Goal: Task Accomplishment & Management: Manage account settings

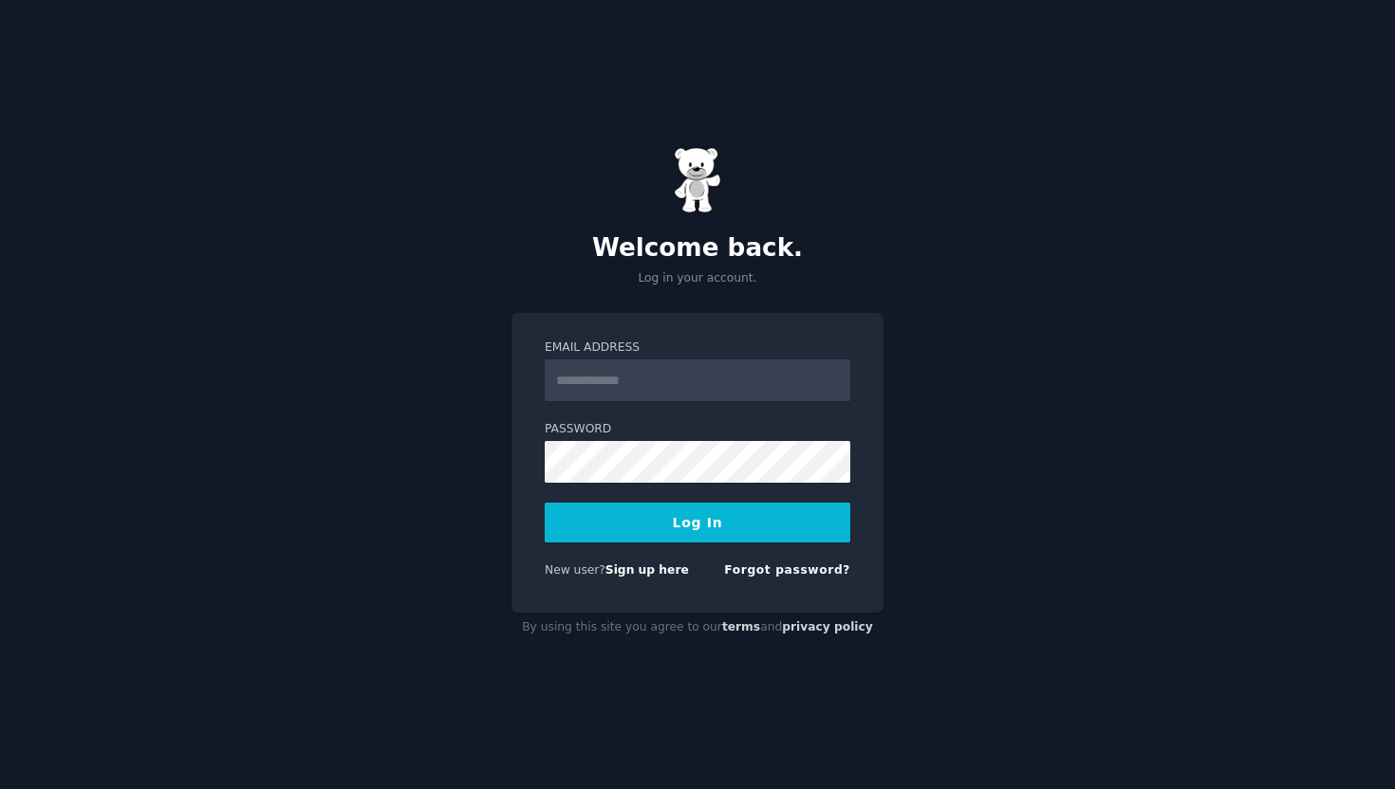
click at [693, 371] on input "Email Address" at bounding box center [698, 381] width 306 height 42
click at [668, 372] on input "Email Address" at bounding box center [698, 381] width 306 height 42
type input "**********"
click at [545, 503] on button "Log In" at bounding box center [698, 523] width 306 height 40
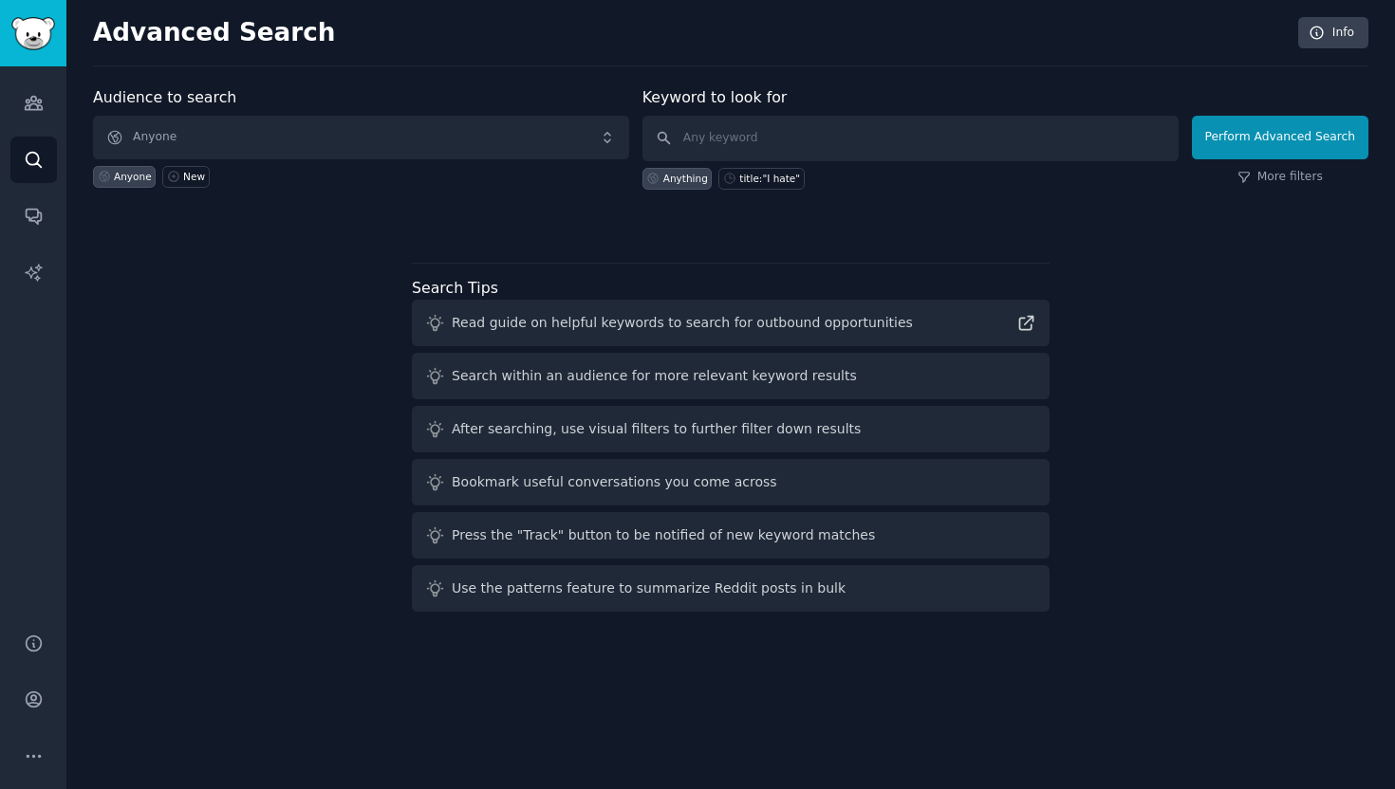
click at [304, 114] on div "Audience to search Anyone Anyone New" at bounding box center [361, 137] width 536 height 103
click at [301, 125] on span "Anyone" at bounding box center [361, 138] width 536 height 44
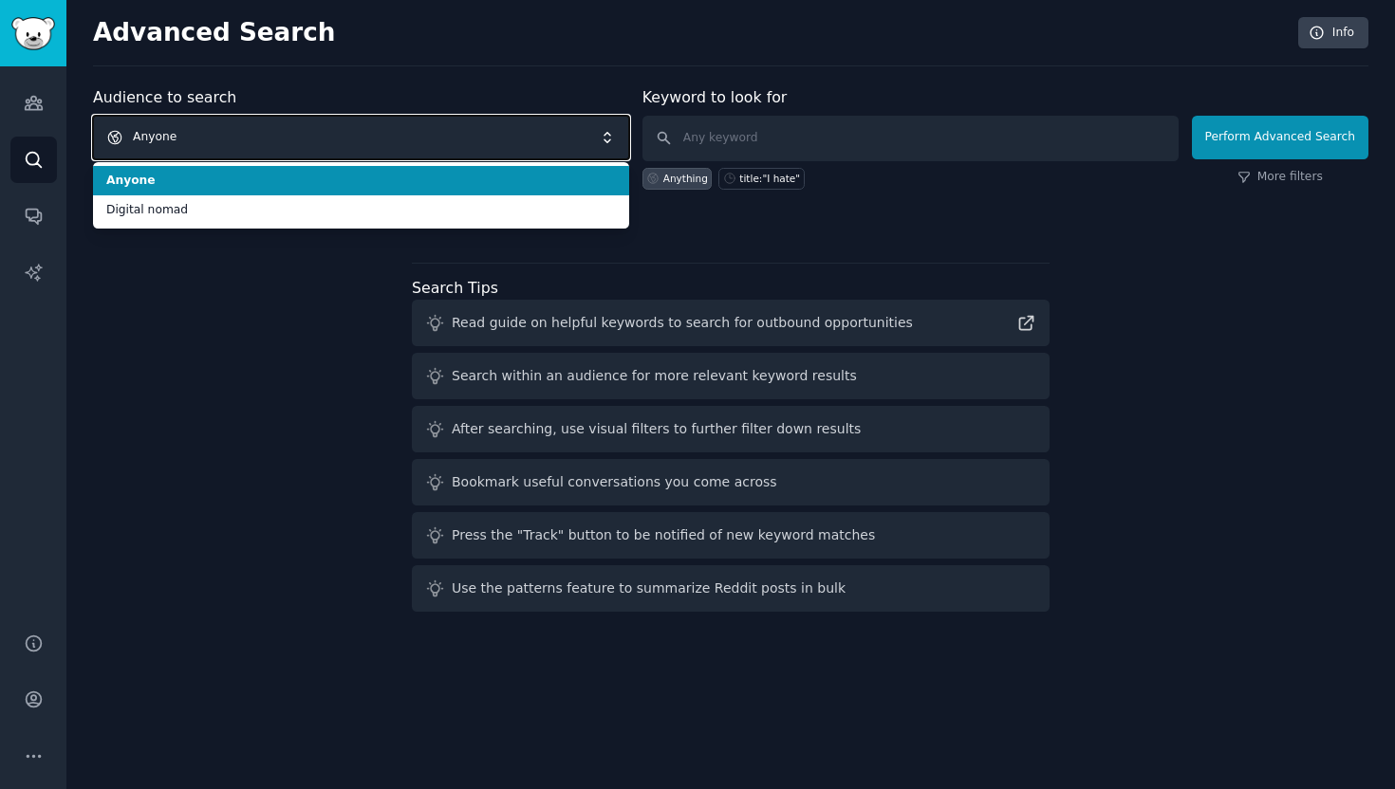
click at [301, 127] on span "Anyone" at bounding box center [361, 138] width 536 height 44
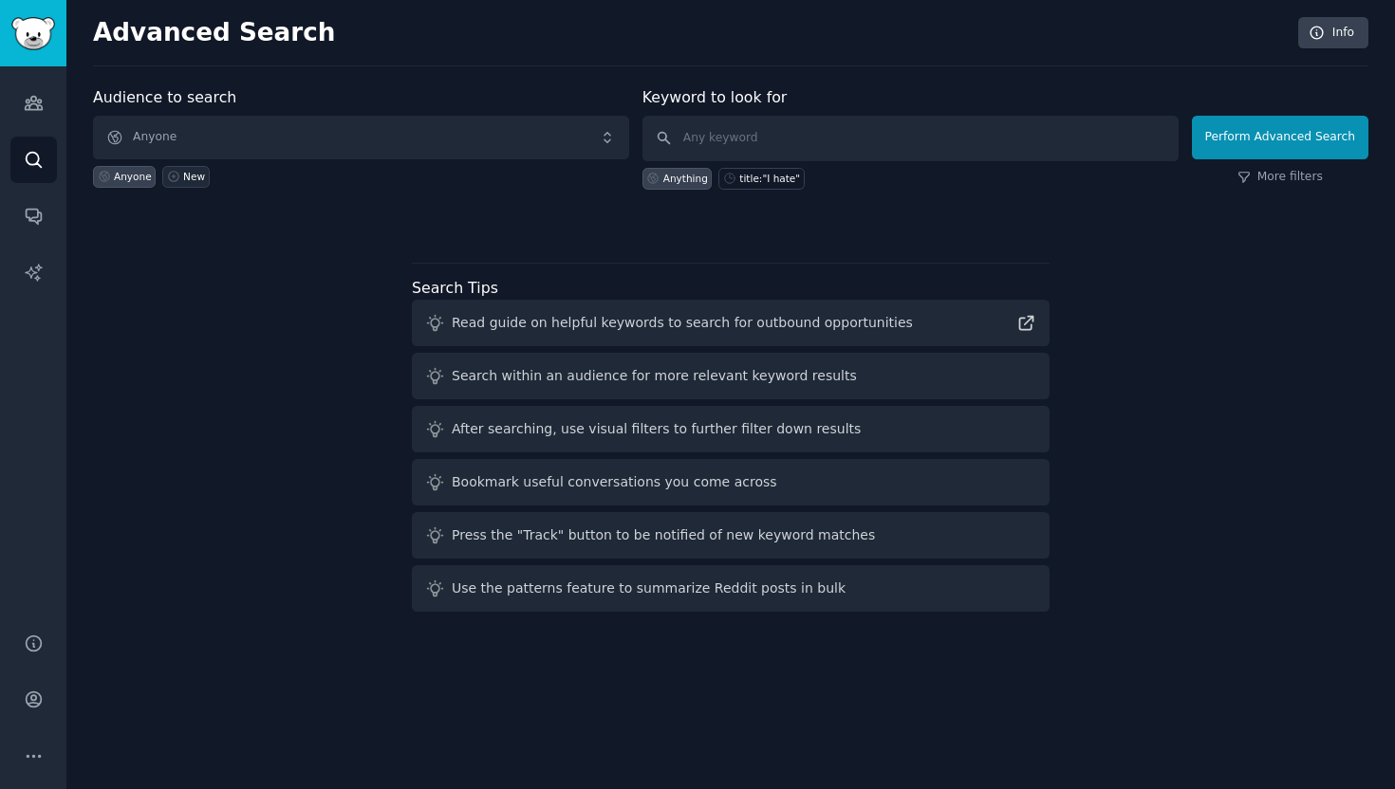
click at [201, 172] on div "New" at bounding box center [194, 176] width 22 height 13
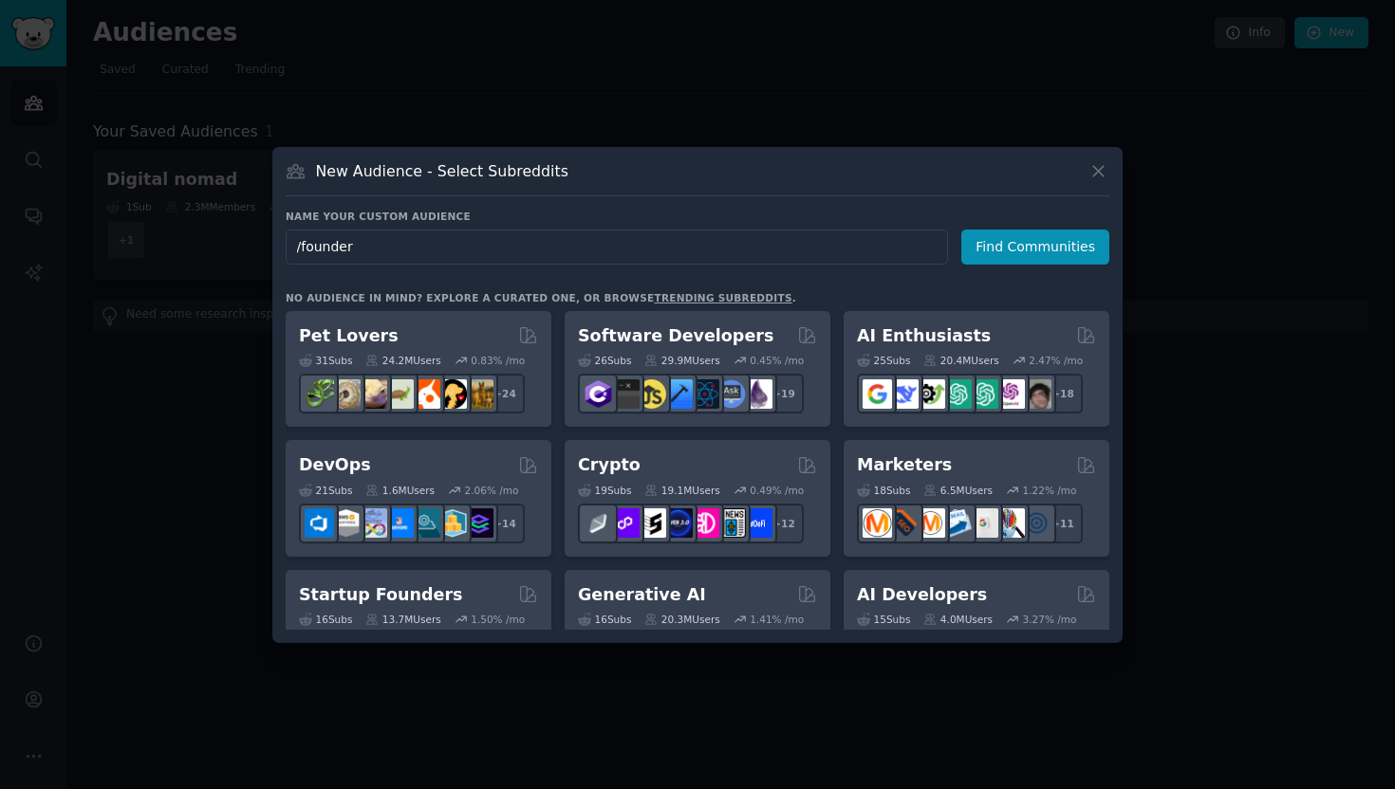
type input "/founders"
click button "Find Communities" at bounding box center [1035, 247] width 148 height 35
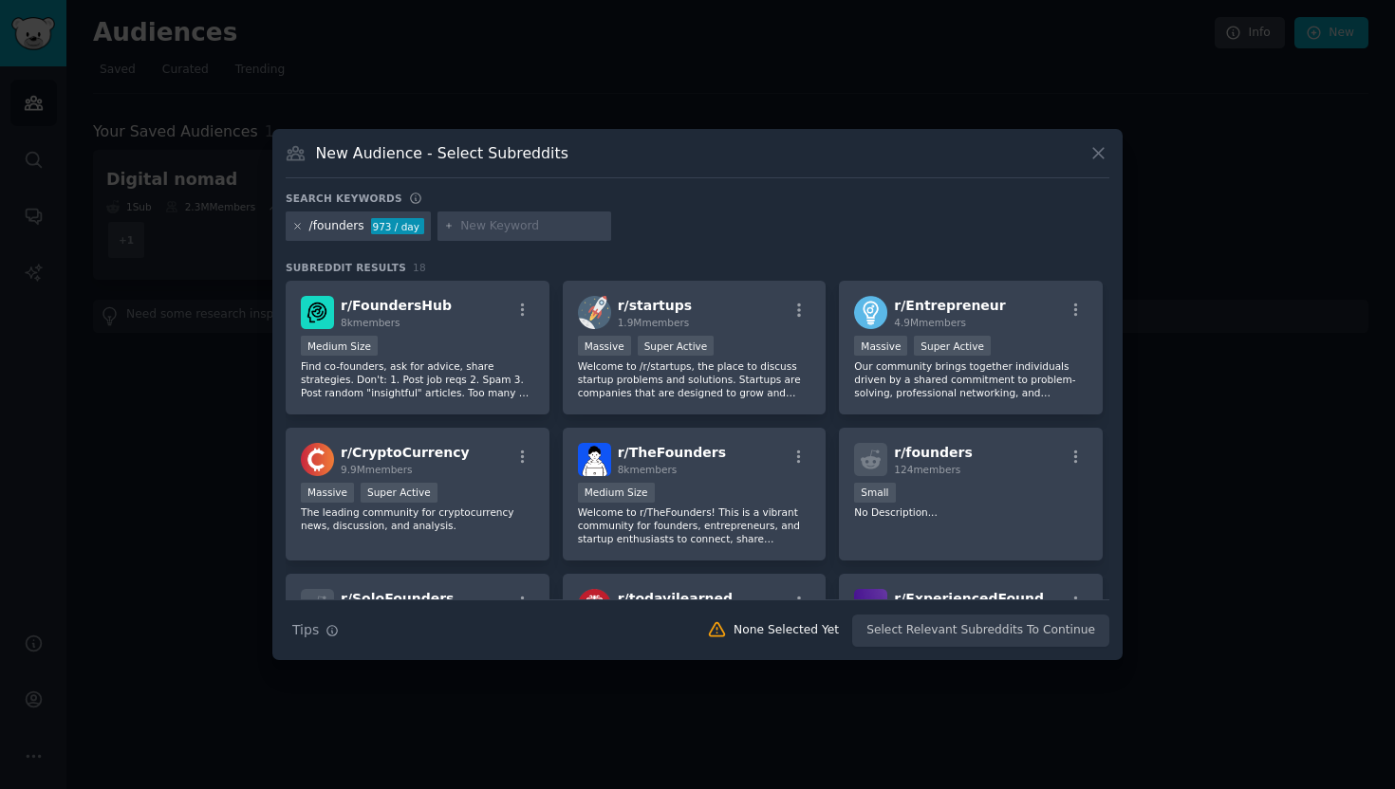
click at [298, 225] on icon at bounding box center [297, 226] width 5 height 5
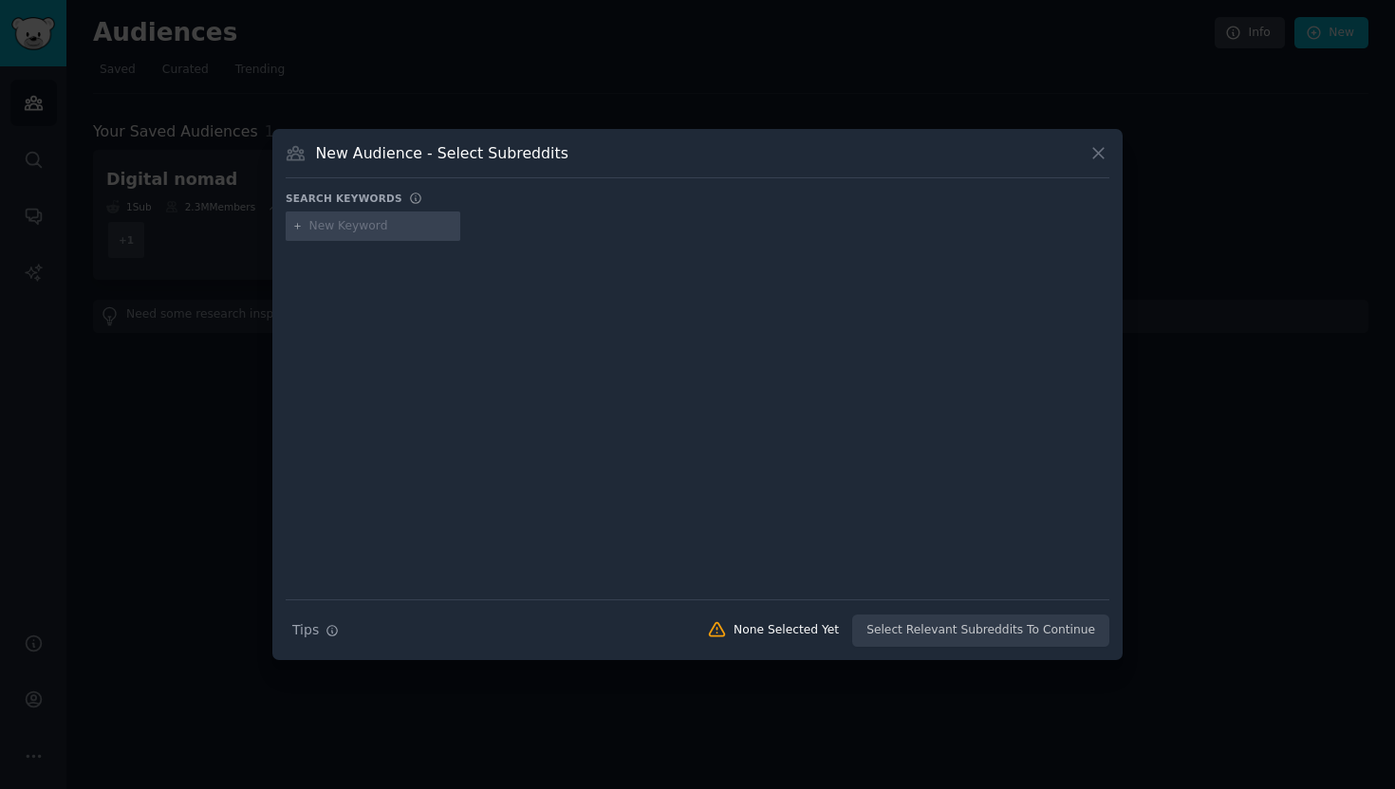
click at [330, 233] on input "text" at bounding box center [381, 226] width 144 height 17
type input "empreendedorismo"
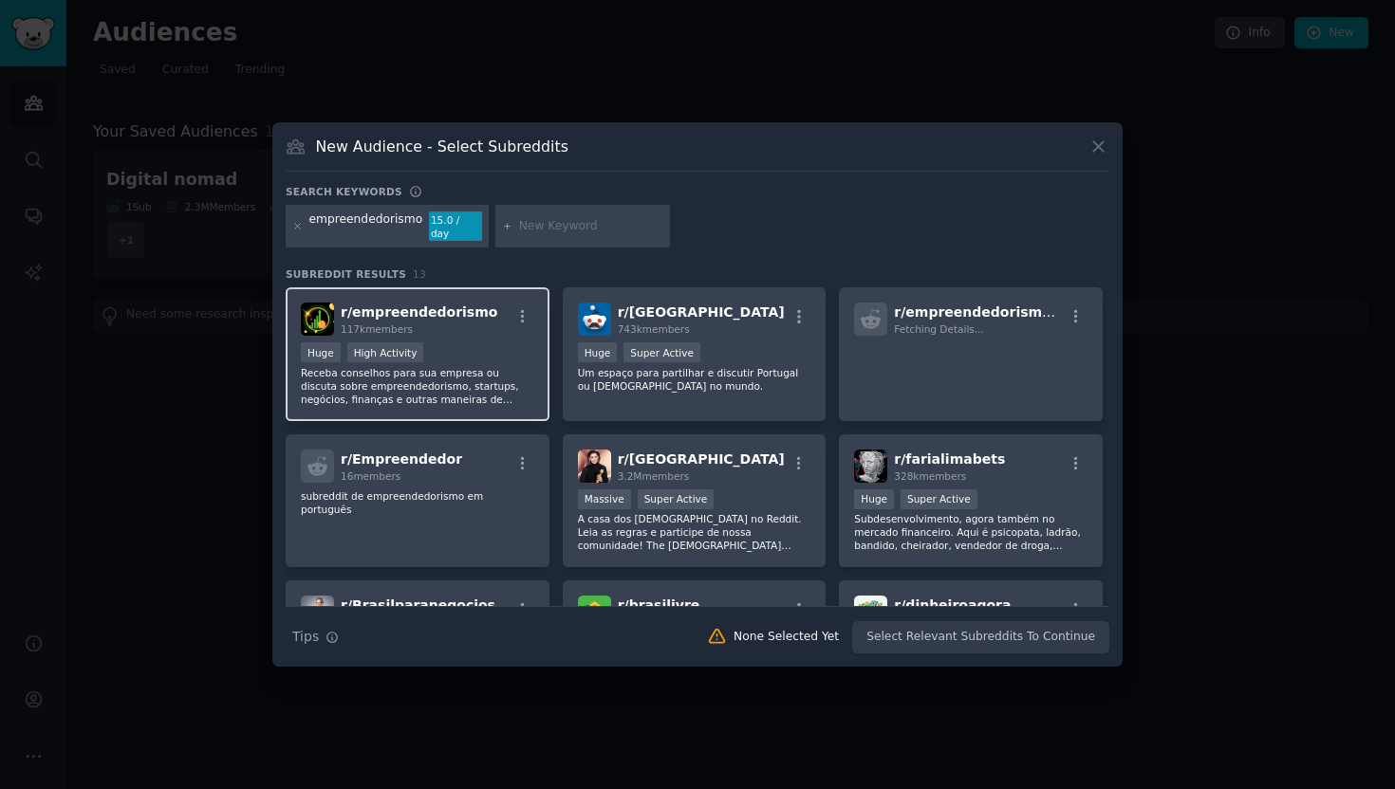
click at [437, 313] on h2 "r/ empreendedorismo 117k members" at bounding box center [419, 319] width 157 height 33
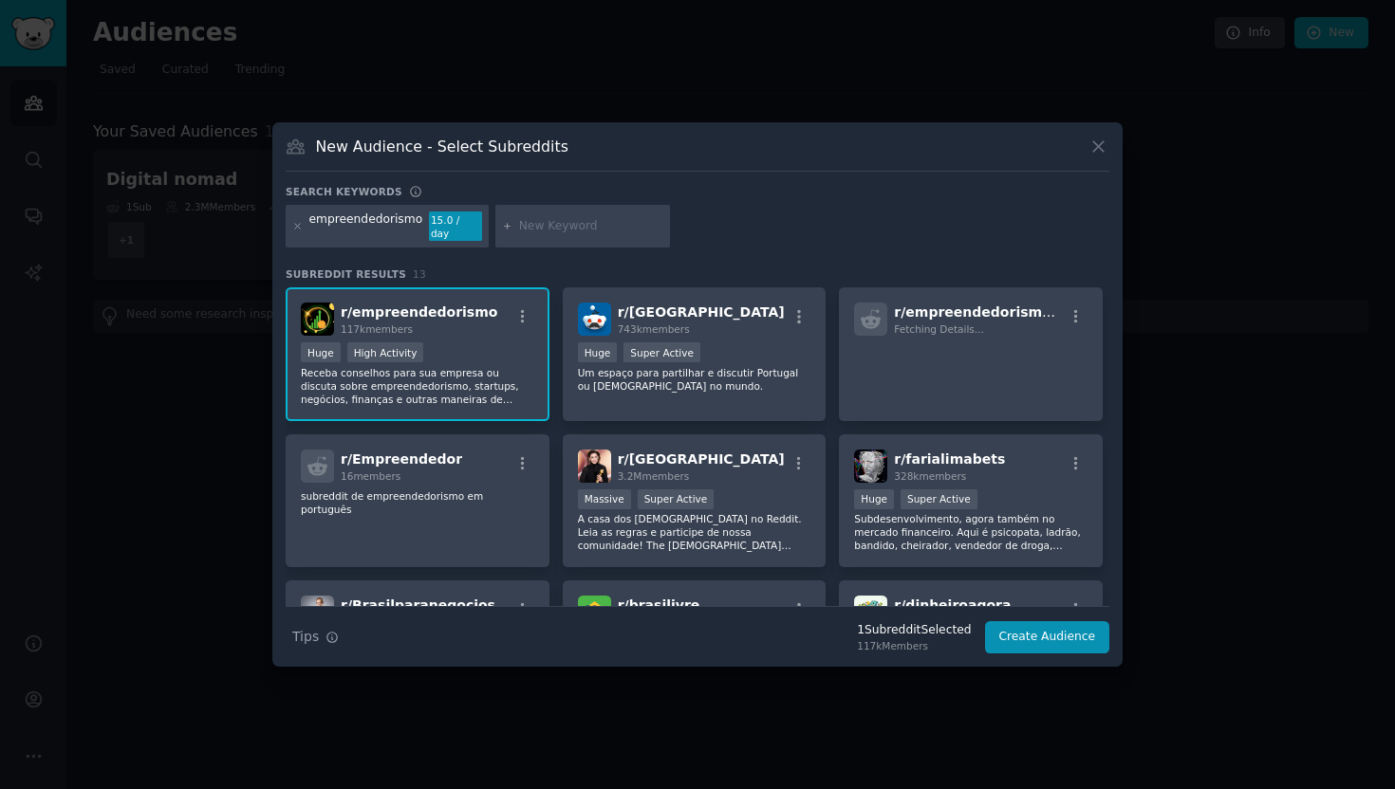
click at [543, 232] on input "text" at bounding box center [591, 226] width 144 height 17
type input "marketing digital"
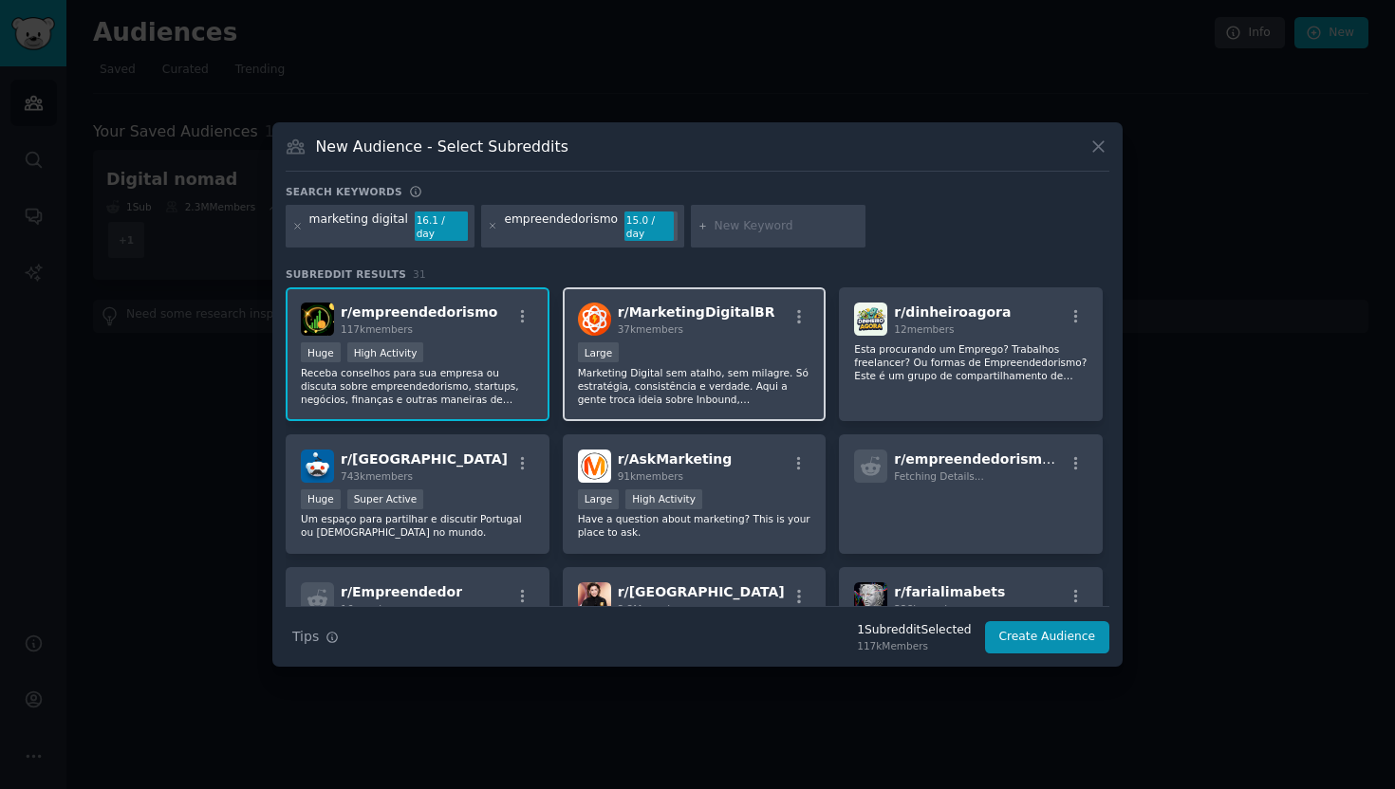
click at [699, 327] on div "37k members" at bounding box center [696, 329] width 157 height 13
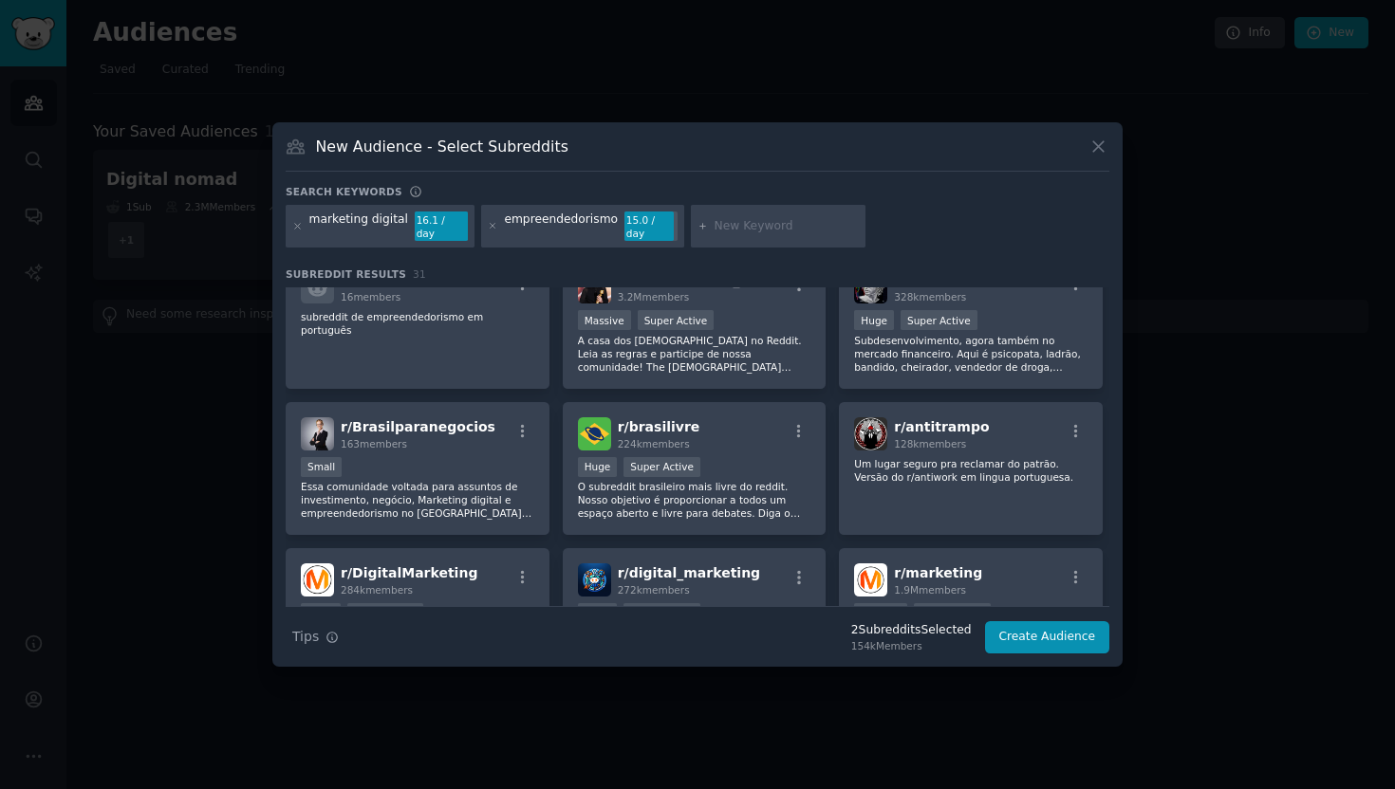
scroll to position [907, 0]
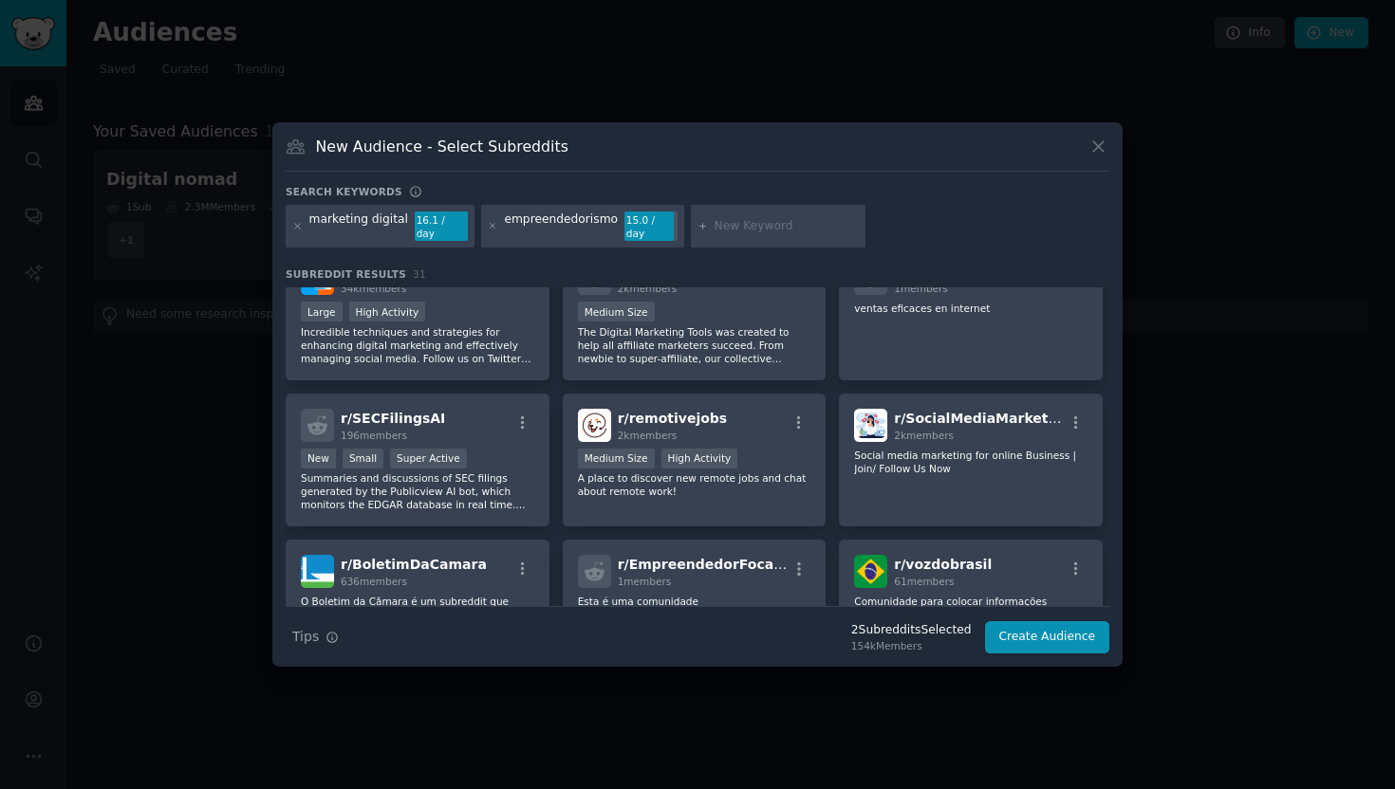
click at [721, 231] on input "text" at bounding box center [786, 226] width 144 height 17
type input "br"
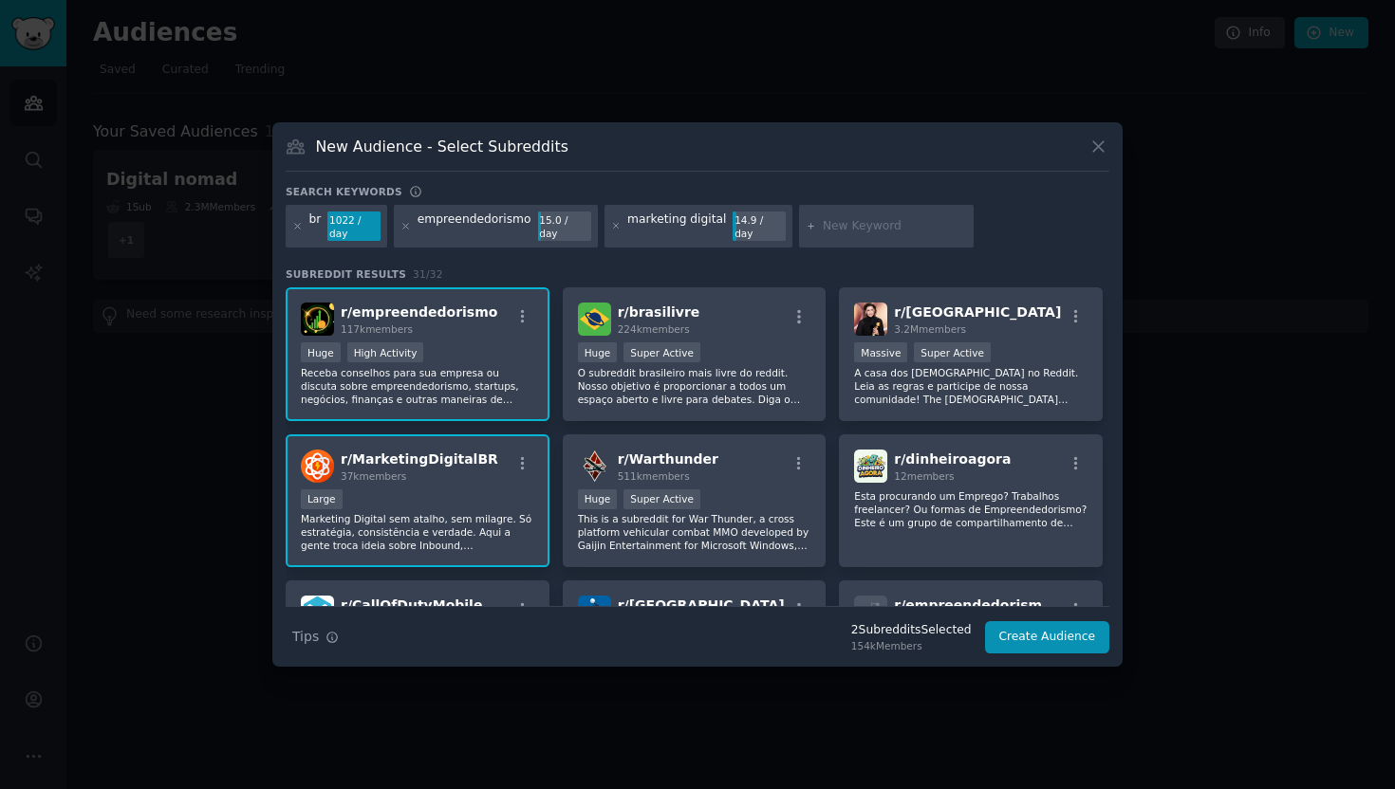
click at [291, 223] on div "br 1022 / day" at bounding box center [337, 227] width 102 height 44
click at [295, 229] on icon at bounding box center [297, 226] width 5 height 5
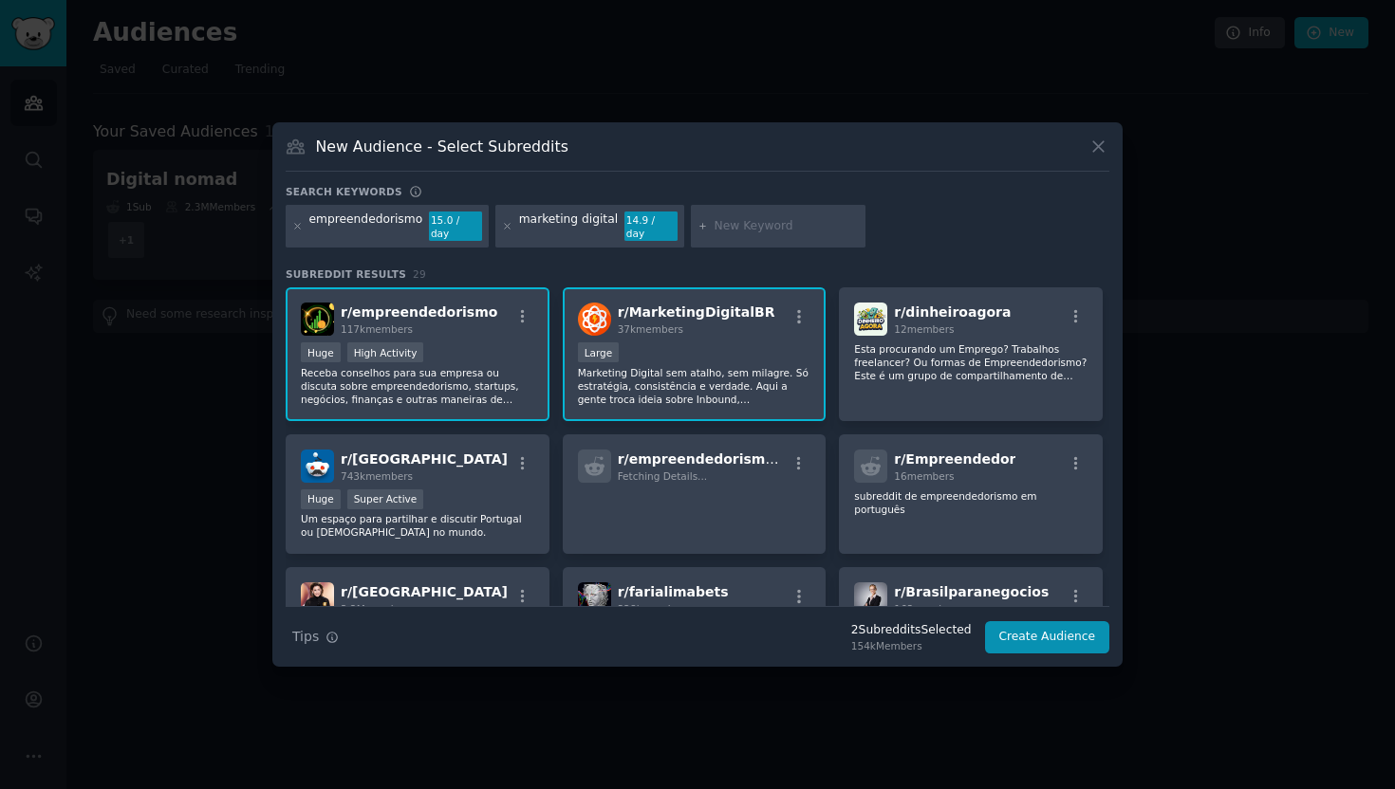
click at [754, 234] on input "text" at bounding box center [786, 226] width 144 height 17
type input "br dev"
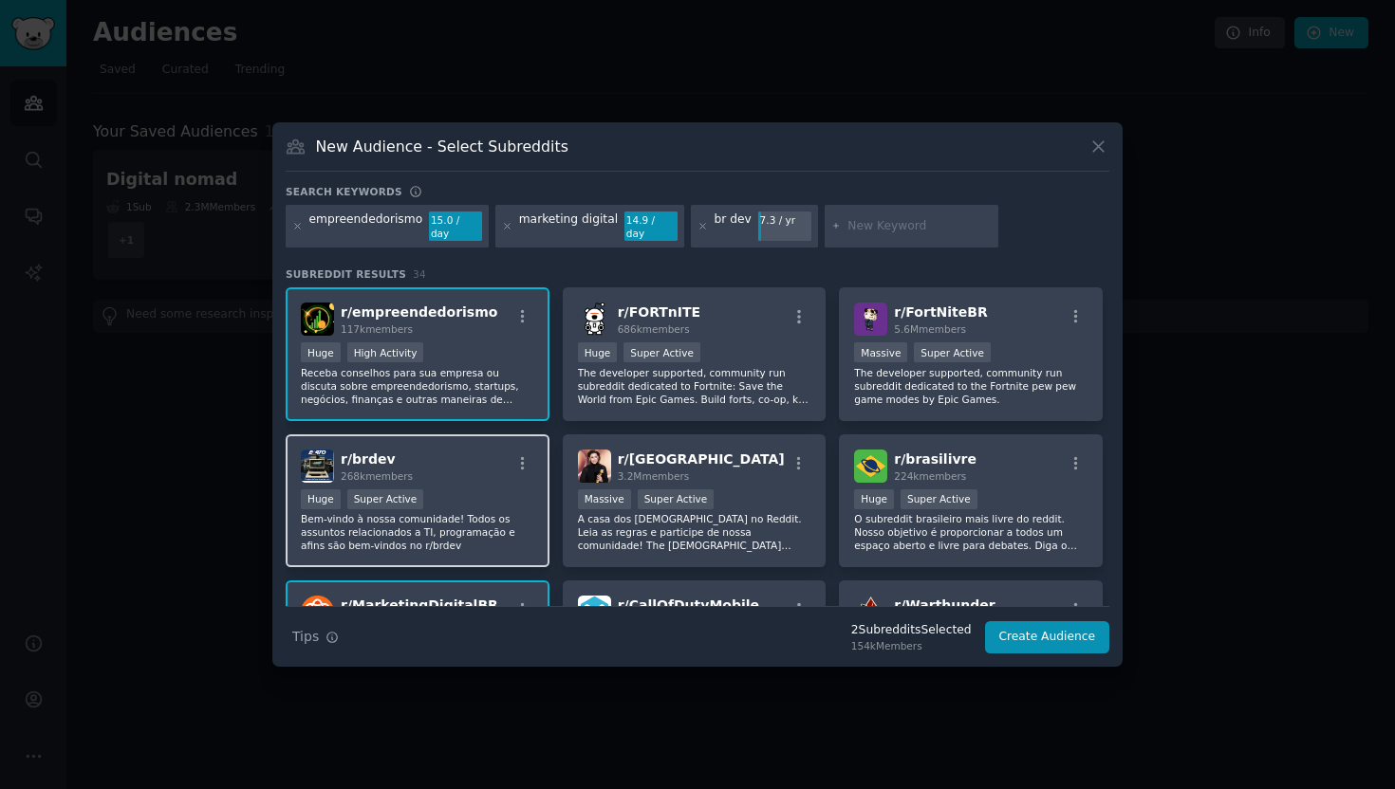
click at [417, 454] on div "r/ [PERSON_NAME] 268k members" at bounding box center [417, 466] width 233 height 33
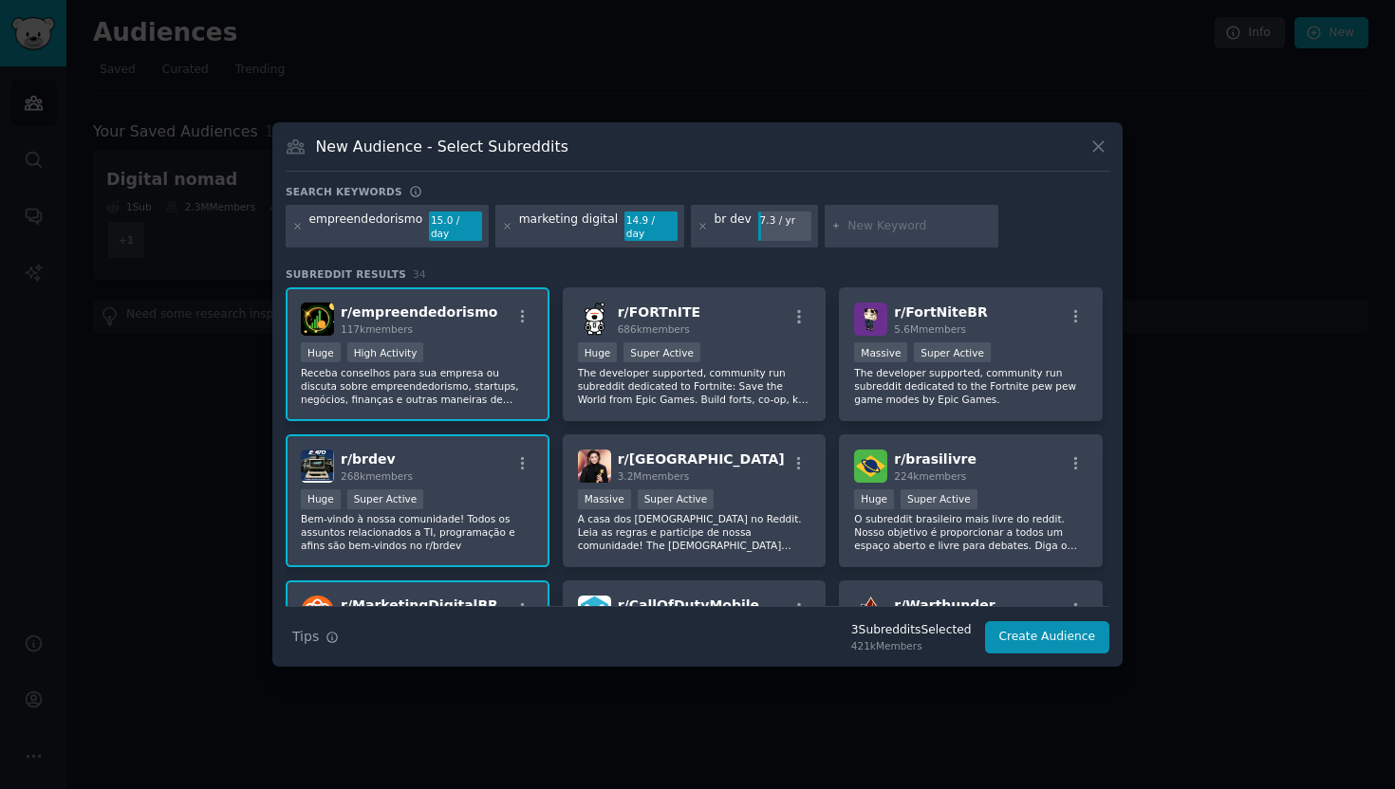
click at [872, 231] on input "text" at bounding box center [919, 226] width 144 height 17
type input "antitrampo"
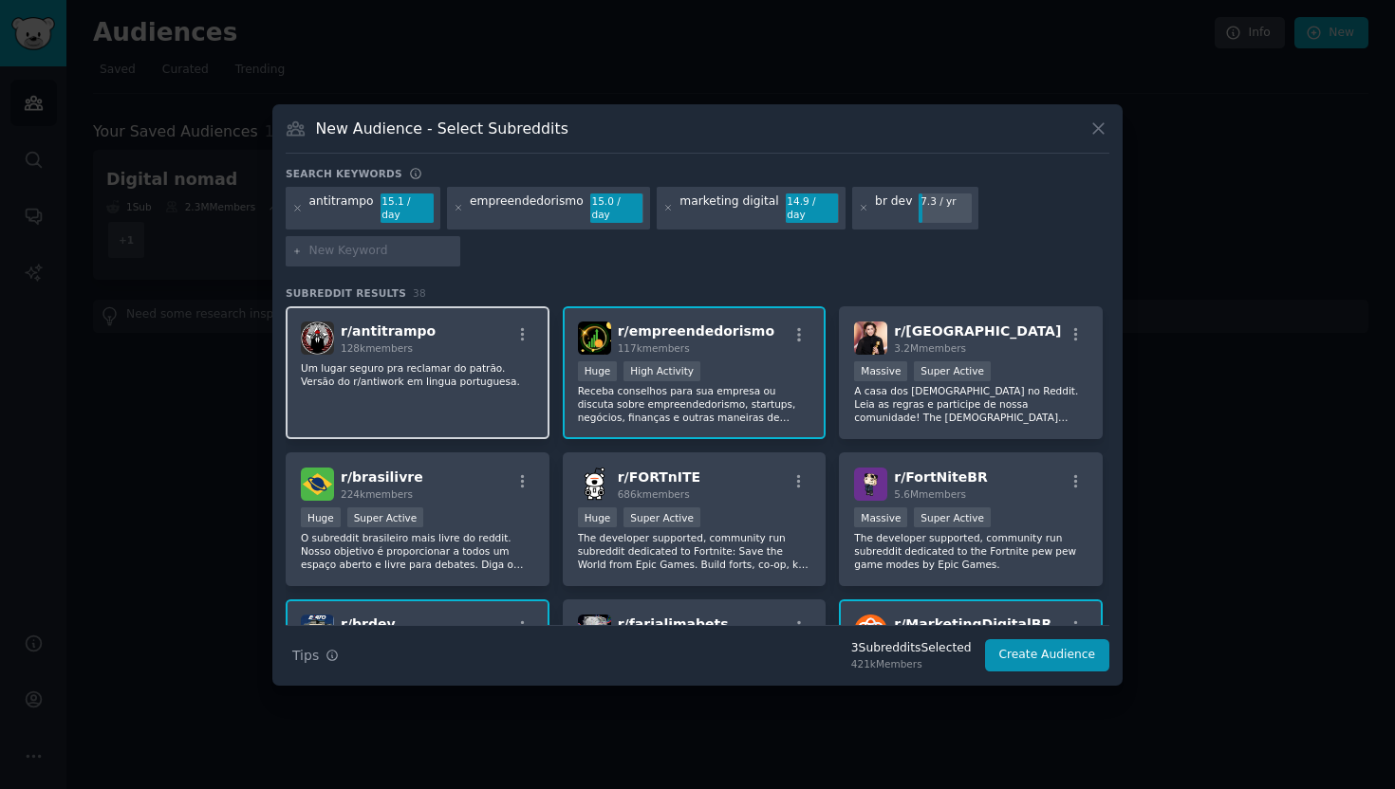
click at [332, 365] on p "Um lugar seguro pra reclamar do patrão. Versão do r/antiwork em lingua portugue…" at bounding box center [417, 374] width 233 height 27
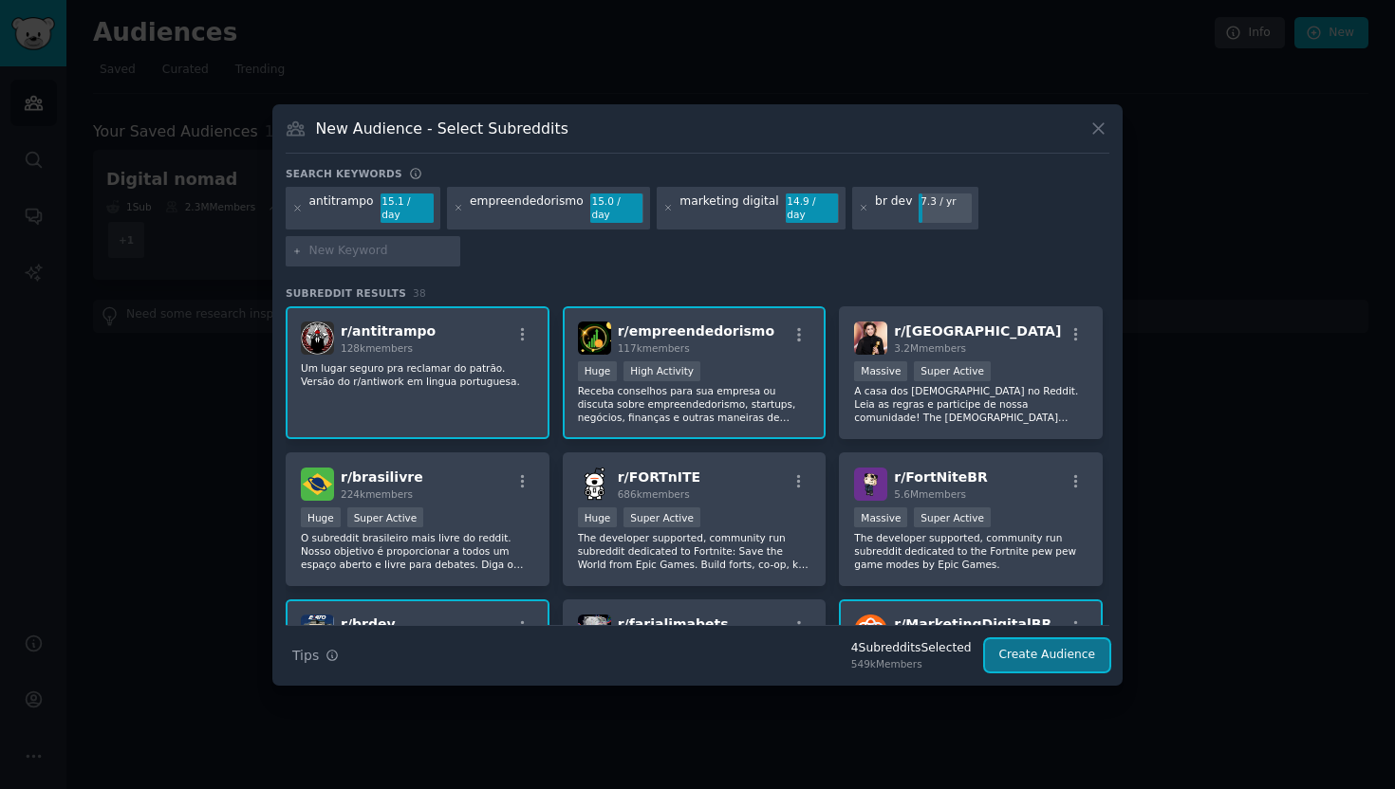
click at [1061, 663] on button "Create Audience" at bounding box center [1047, 655] width 125 height 32
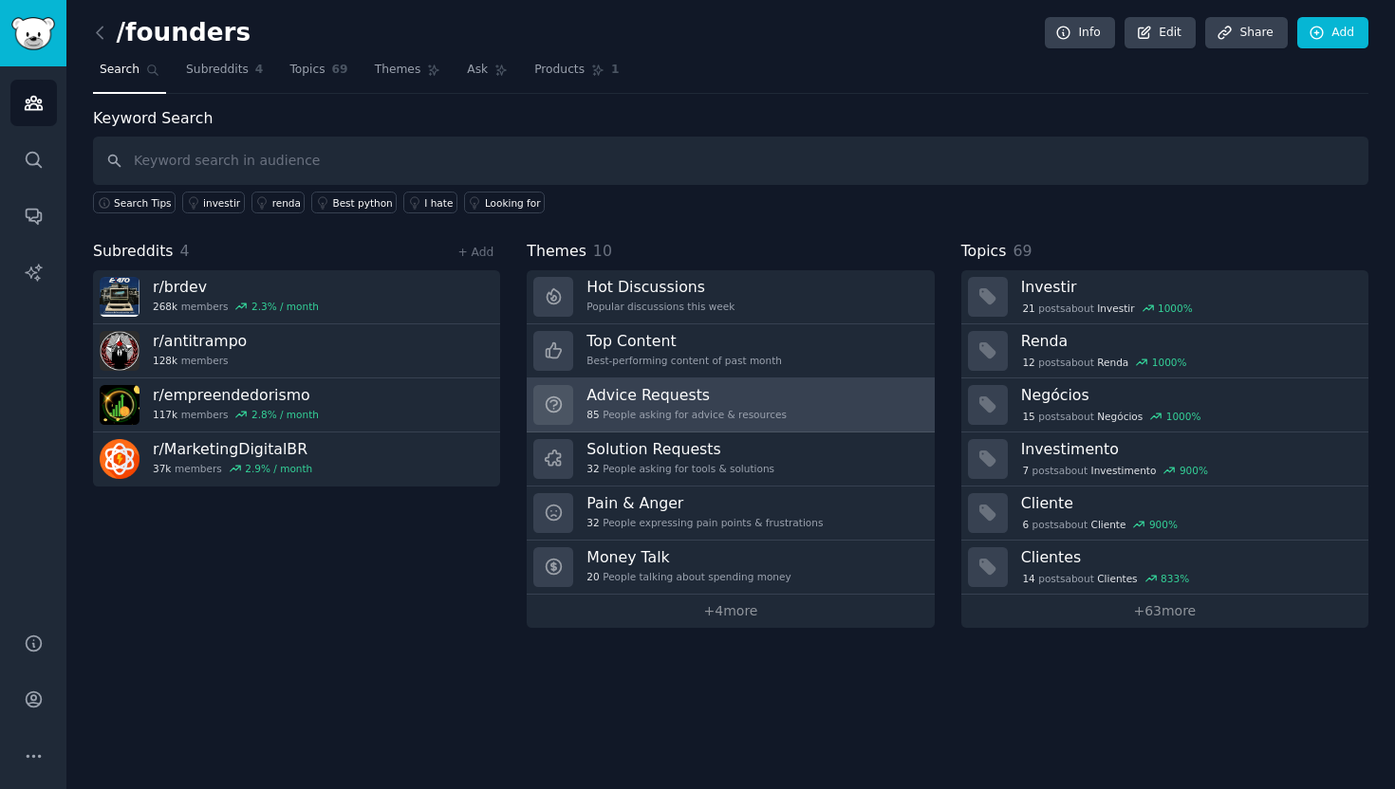
click at [667, 404] on h3 "Advice Requests" at bounding box center [686, 395] width 200 height 20
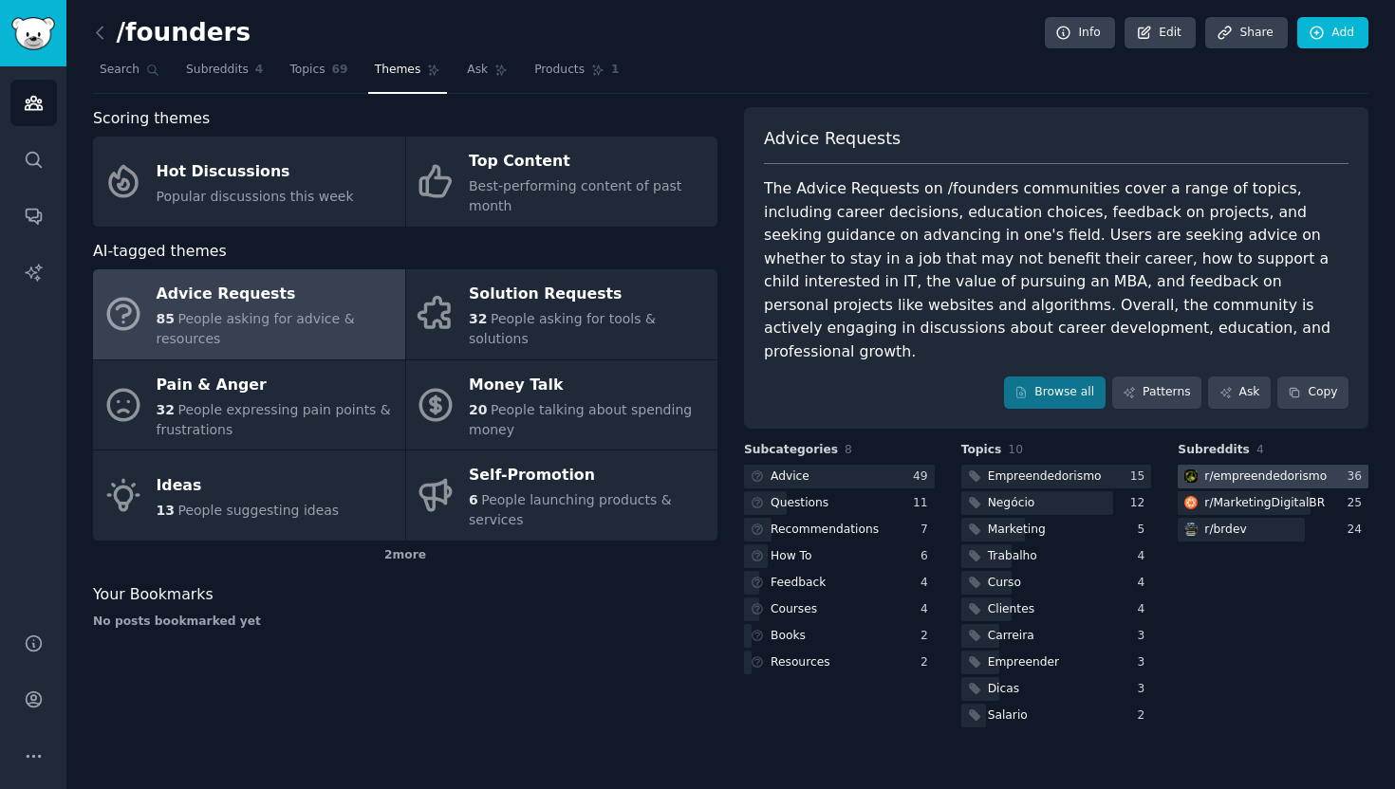
click at [1292, 469] on div "r/ empreendedorismo" at bounding box center [1265, 477] width 122 height 17
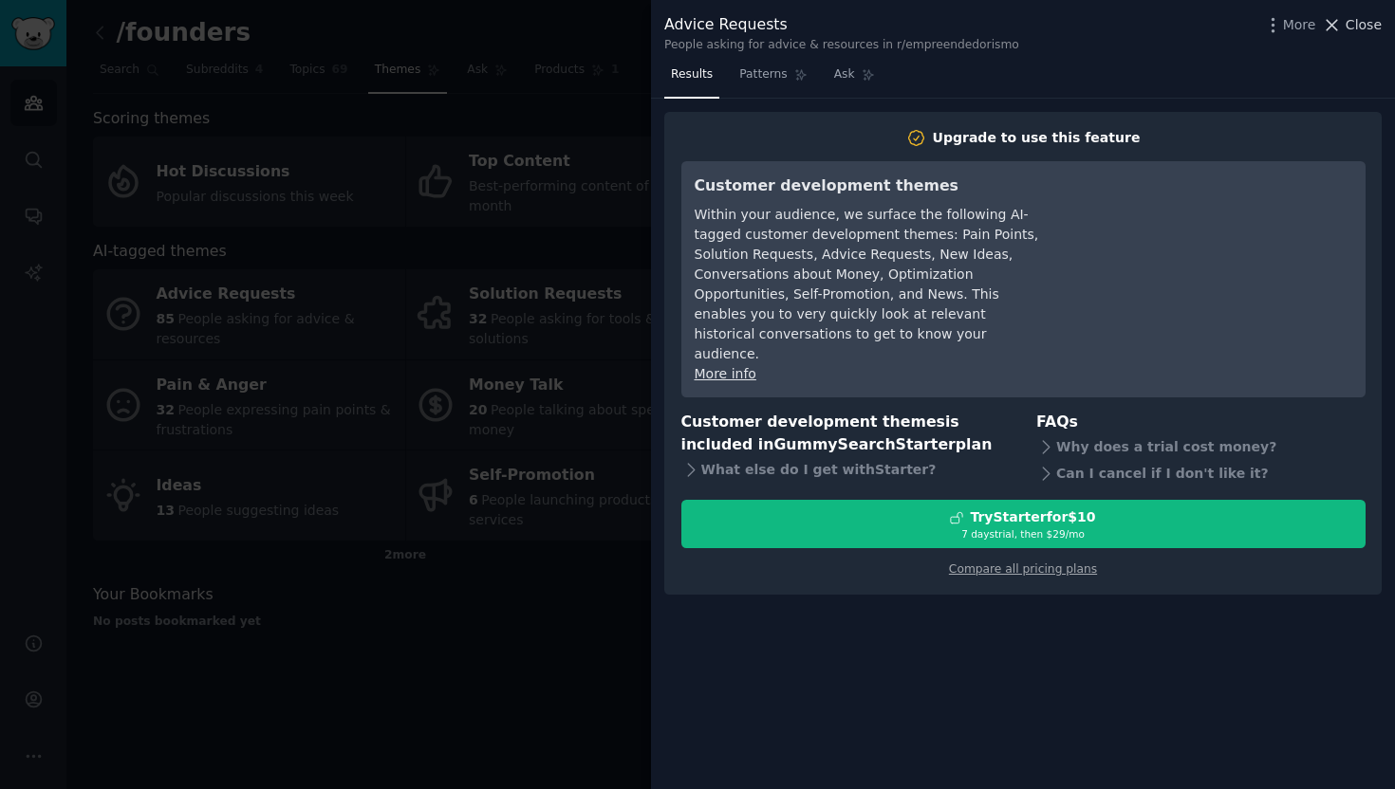
click at [1352, 23] on span "Close" at bounding box center [1363, 25] width 36 height 20
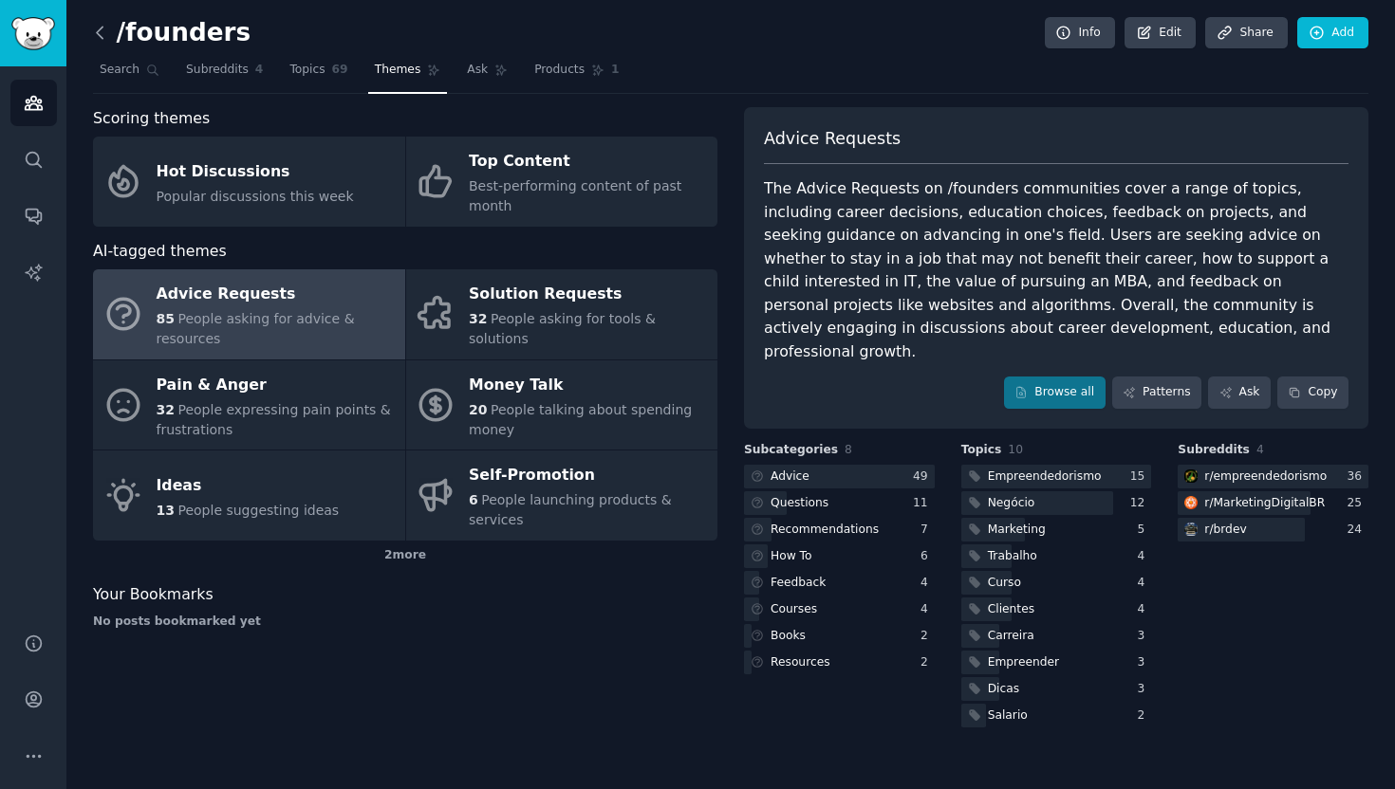
click at [92, 34] on icon at bounding box center [100, 33] width 20 height 20
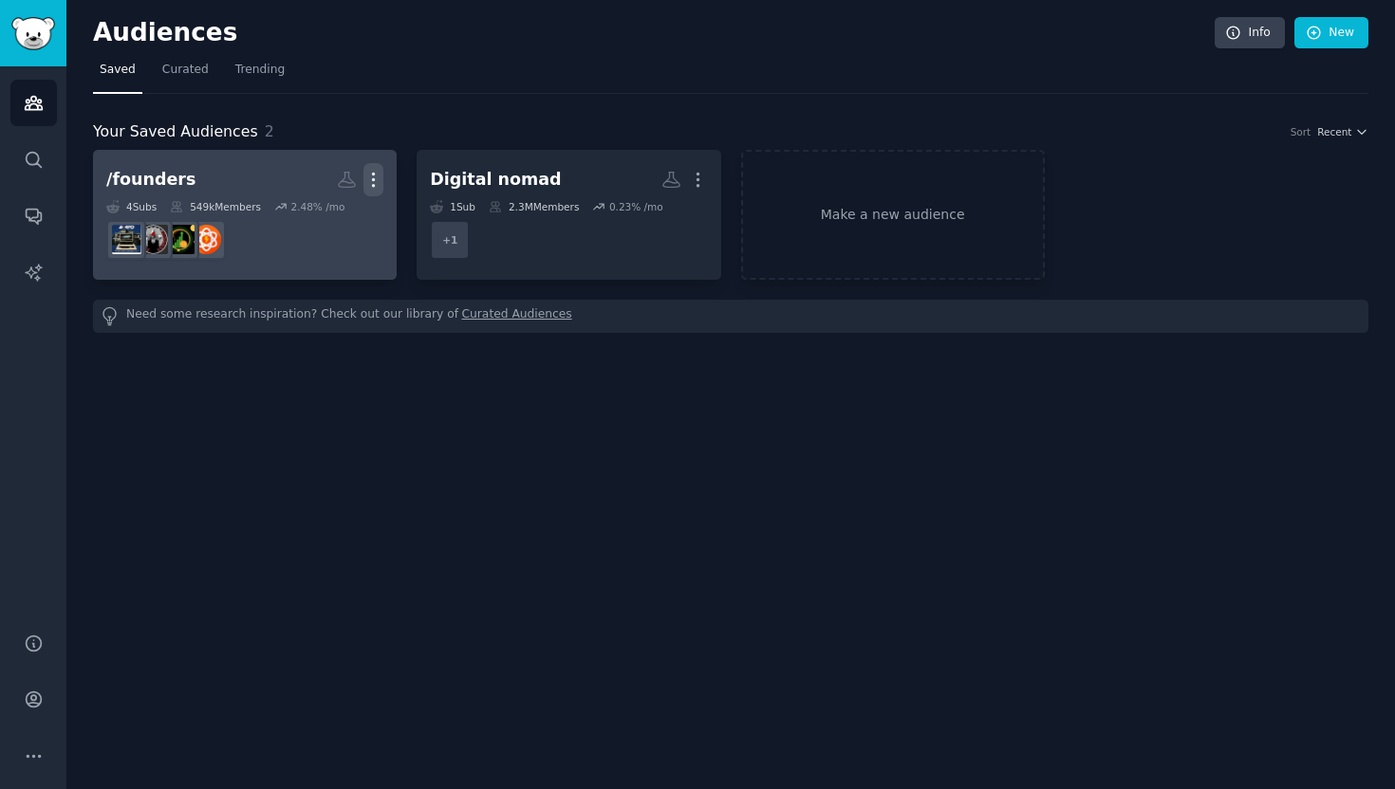
click at [367, 183] on icon "button" at bounding box center [373, 180] width 20 height 20
click at [327, 192] on p "View" at bounding box center [315, 186] width 31 height 20
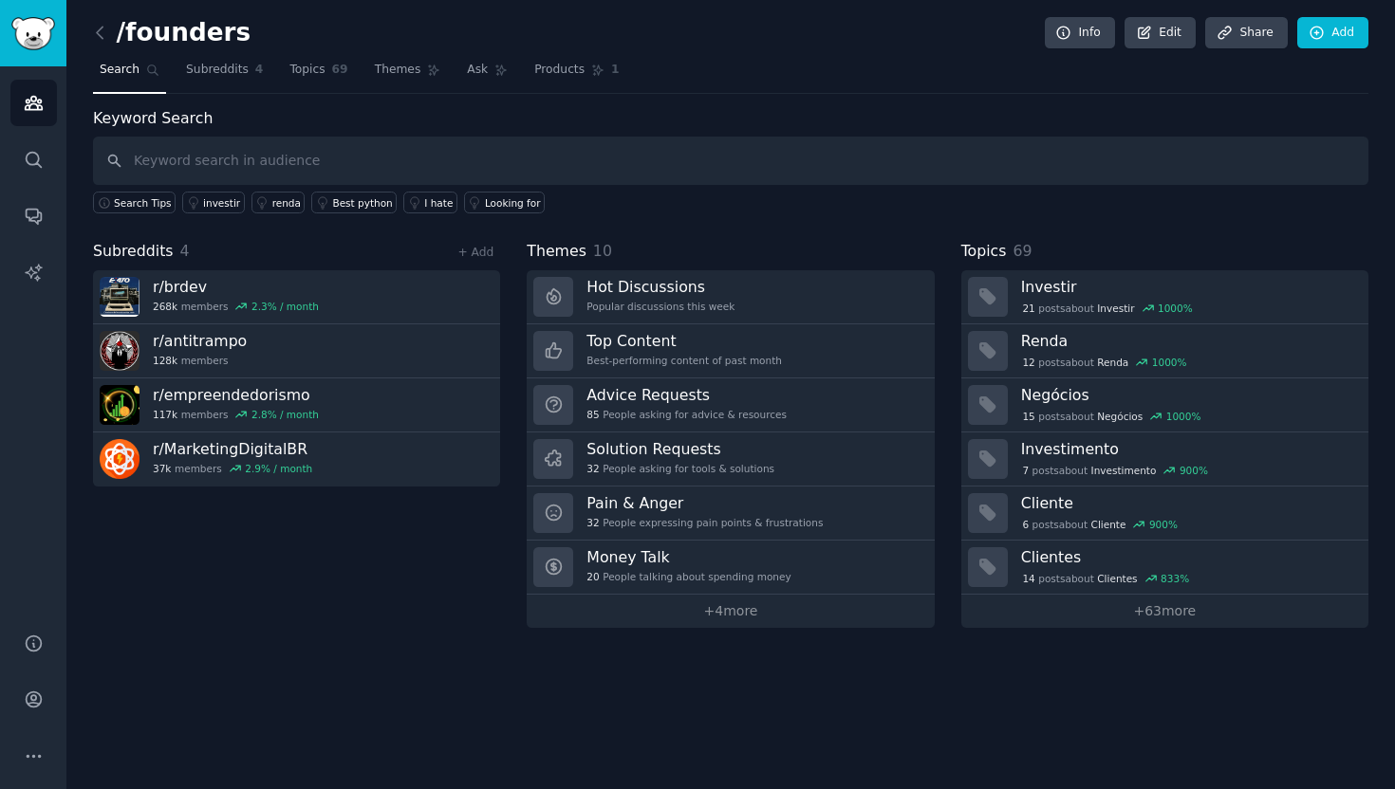
click at [163, 47] on div "/founders Info Edit Share Add" at bounding box center [730, 36] width 1275 height 39
click at [163, 43] on h2 "/founders" at bounding box center [171, 33] width 157 height 30
click at [168, 38] on h2 "/founders" at bounding box center [171, 33] width 157 height 30
click at [1192, 27] on link "Edit" at bounding box center [1159, 33] width 71 height 32
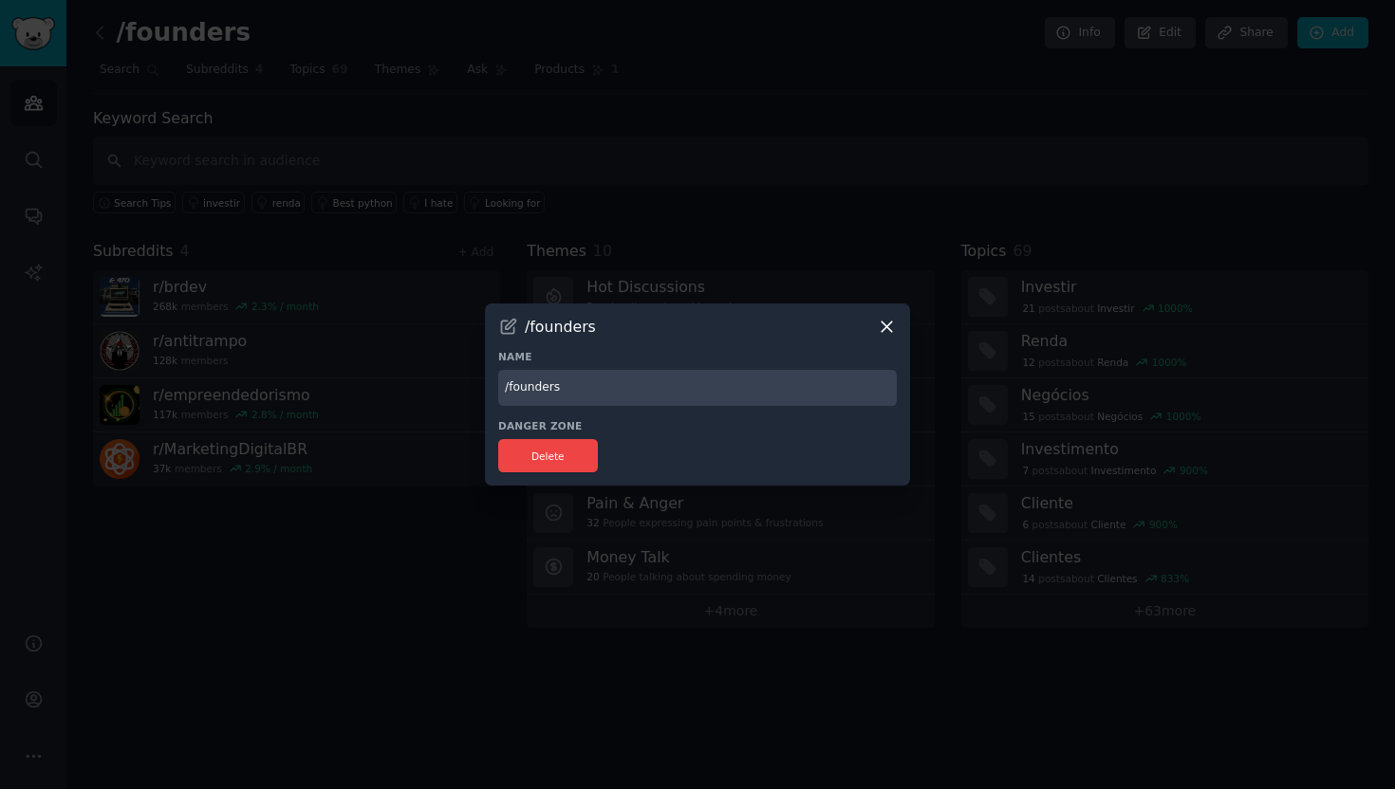
drag, startPoint x: 557, startPoint y: 384, endPoint x: 324, endPoint y: 365, distance: 234.2
click at [324, 365] on div "​ /founders Name /founders Danger Zone Delete" at bounding box center [697, 394] width 1381 height 789
type input "Audiencia"
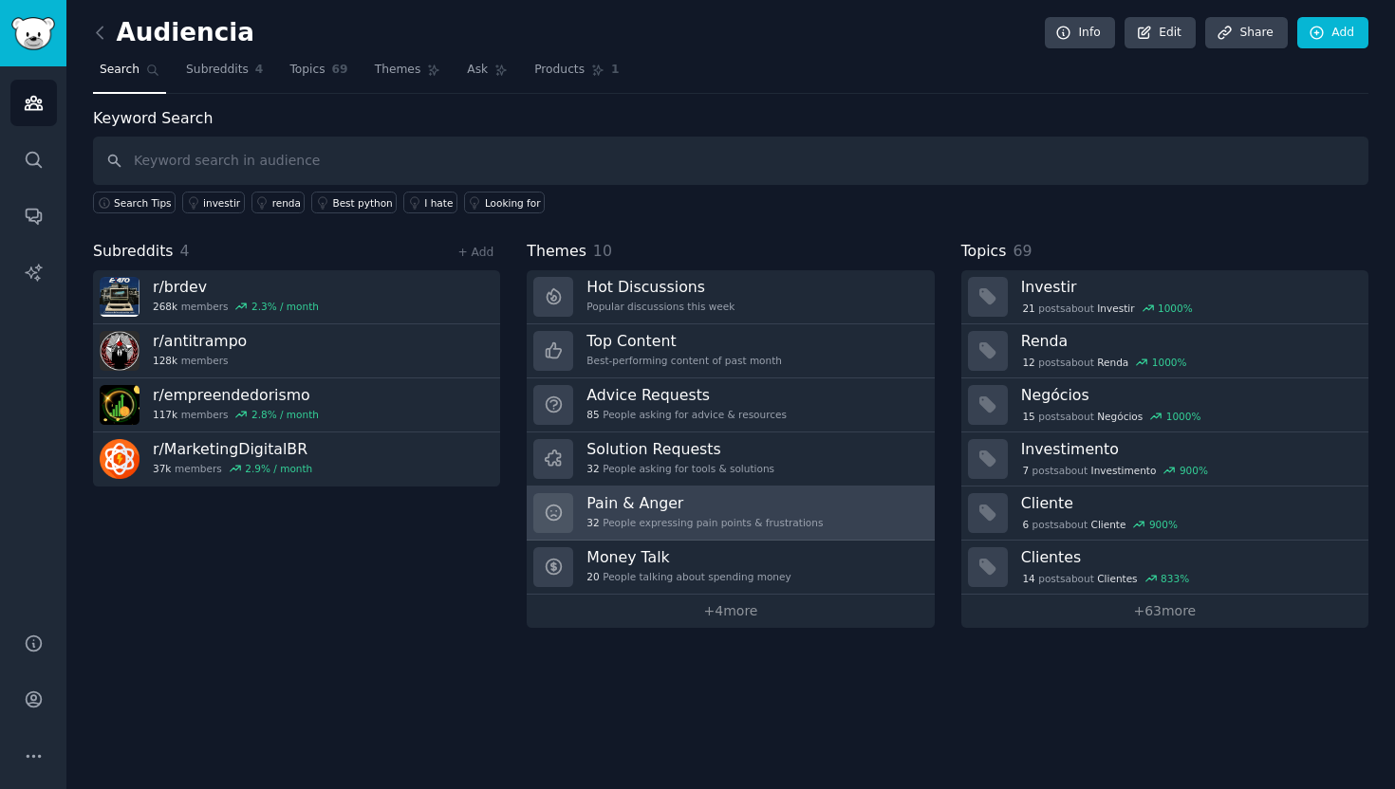
click at [707, 502] on h3 "Pain & Anger" at bounding box center [704, 503] width 236 height 20
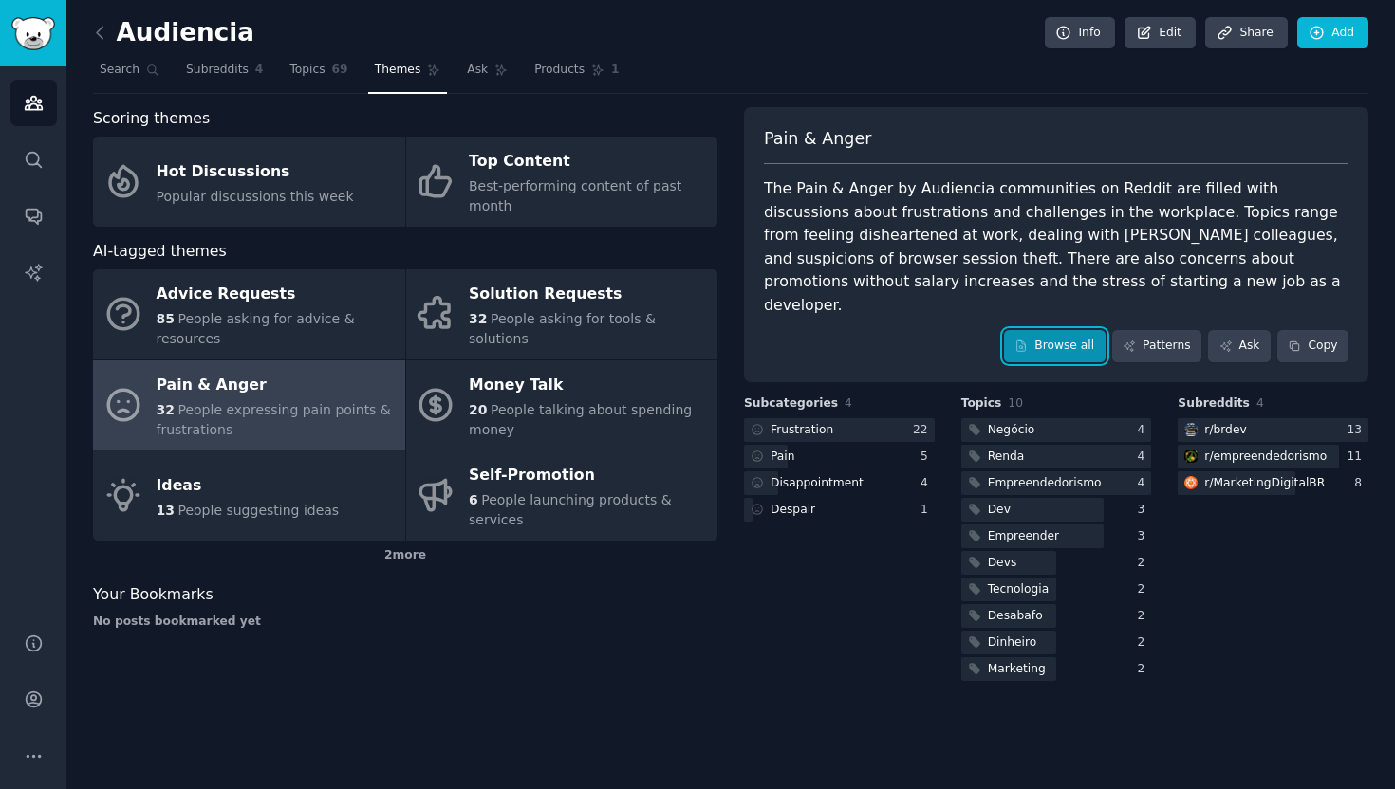
click at [1074, 330] on link "Browse all" at bounding box center [1055, 346] width 102 height 32
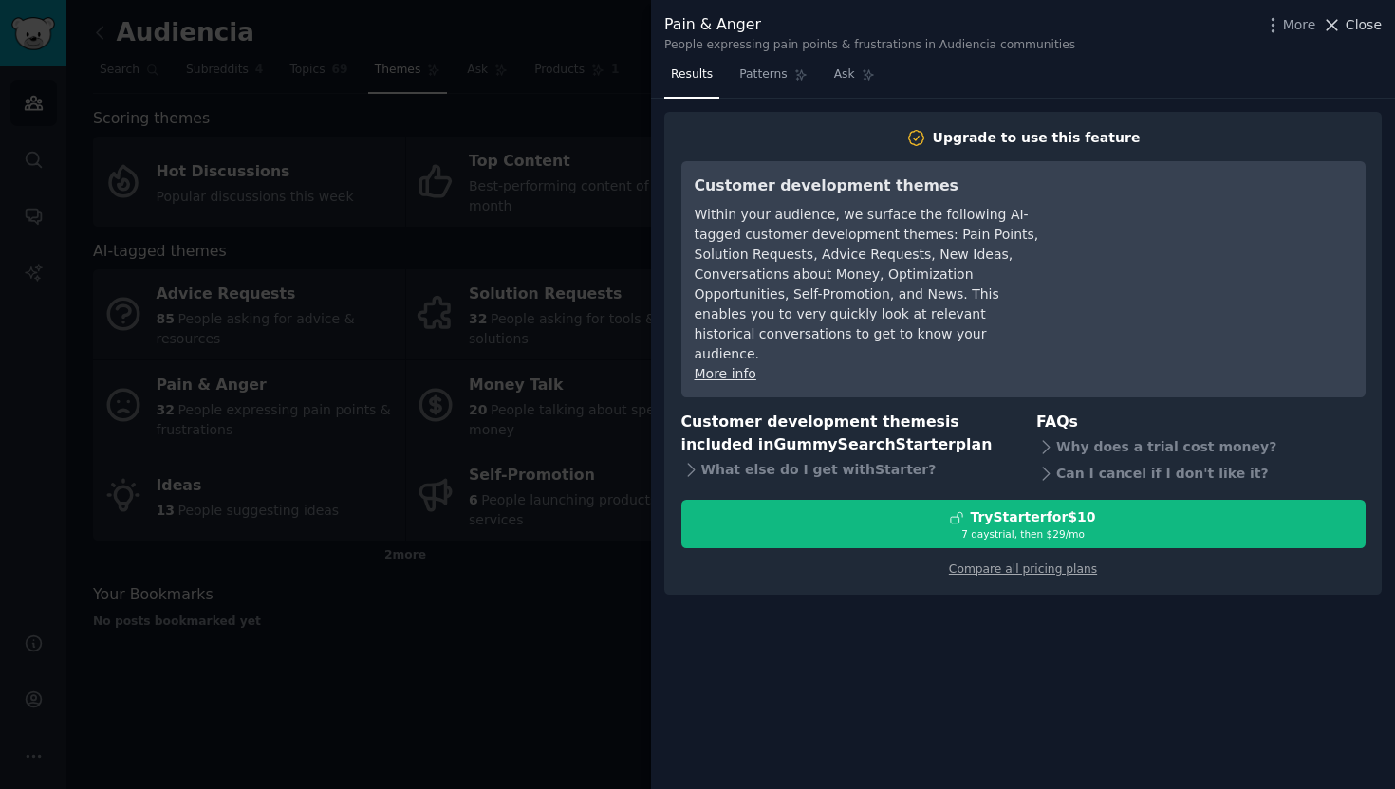
click at [1359, 29] on span "Close" at bounding box center [1363, 25] width 36 height 20
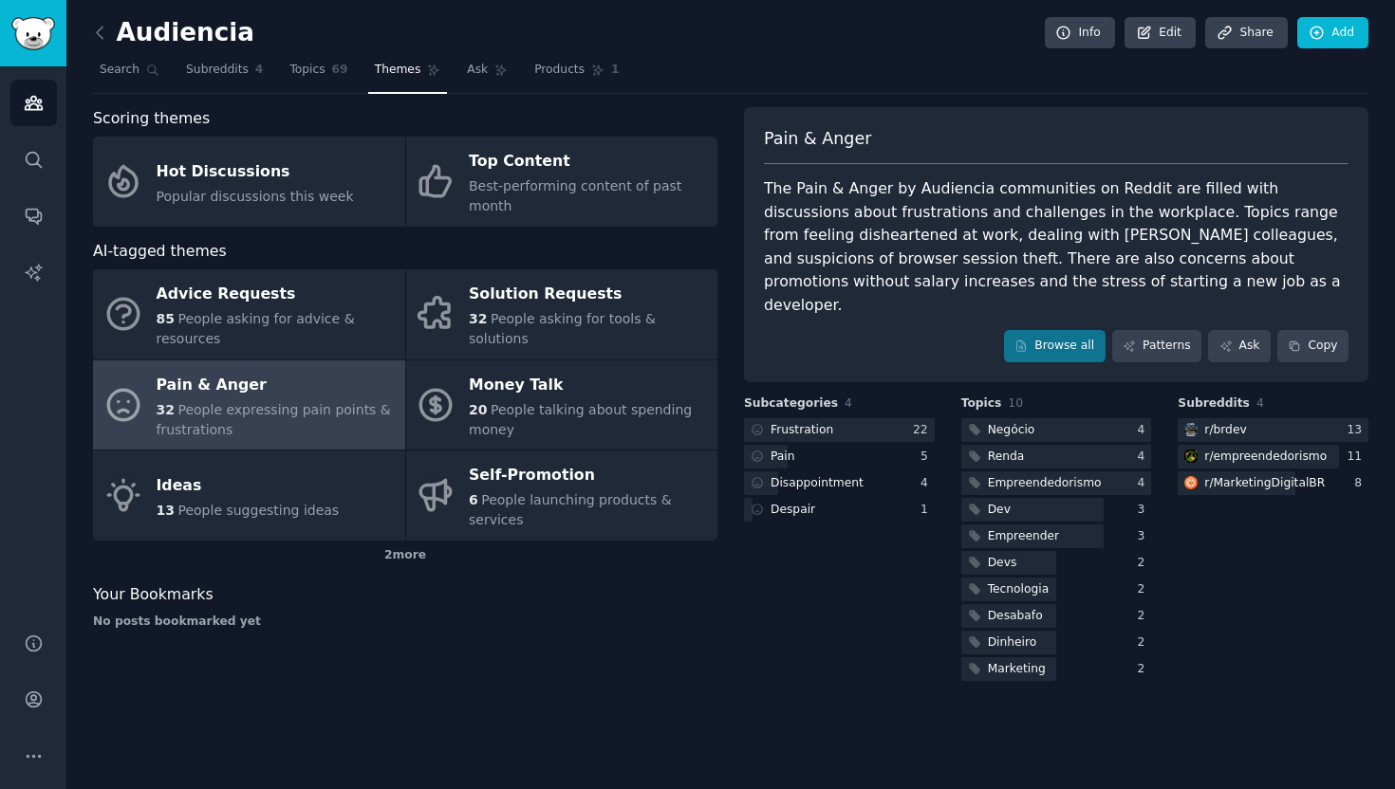
click at [112, 31] on link at bounding box center [105, 33] width 24 height 30
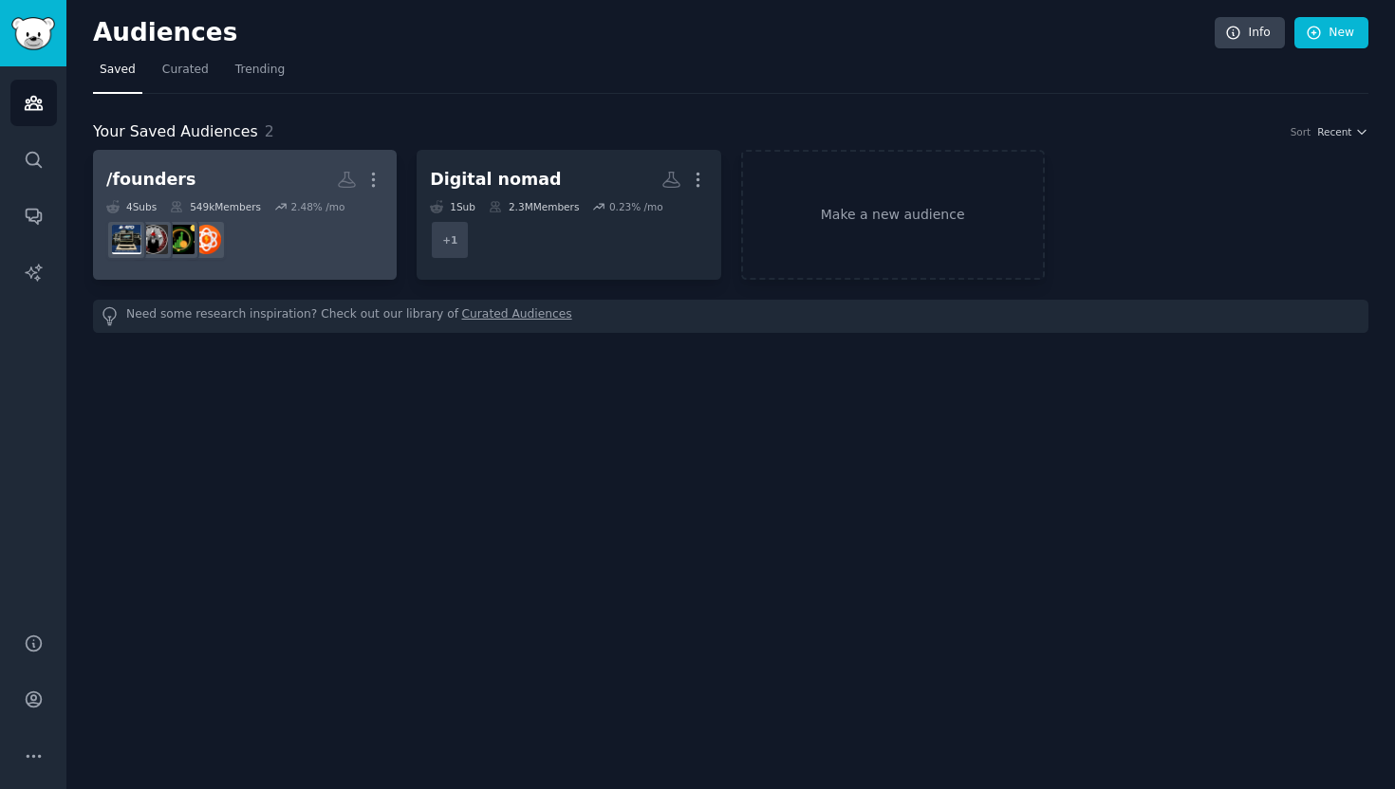
click at [277, 201] on div "4 Sub s 549k Members 2.48 % /mo" at bounding box center [244, 206] width 277 height 13
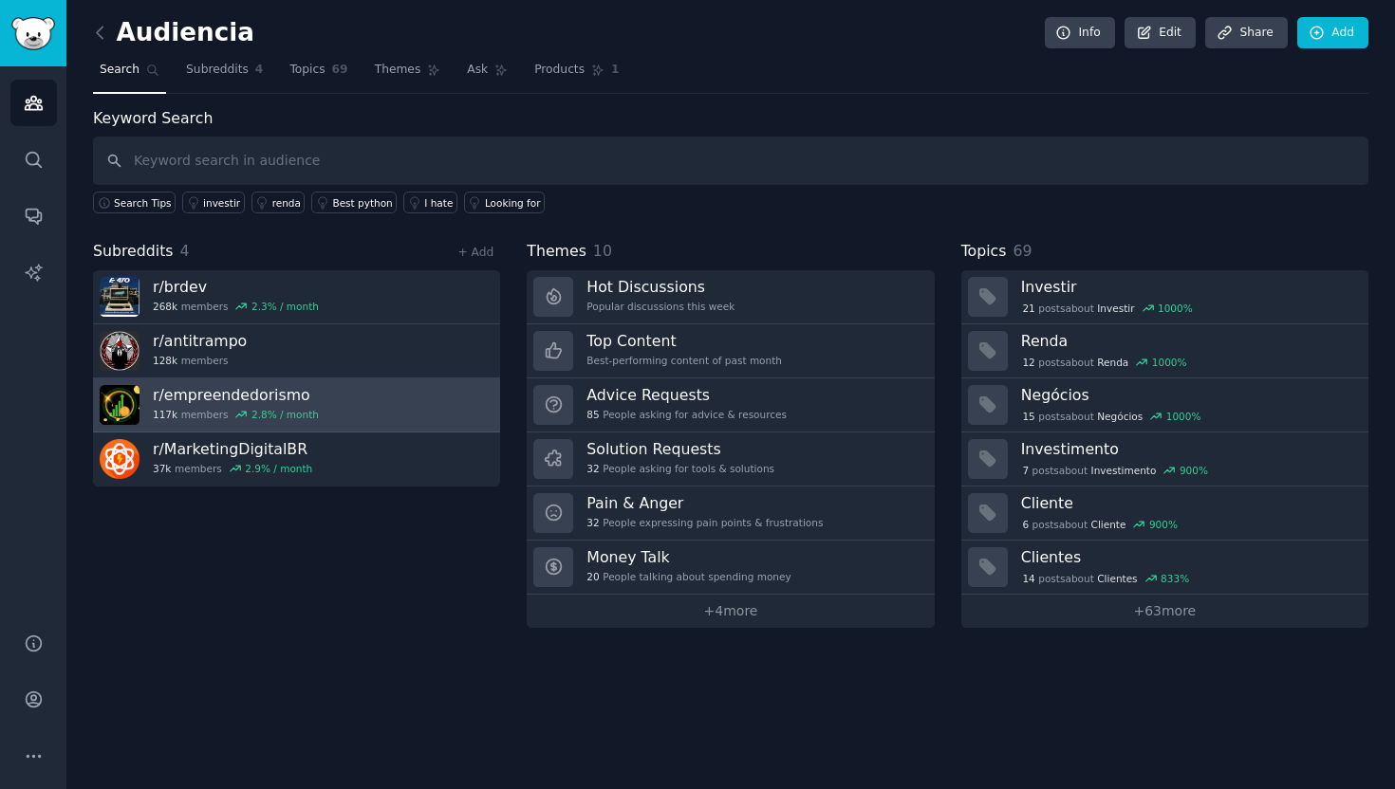
click at [319, 405] on link "r/ empreendedorismo 117k members 2.8 % / month" at bounding box center [296, 406] width 407 height 54
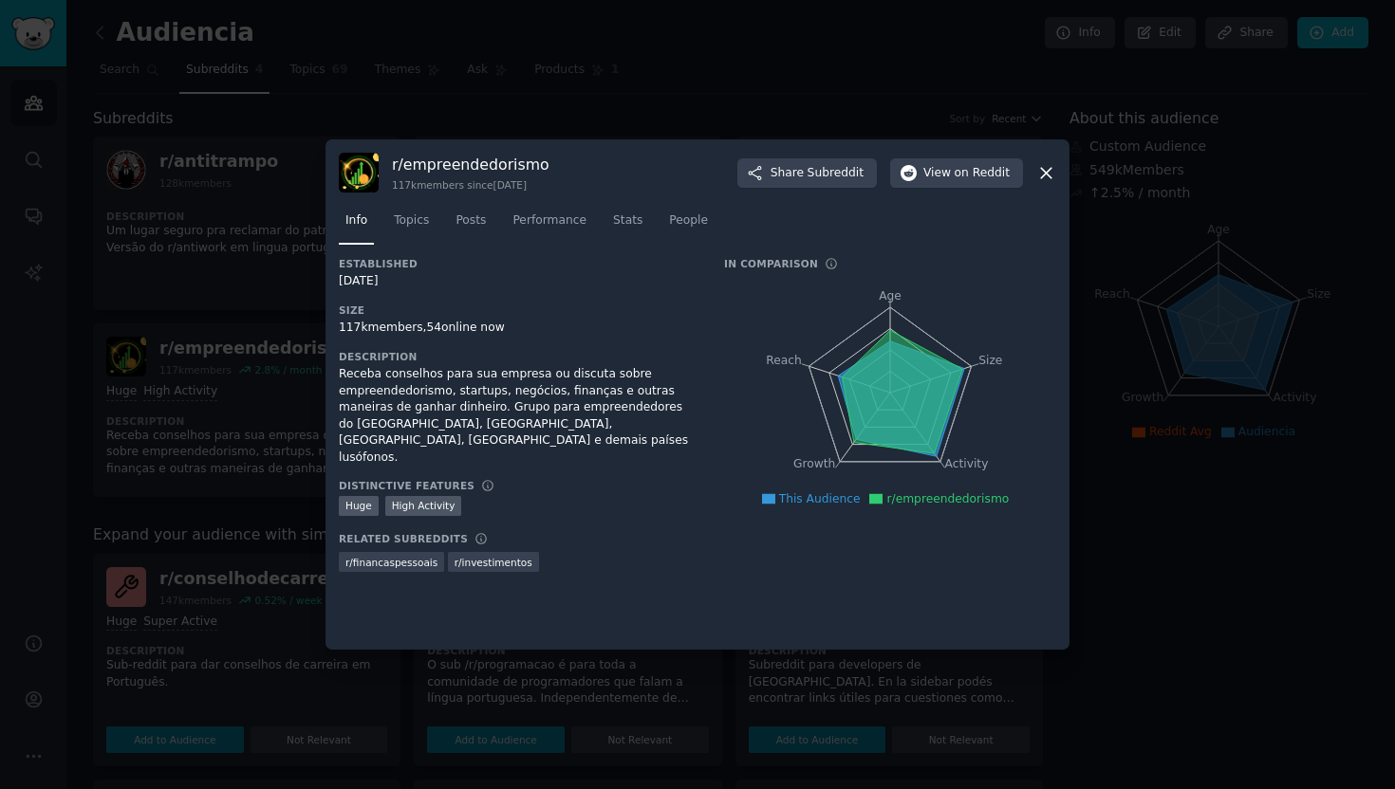
click at [1040, 173] on icon at bounding box center [1046, 173] width 20 height 20
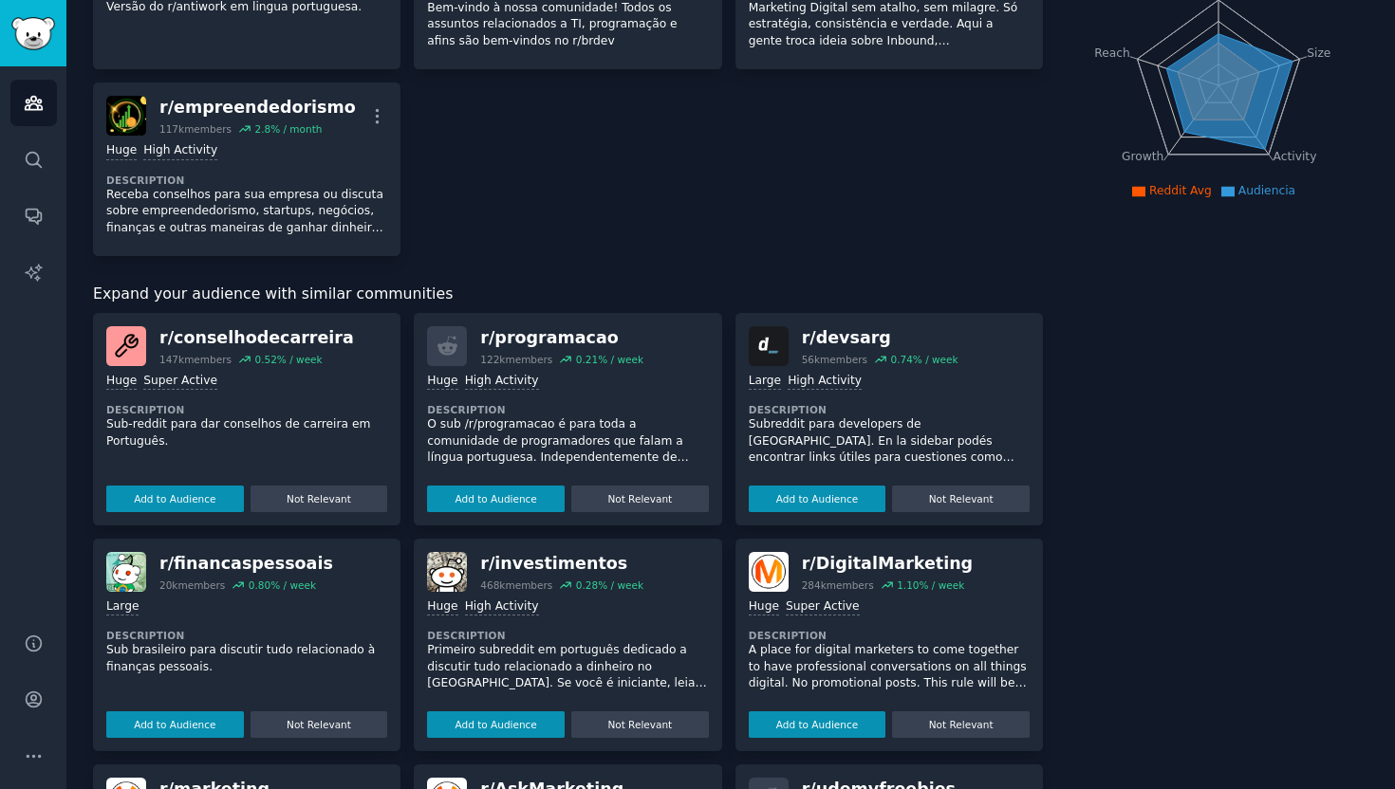
scroll to position [306, 0]
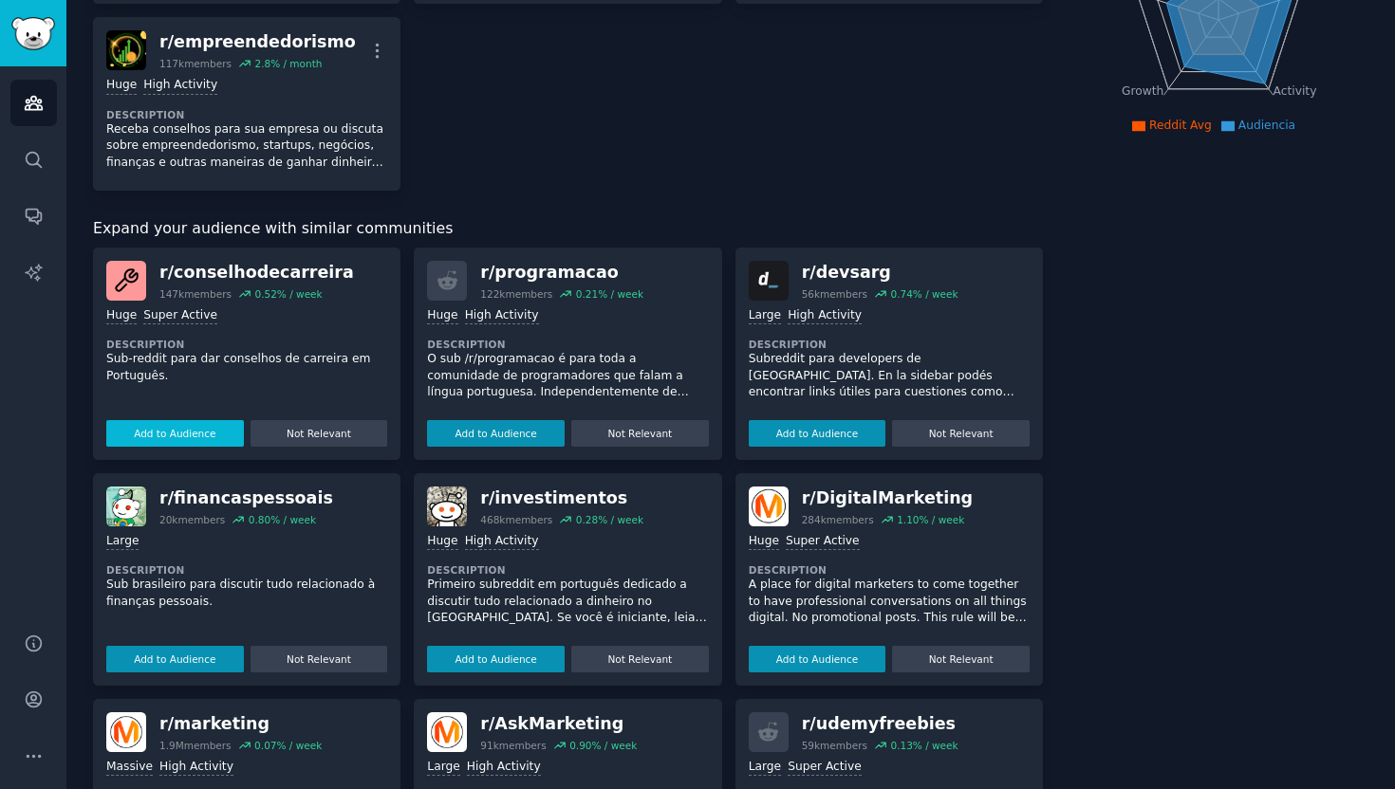
click at [148, 435] on button "Add to Audience" at bounding box center [175, 433] width 138 height 27
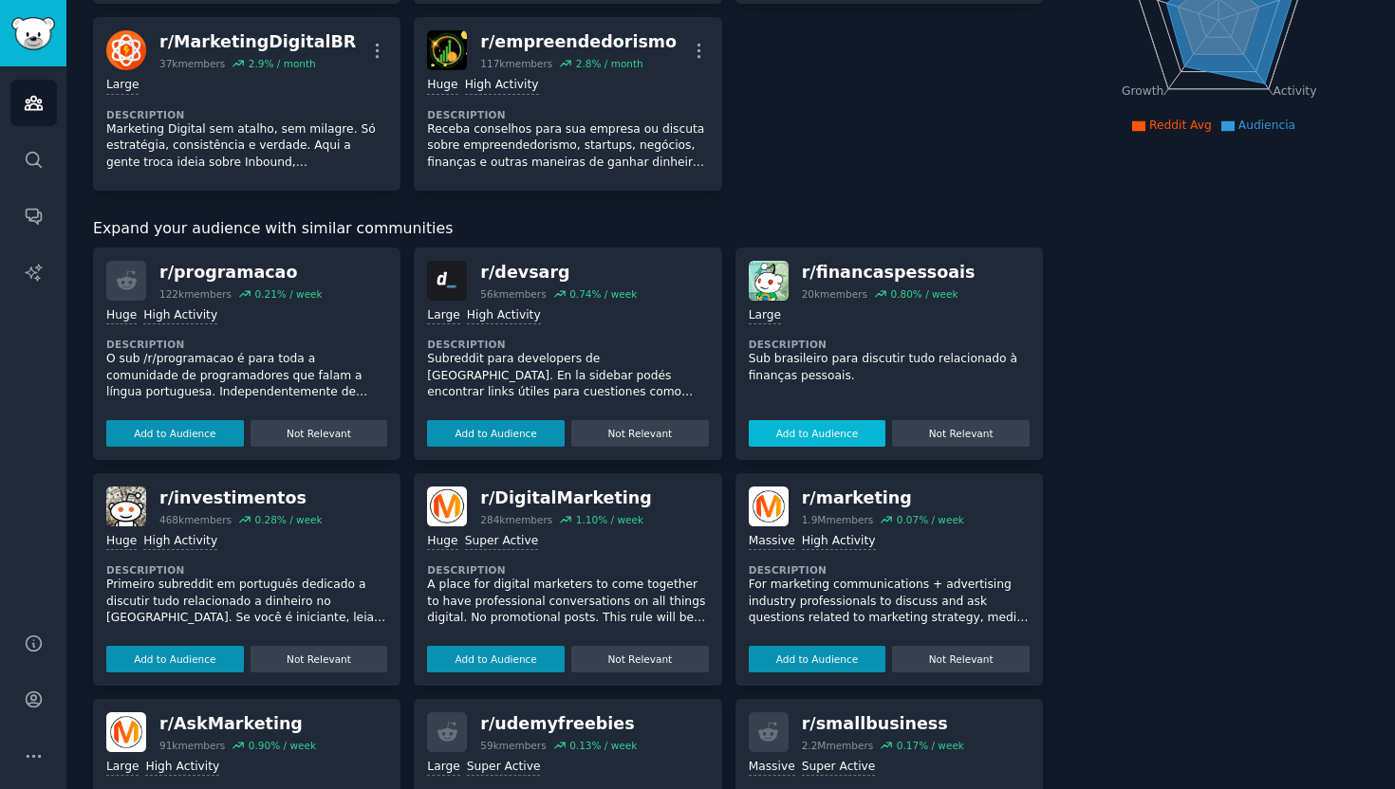
click at [815, 435] on button "Add to Audience" at bounding box center [818, 433] width 138 height 27
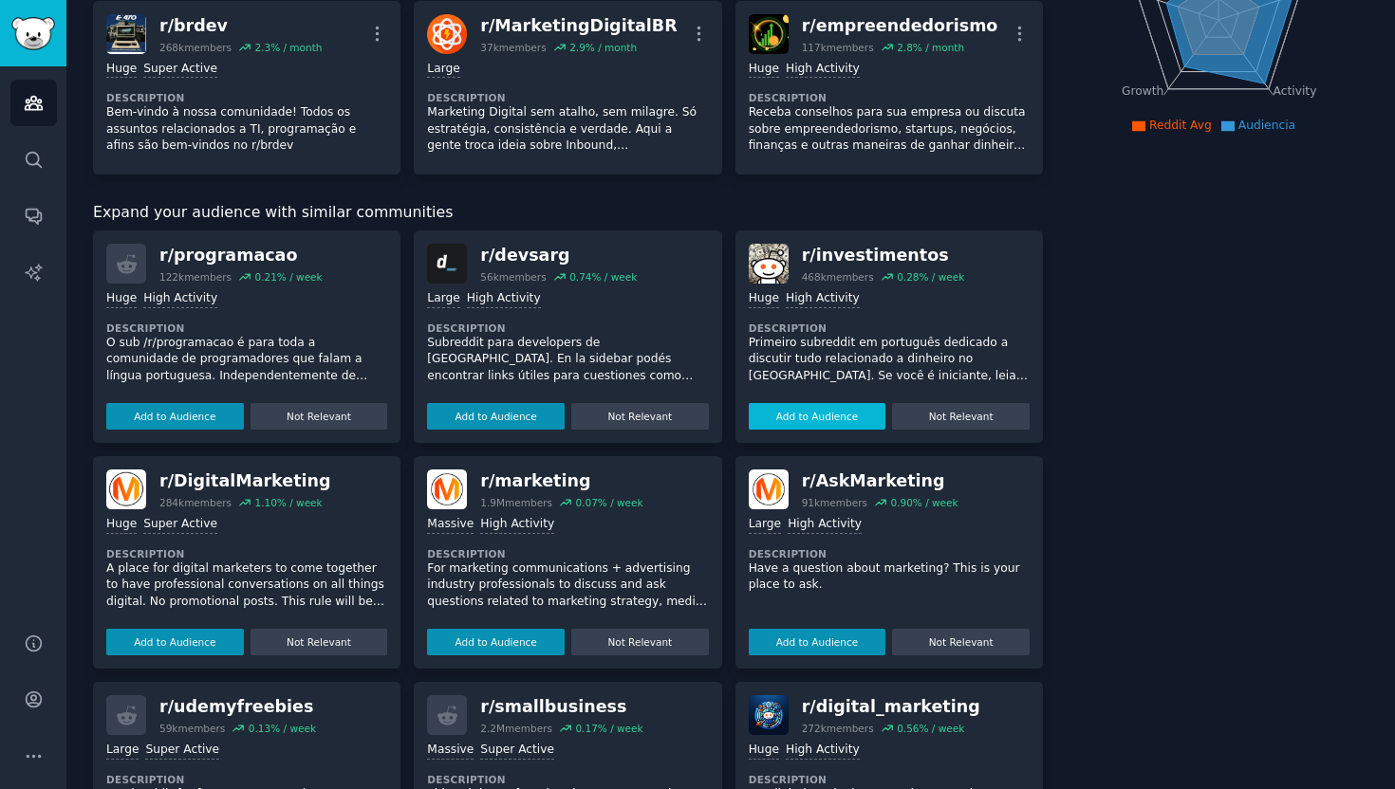
click at [838, 422] on button "Add to Audience" at bounding box center [818, 416] width 138 height 27
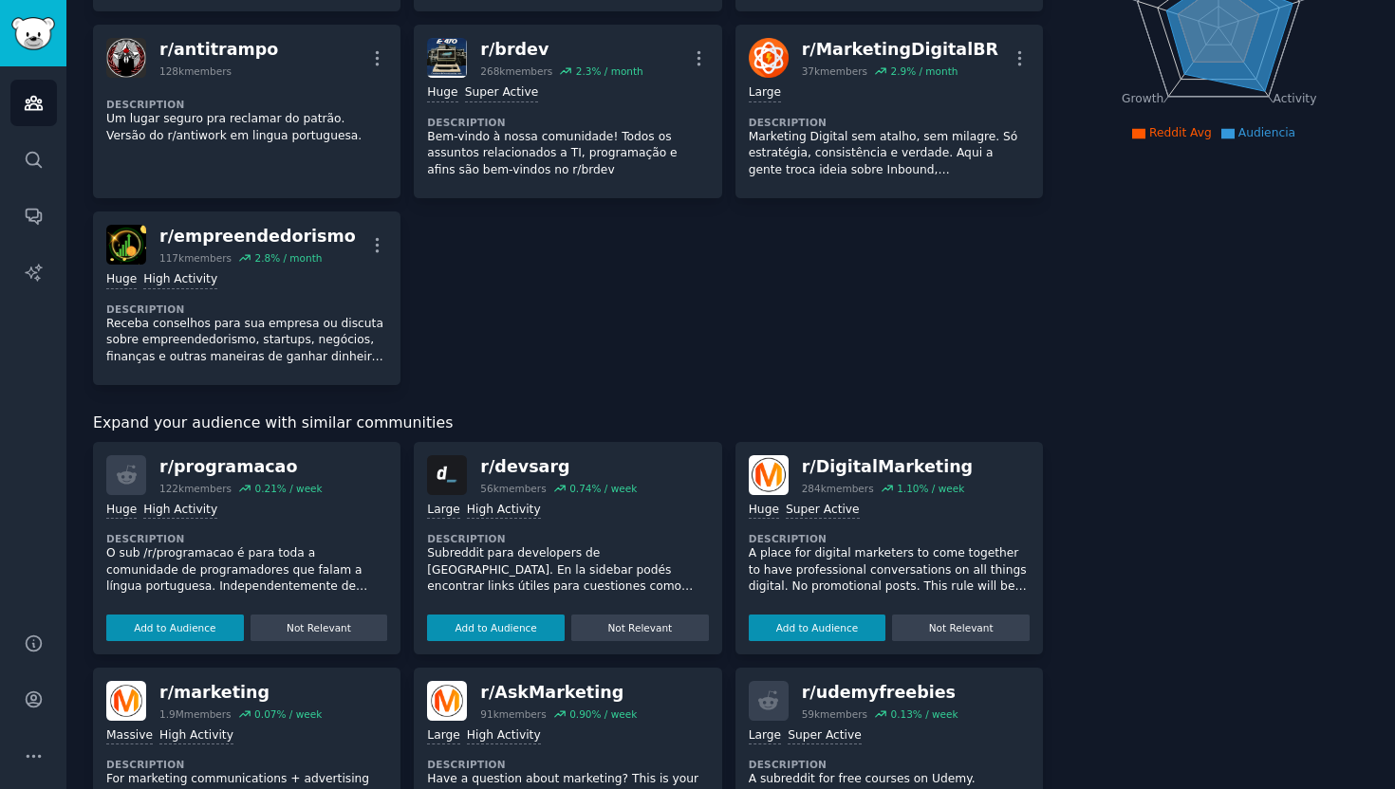
scroll to position [0, 0]
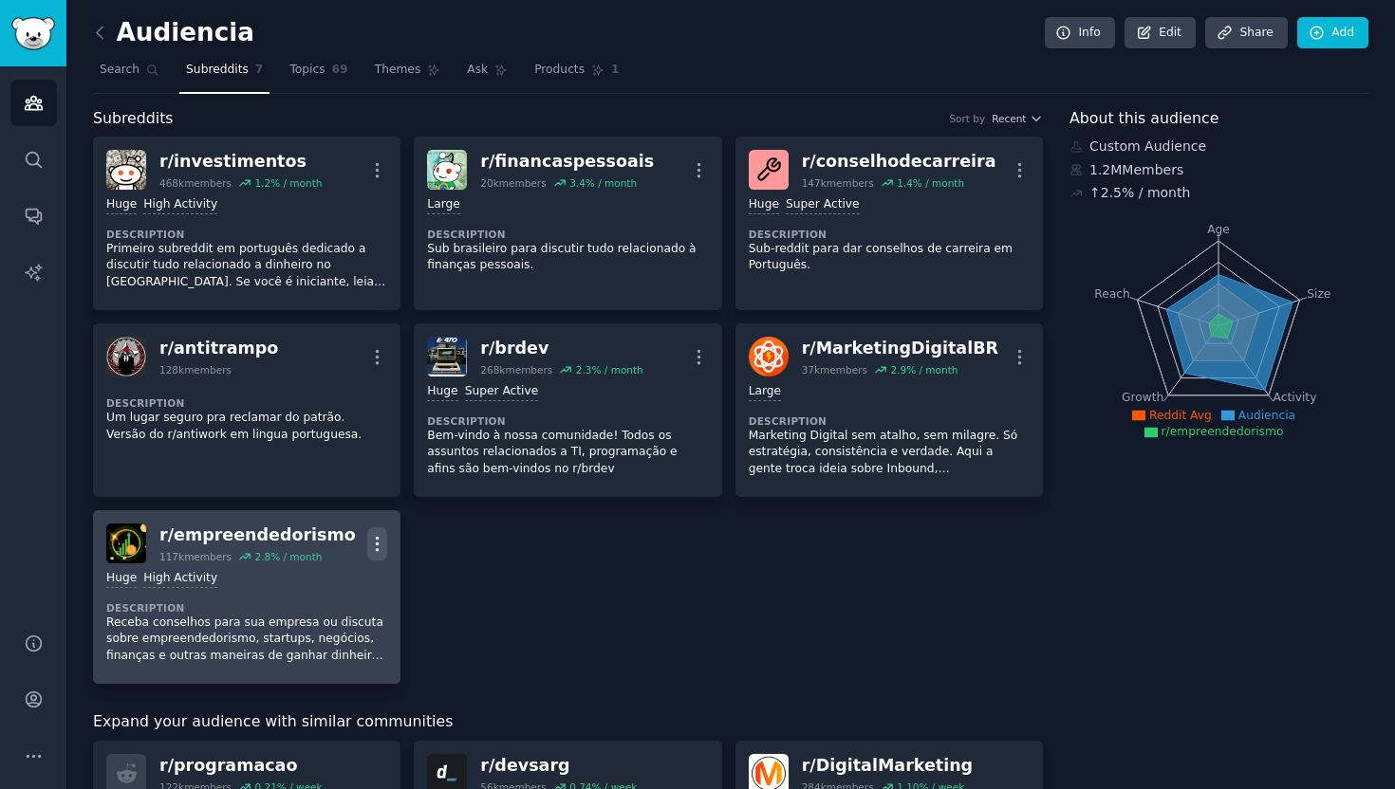
click at [380, 545] on icon "button" at bounding box center [377, 544] width 20 height 20
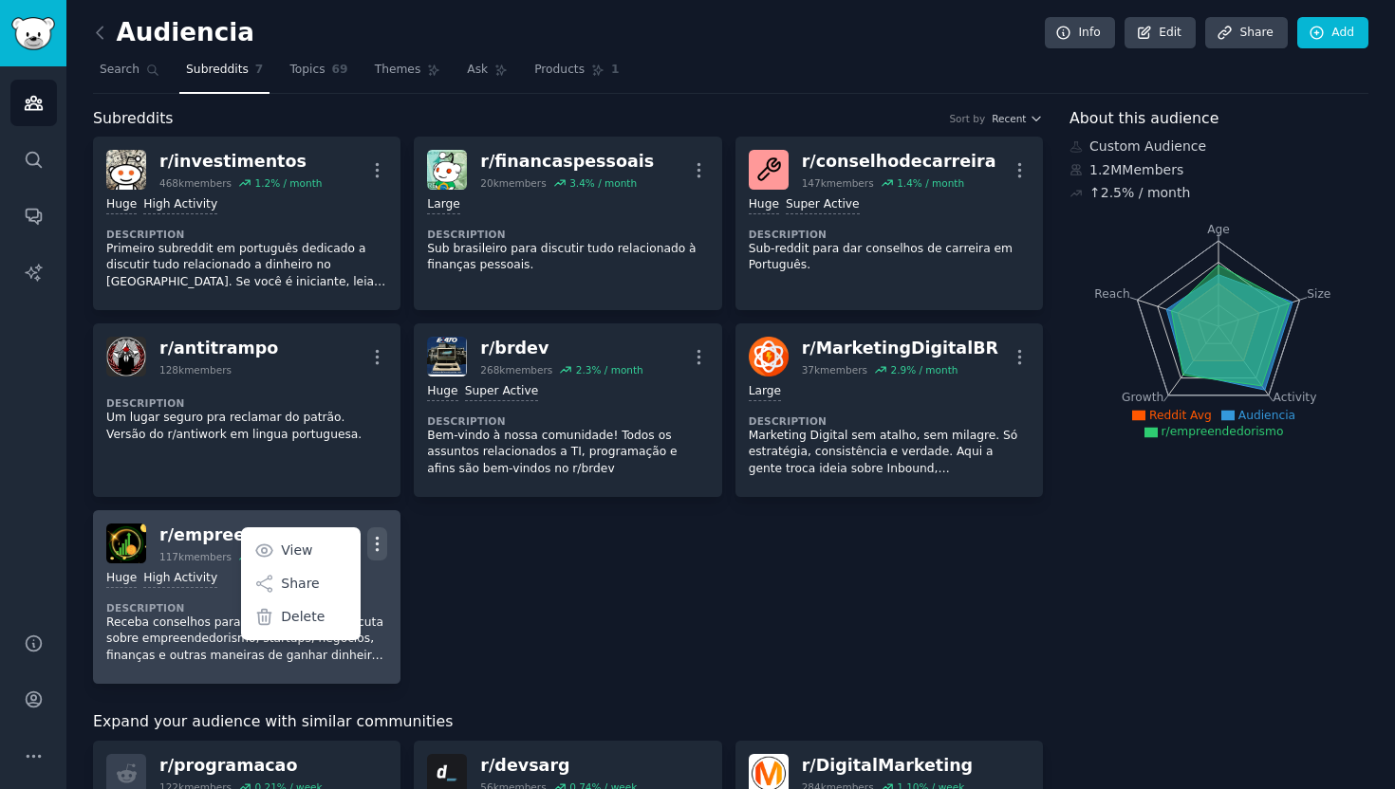
click at [380, 545] on icon "button" at bounding box center [377, 544] width 20 height 20
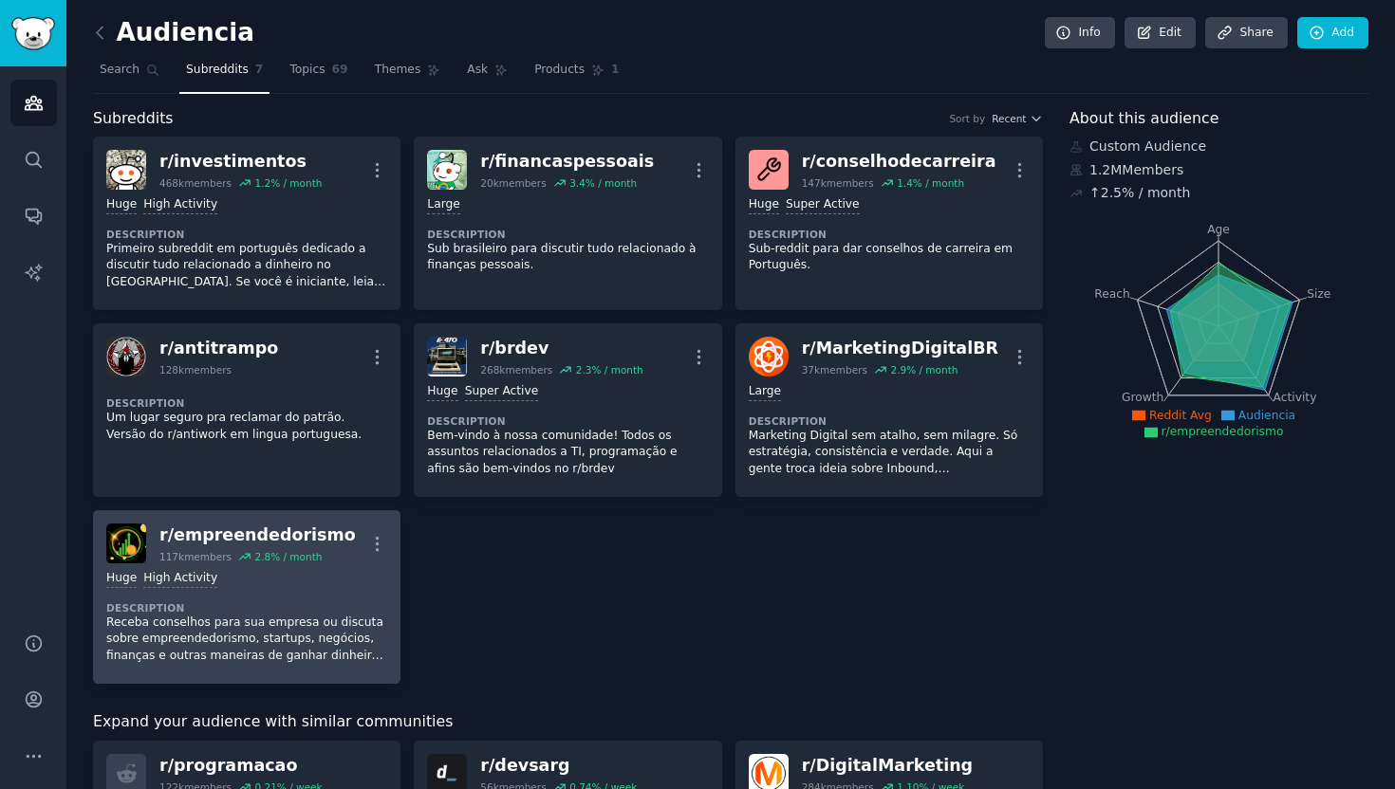
click at [180, 540] on div "r/ empreendedorismo" at bounding box center [257, 536] width 196 height 24
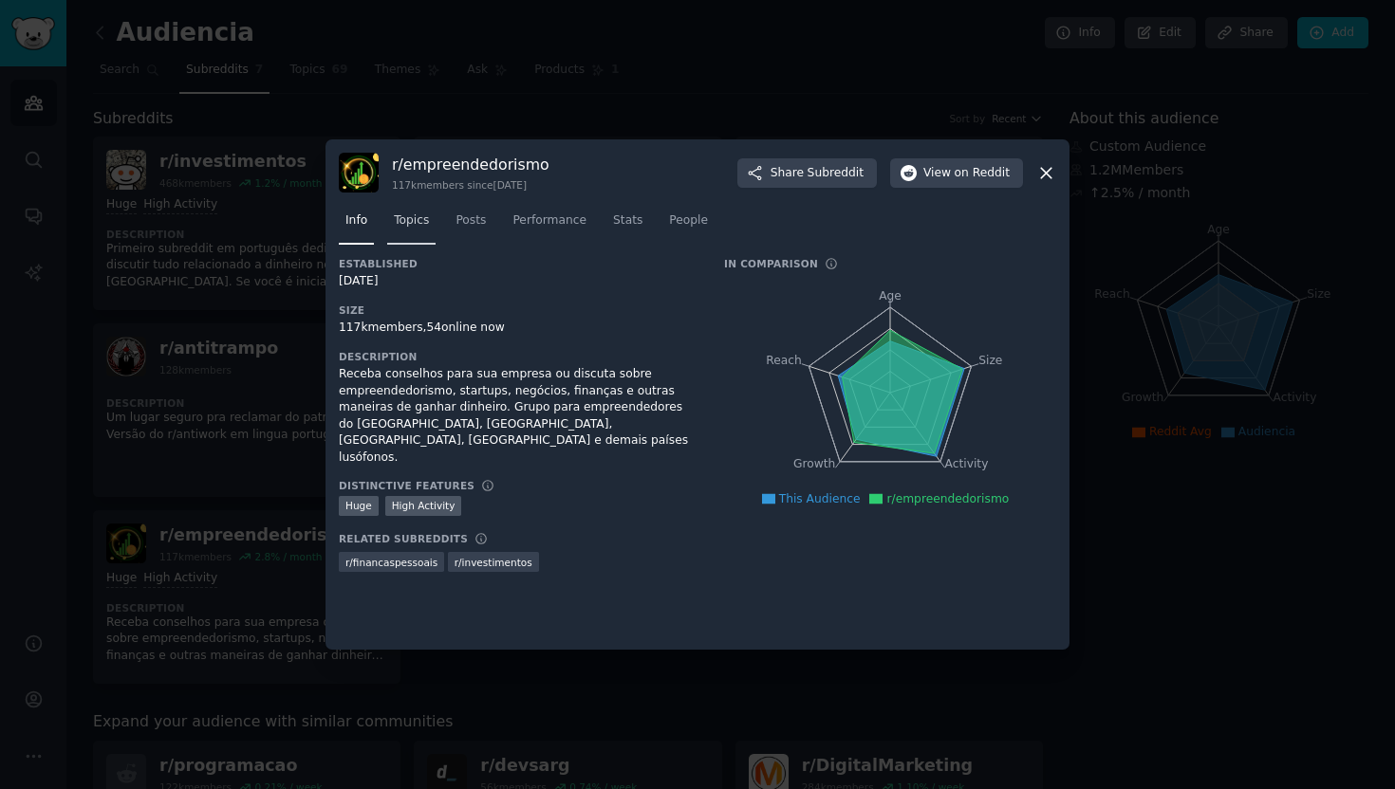
click at [430, 230] on link "Topics" at bounding box center [411, 225] width 48 height 39
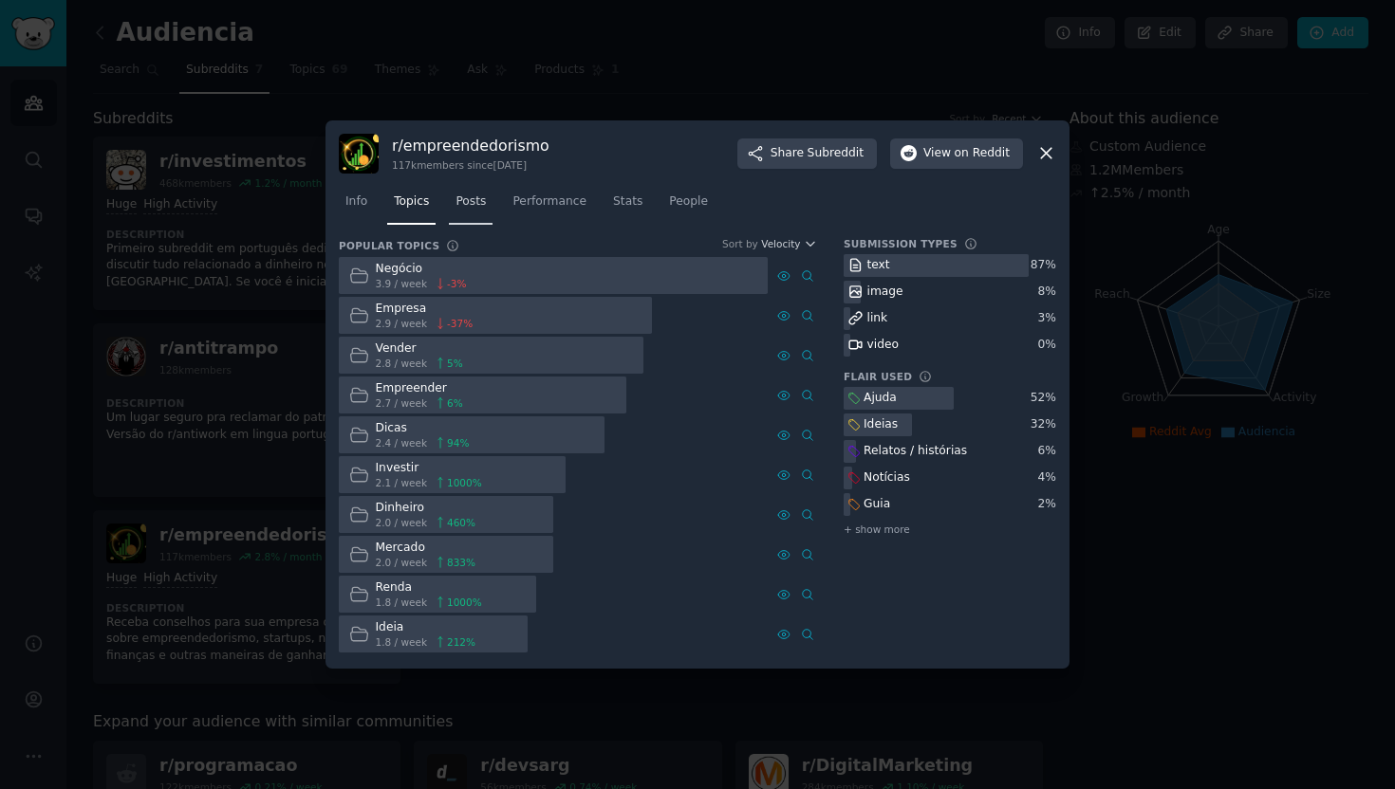
click at [483, 211] on link "Posts" at bounding box center [471, 206] width 44 height 39
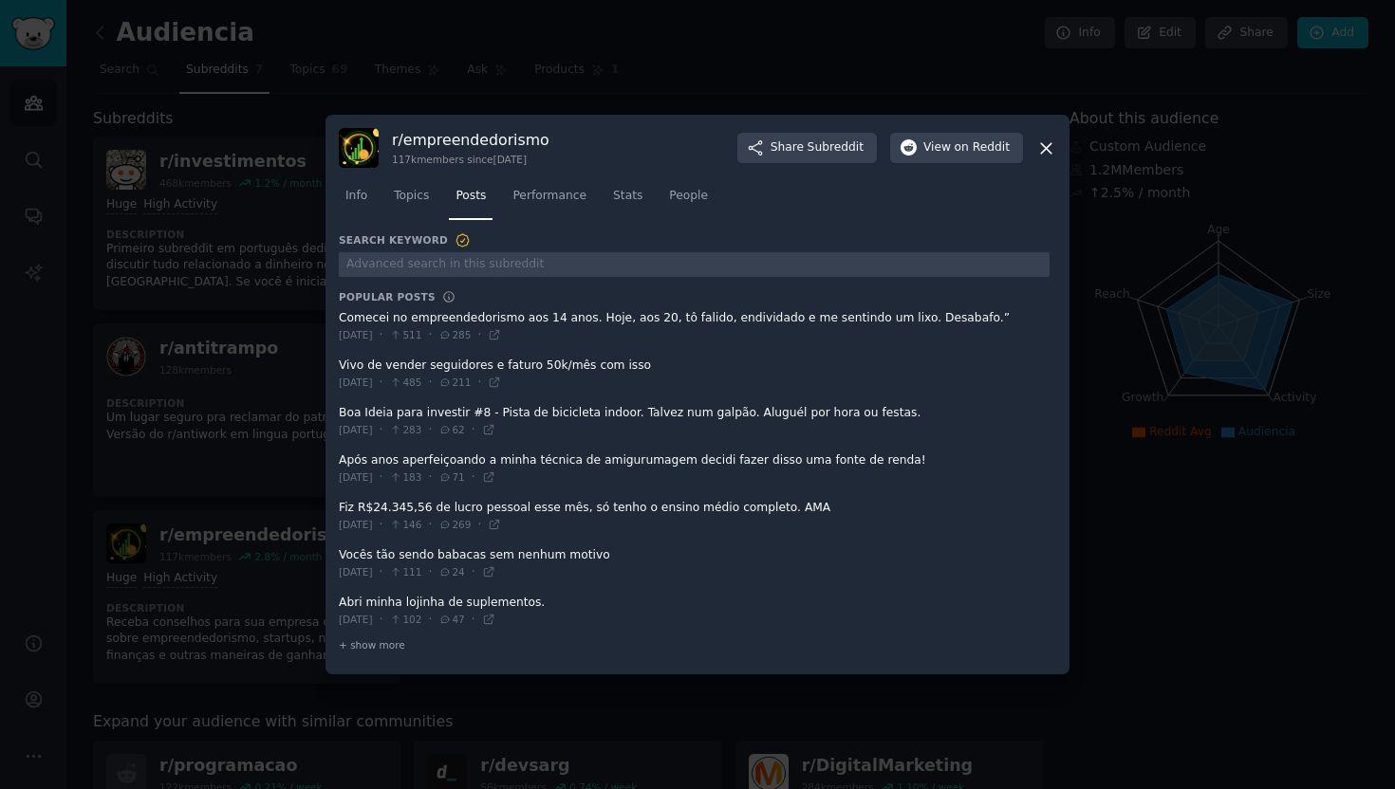
click at [1044, 144] on icon at bounding box center [1046, 149] width 20 height 20
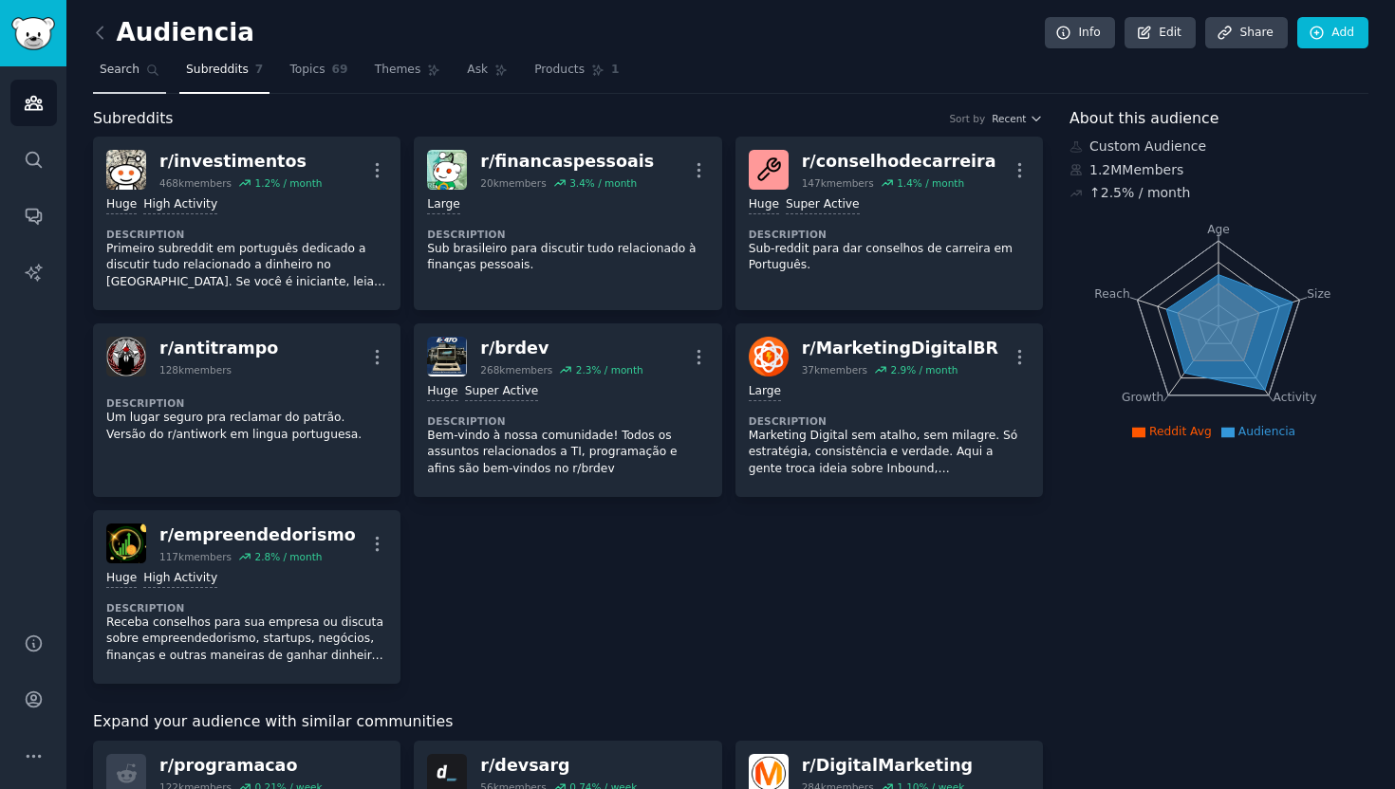
click at [131, 65] on span "Search" at bounding box center [120, 70] width 40 height 17
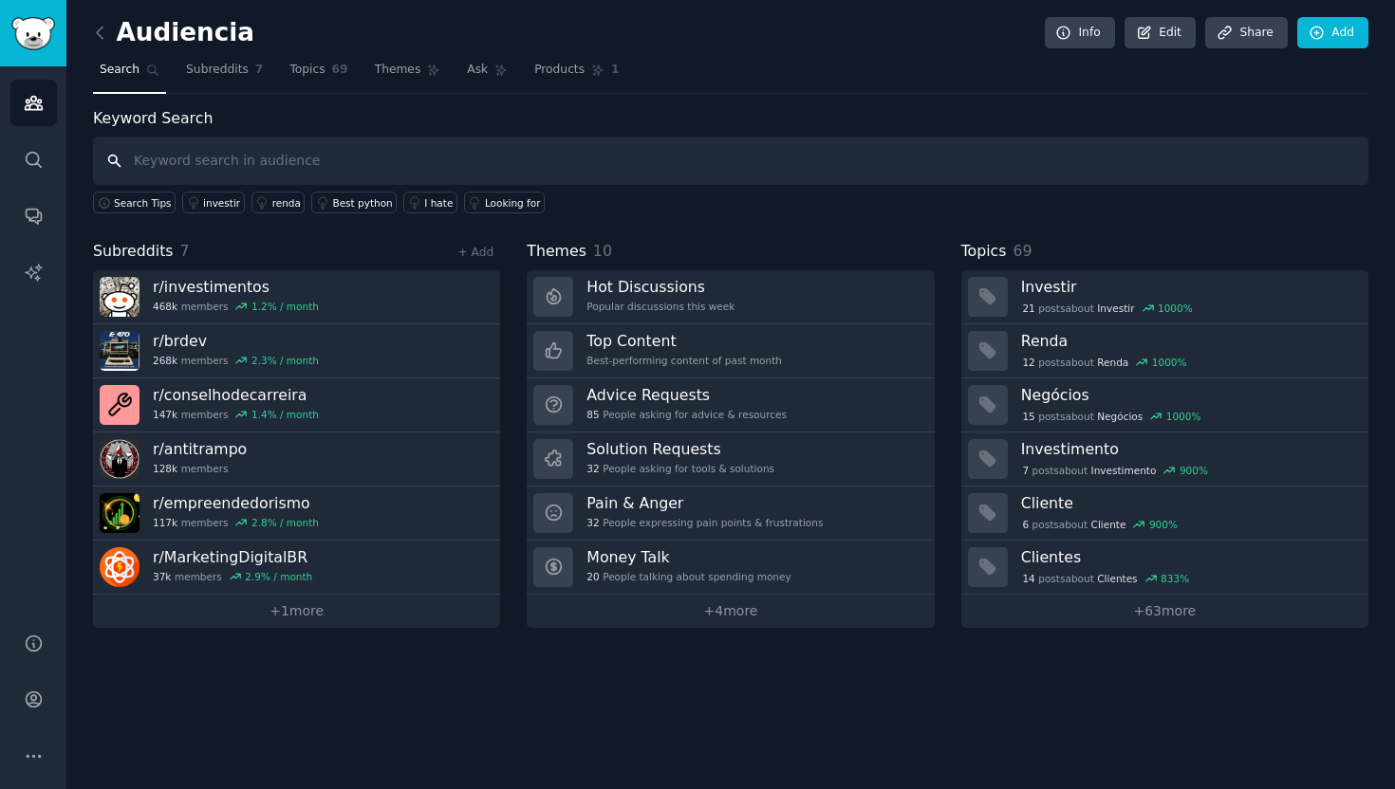
paste input "dificuldade"
type input "dificuldade"
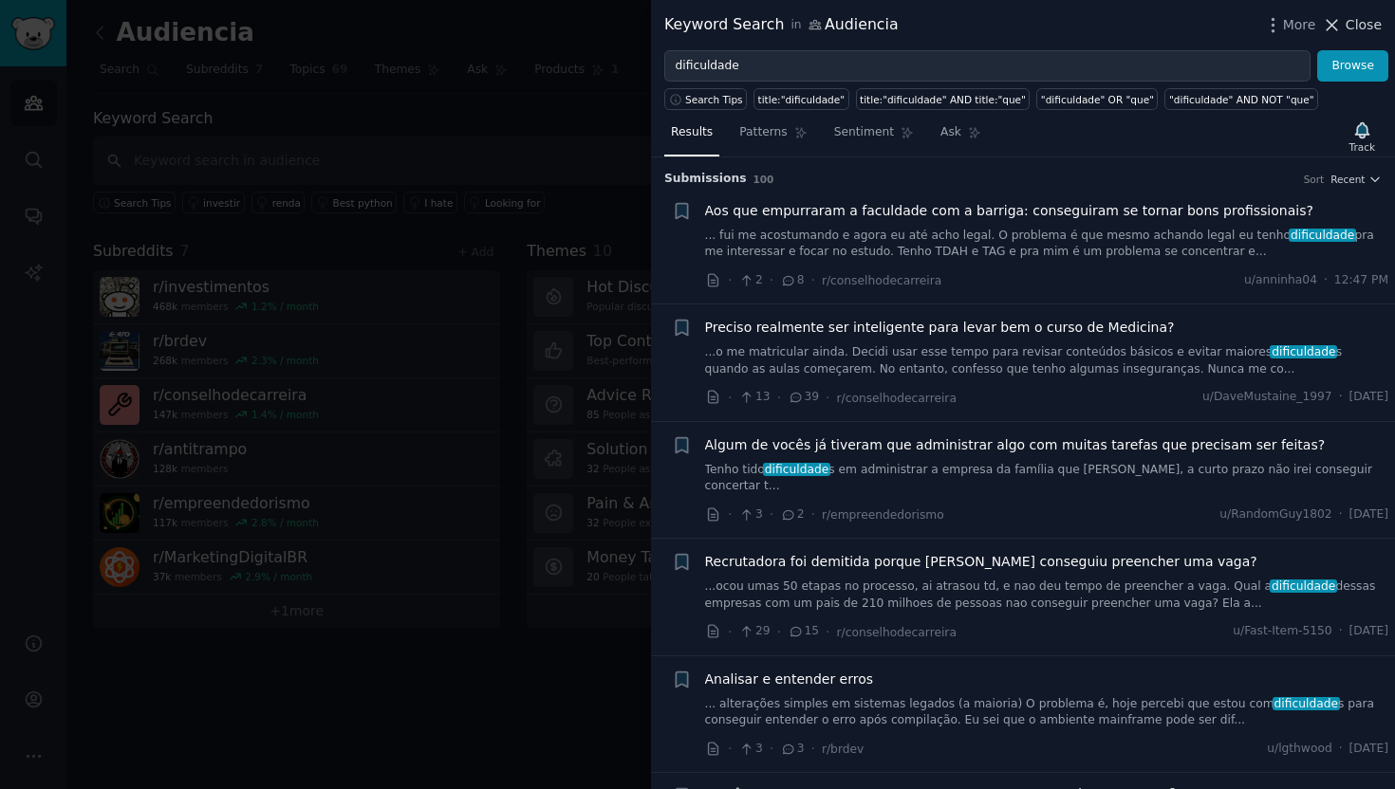
click at [1335, 31] on icon at bounding box center [1332, 25] width 20 height 20
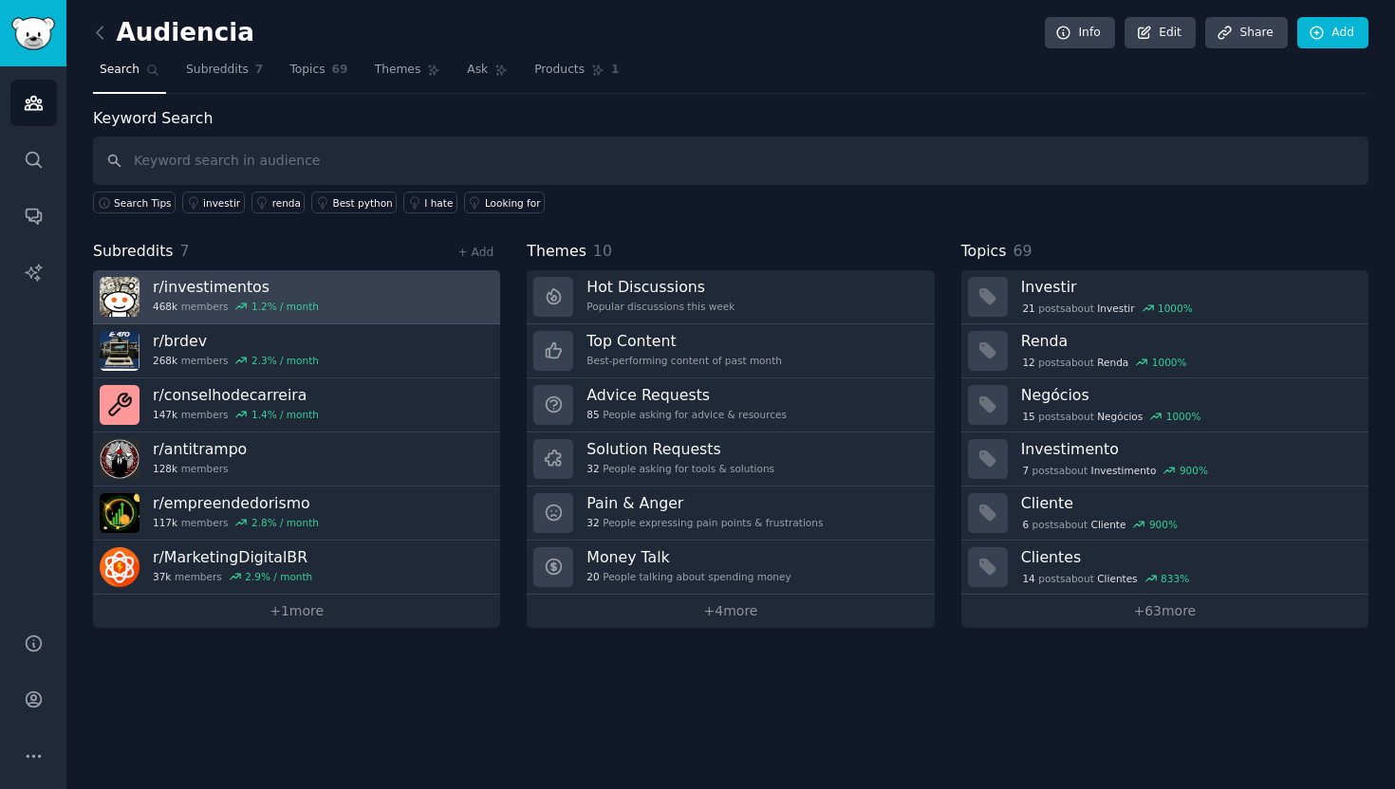
click at [359, 302] on link "r/ investimentos 468k members 1.2 % / month" at bounding box center [296, 297] width 407 height 54
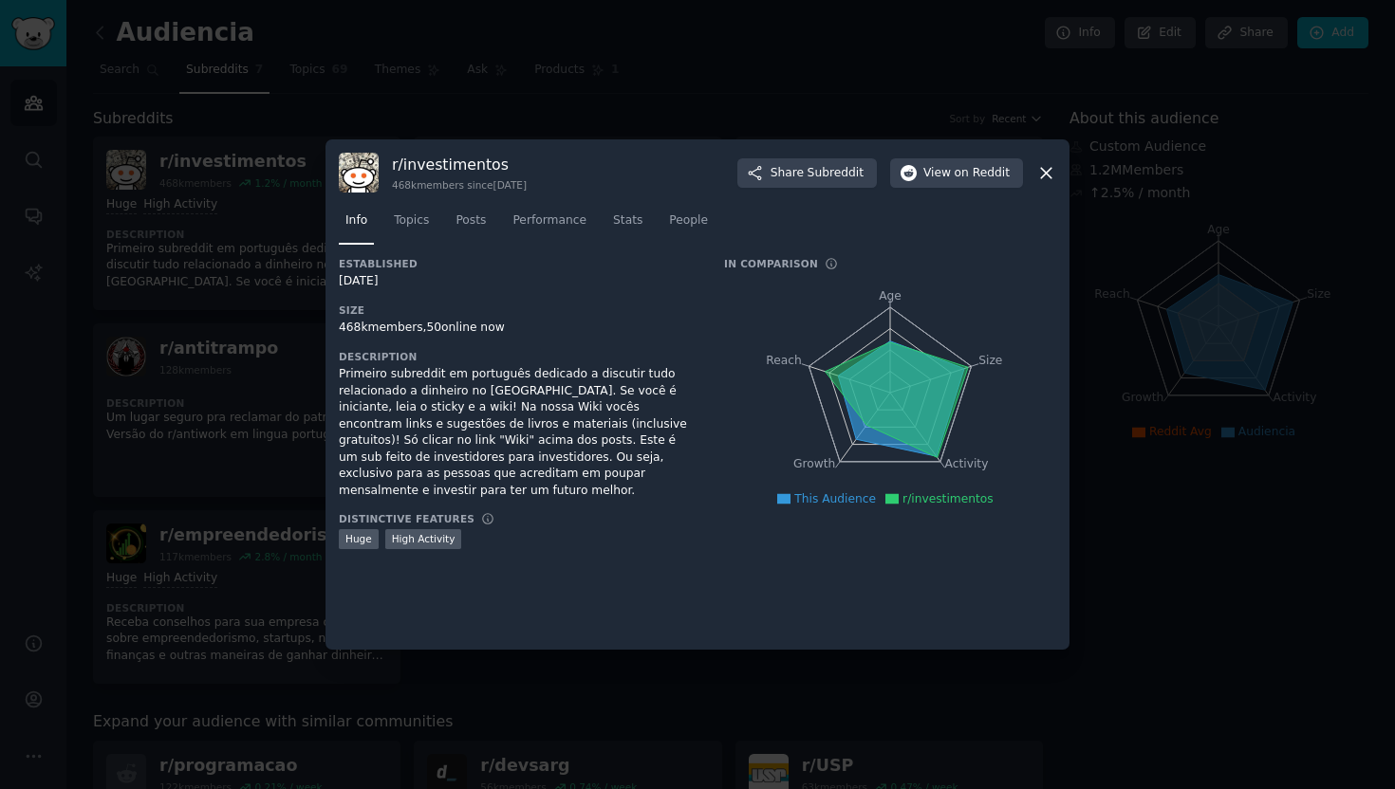
click at [1031, 171] on div "r/ investimentos 468k members since [DATE] Share Subreddit View on Reddit" at bounding box center [697, 173] width 717 height 40
click at [1045, 176] on icon at bounding box center [1046, 173] width 20 height 20
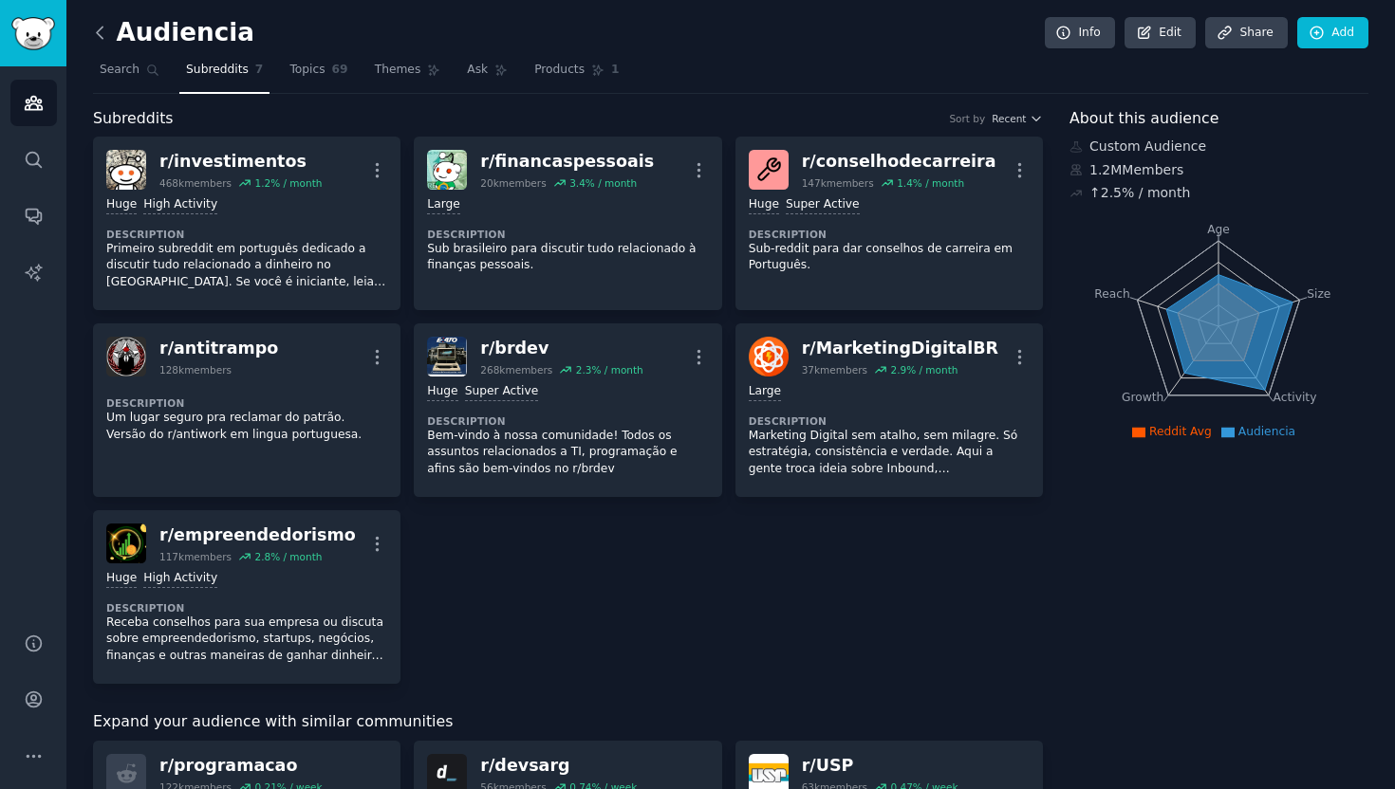
click at [106, 35] on icon at bounding box center [100, 33] width 20 height 20
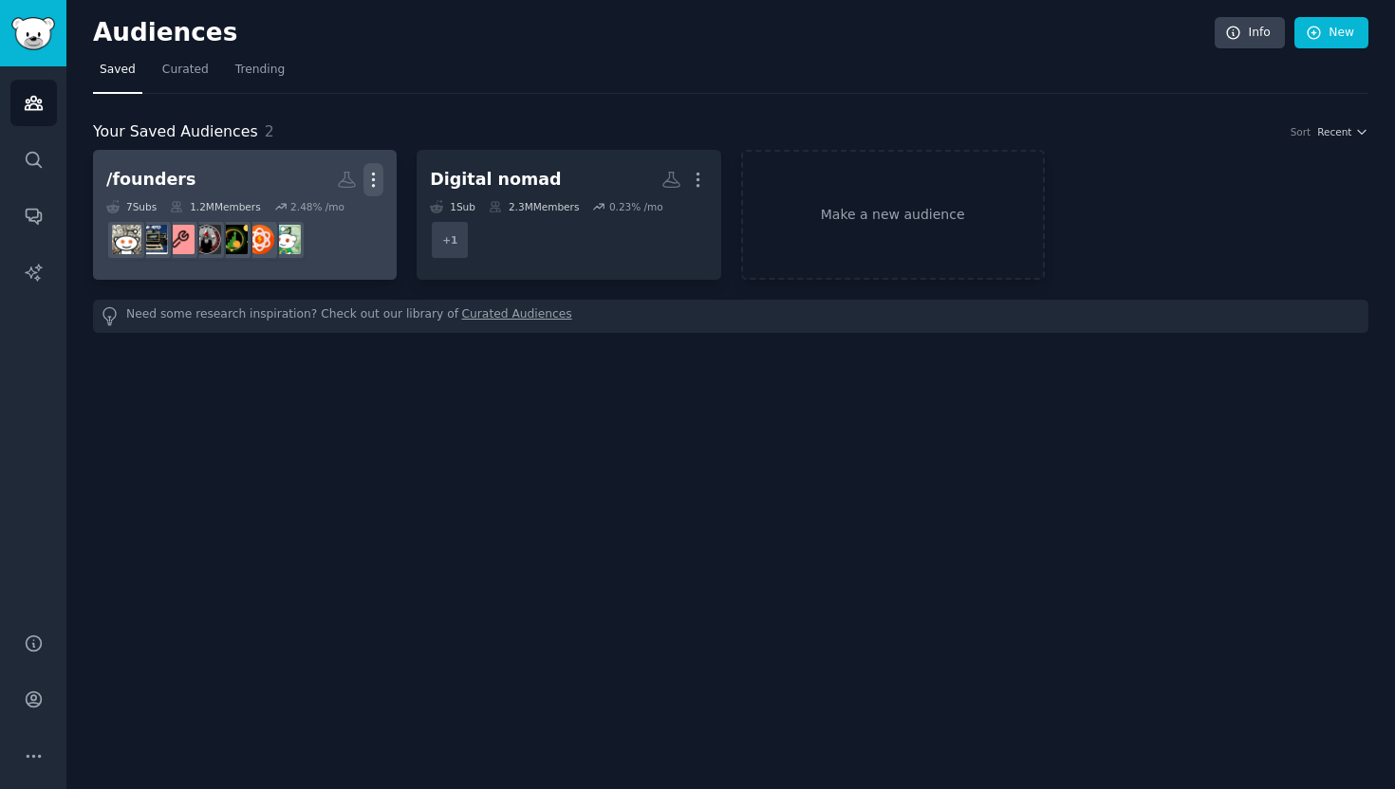
click at [380, 173] on icon "button" at bounding box center [373, 180] width 20 height 20
click at [177, 187] on div "/founders" at bounding box center [150, 180] width 89 height 24
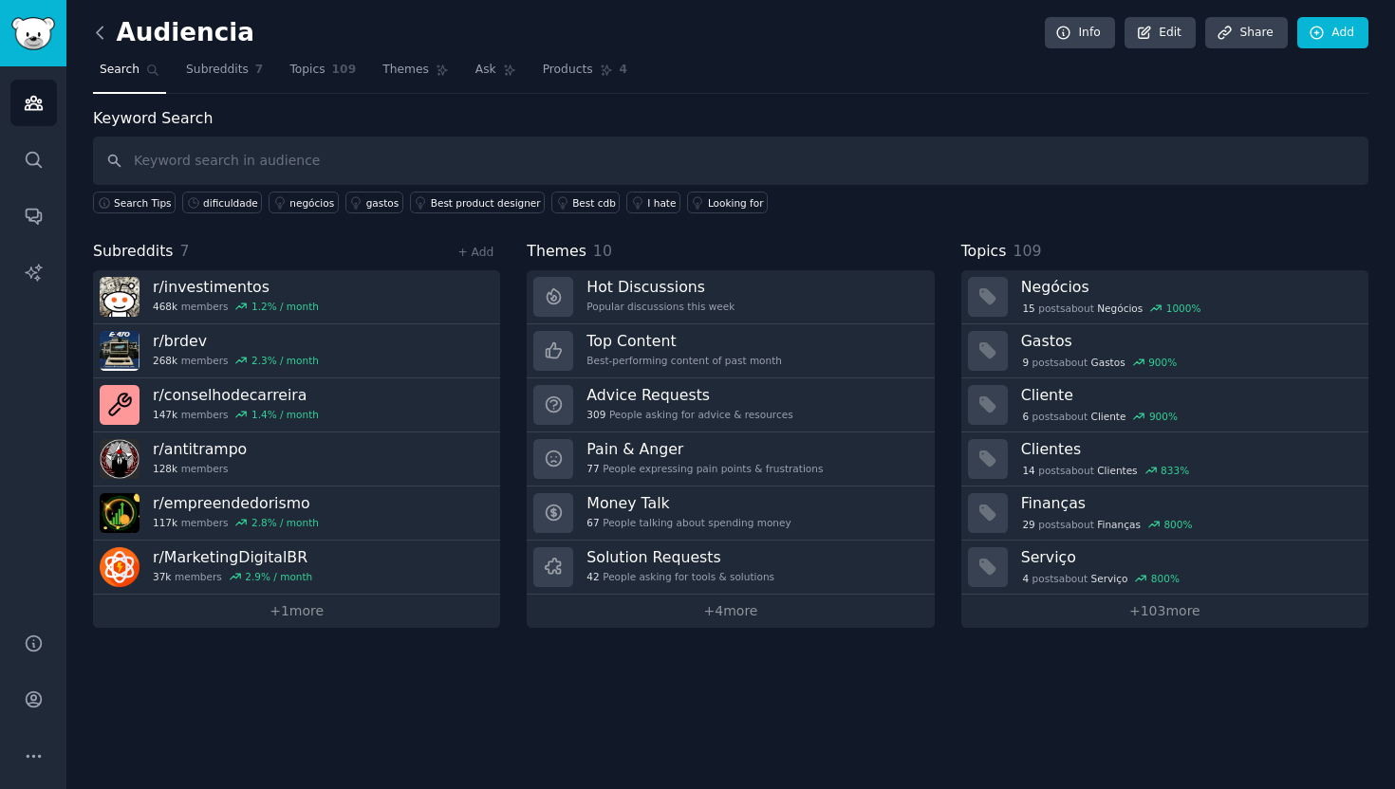
click at [99, 30] on icon at bounding box center [100, 33] width 20 height 20
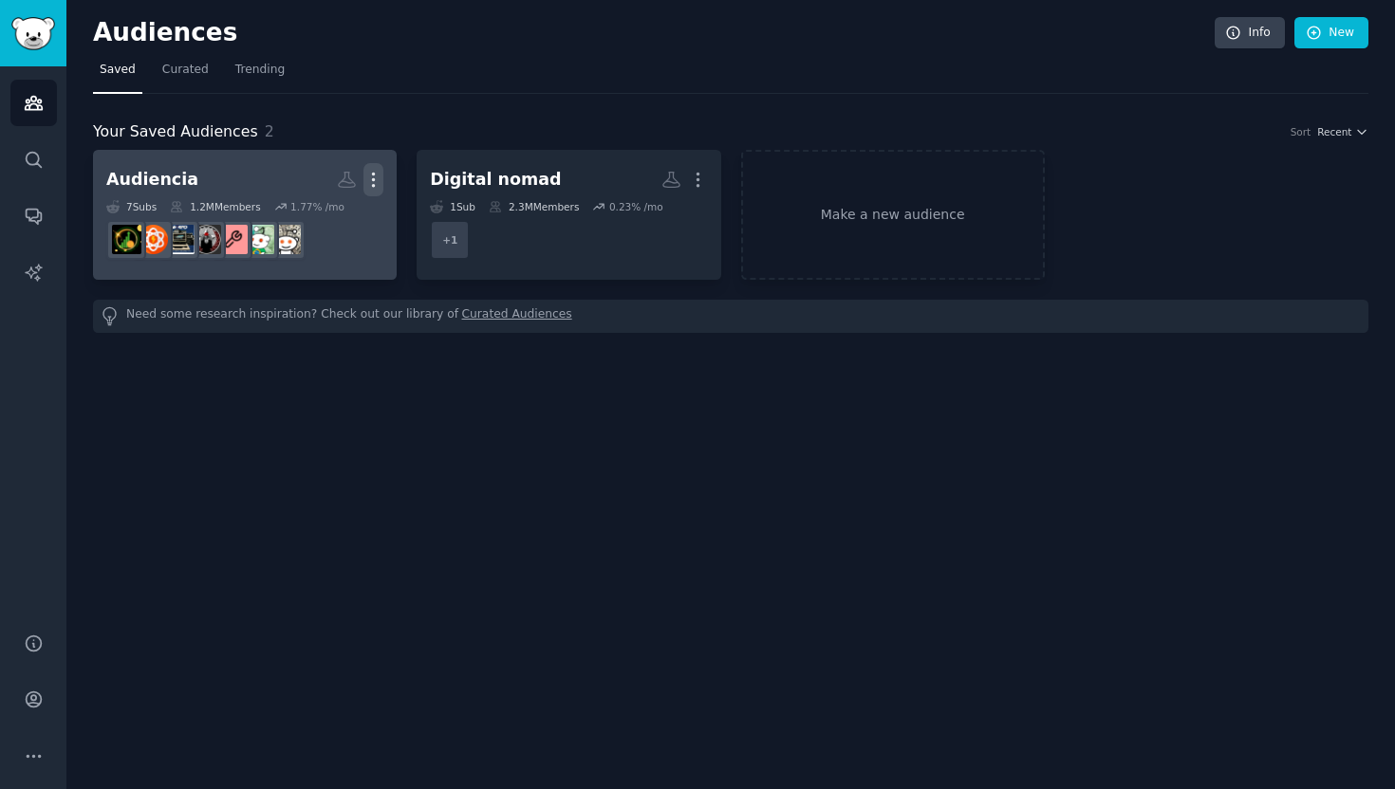
click at [377, 180] on icon "button" at bounding box center [373, 180] width 20 height 20
click at [322, 183] on p "View" at bounding box center [315, 186] width 31 height 20
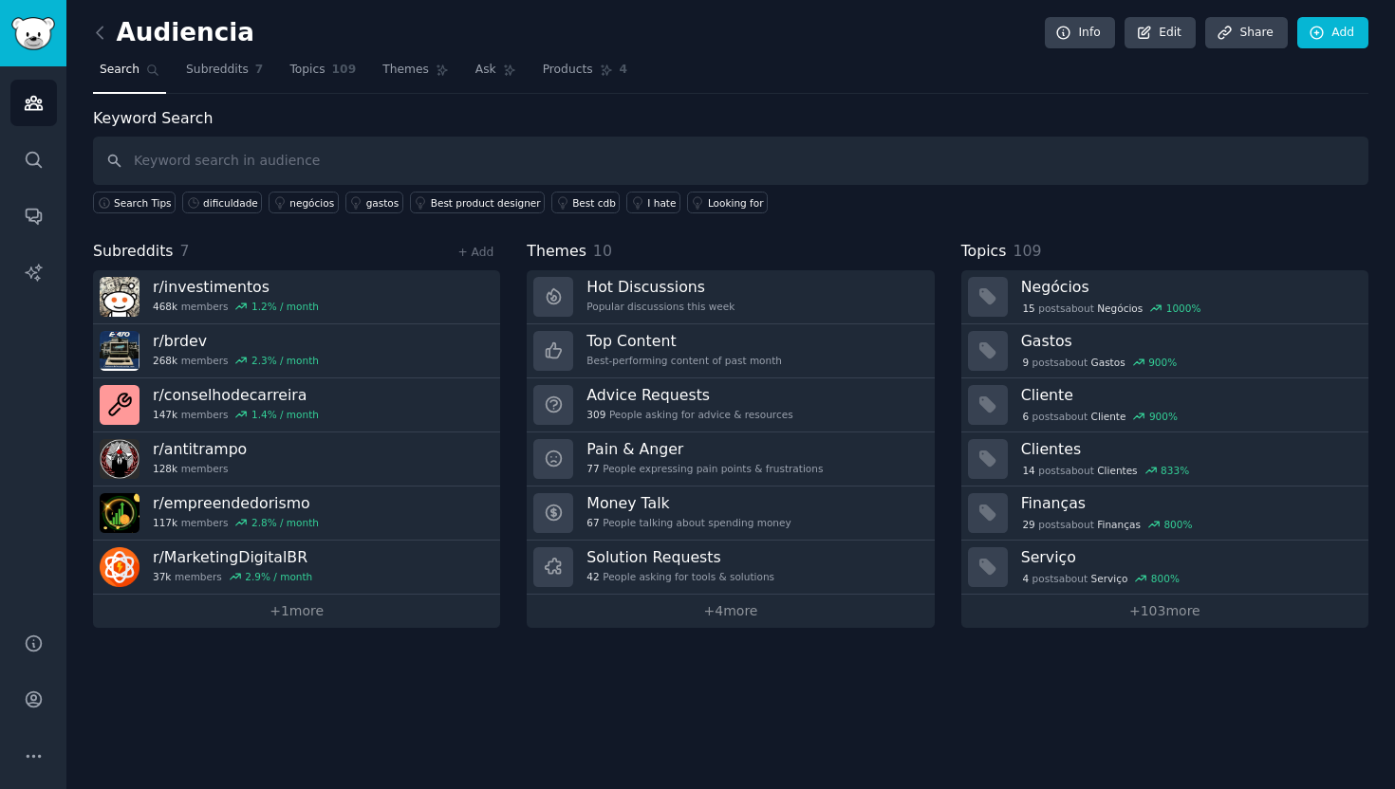
click at [209, 36] on h2 "Audiencia" at bounding box center [173, 33] width 161 height 30
click at [1172, 31] on link "Edit" at bounding box center [1159, 33] width 71 height 32
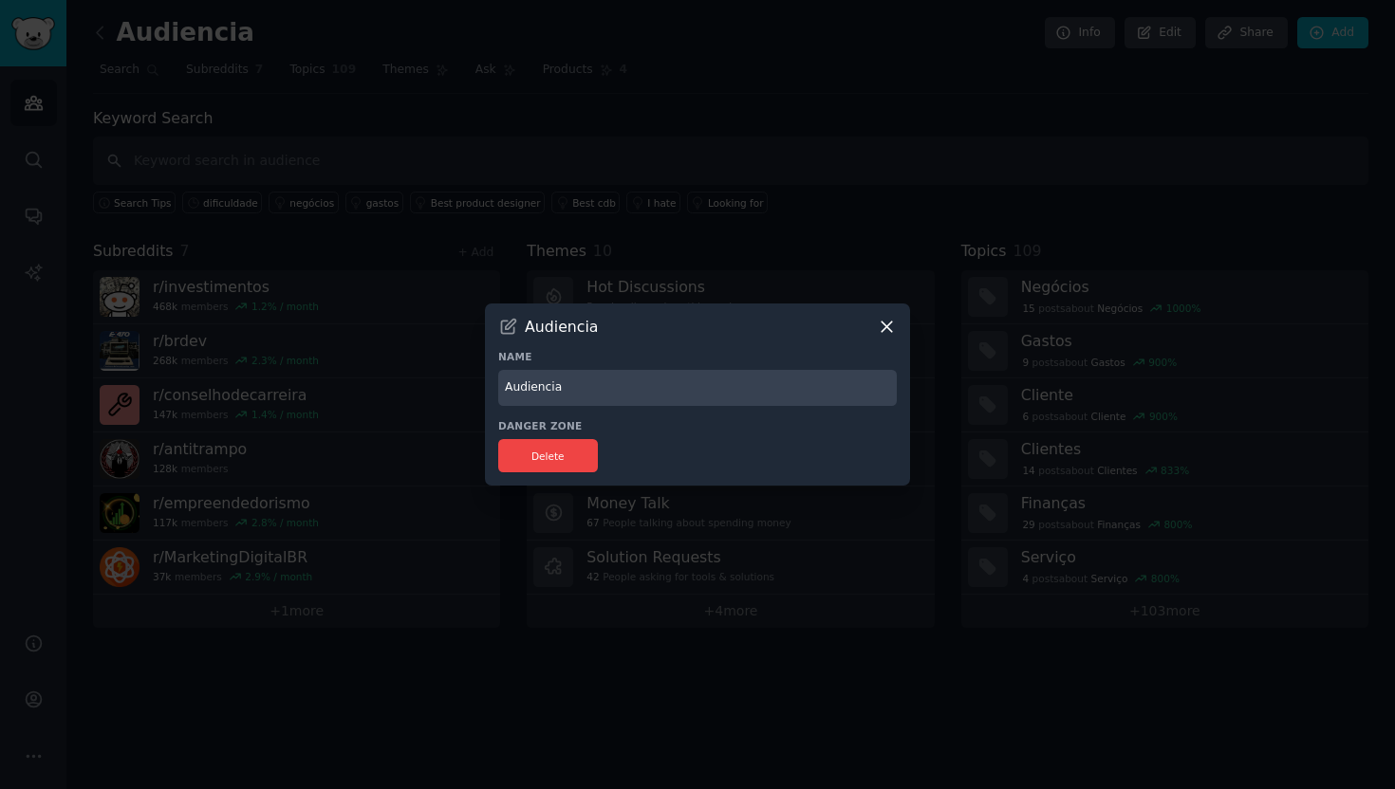
click at [655, 396] on input "Audiencia" at bounding box center [697, 388] width 398 height 37
type input "Audiencia Geral"
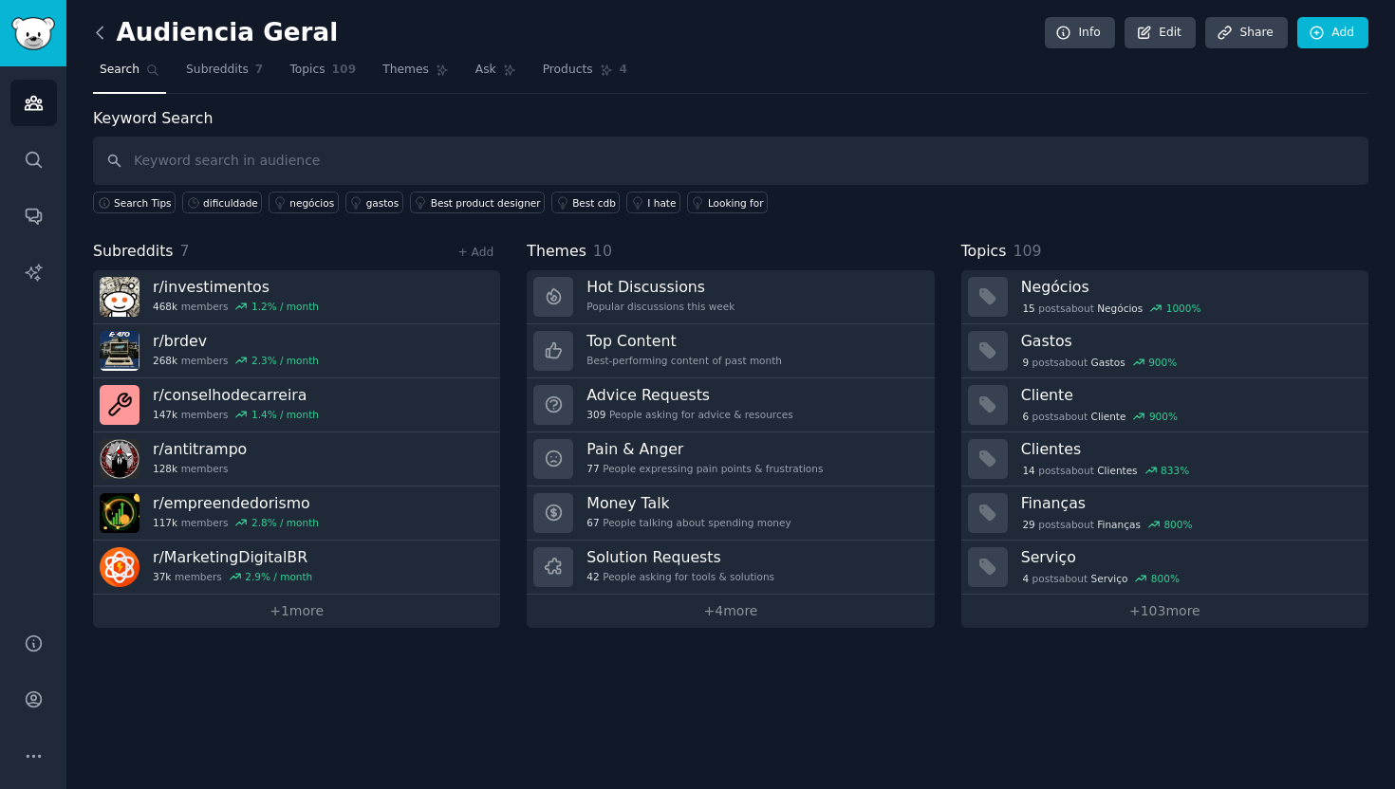
click at [97, 32] on icon at bounding box center [100, 32] width 6 height 11
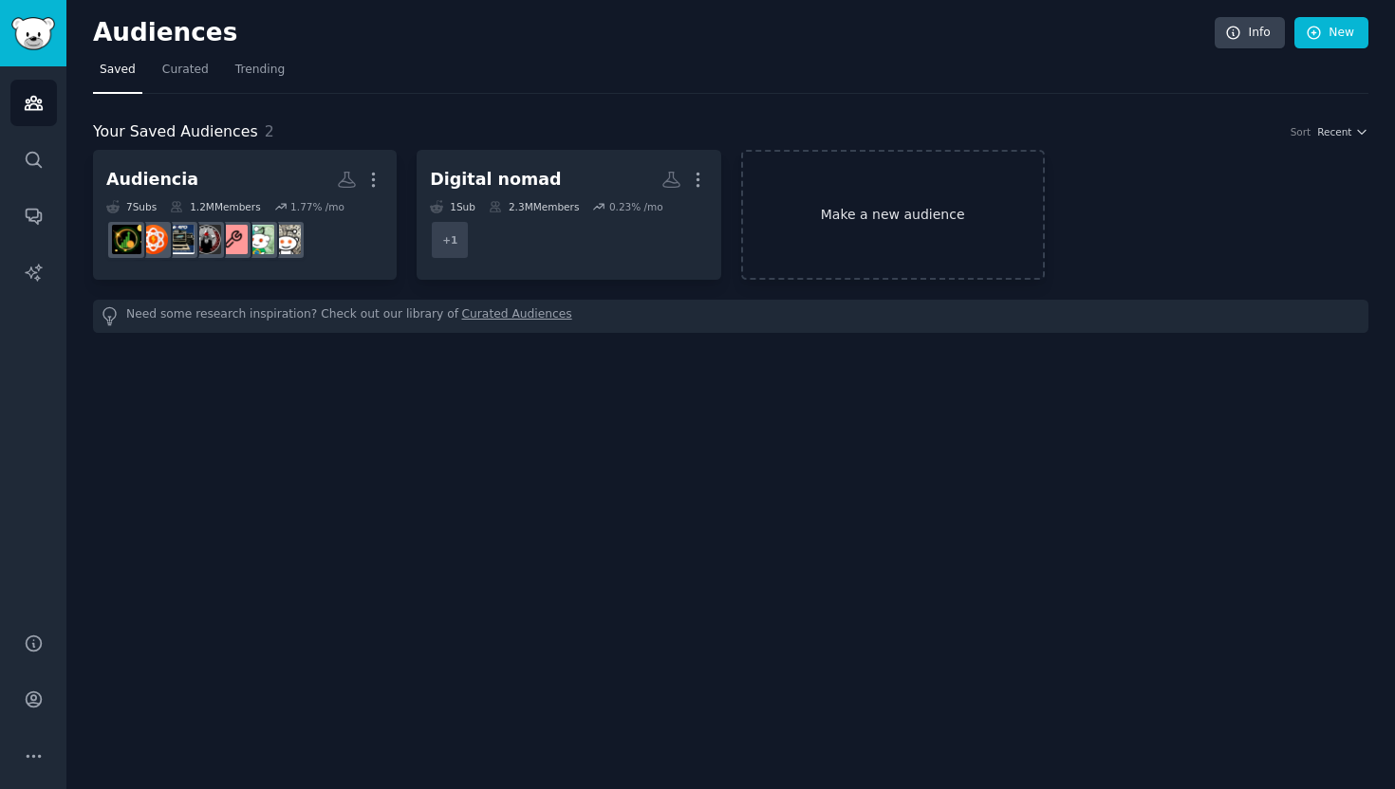
click at [855, 223] on link "Make a new audience" at bounding box center [893, 215] width 304 height 130
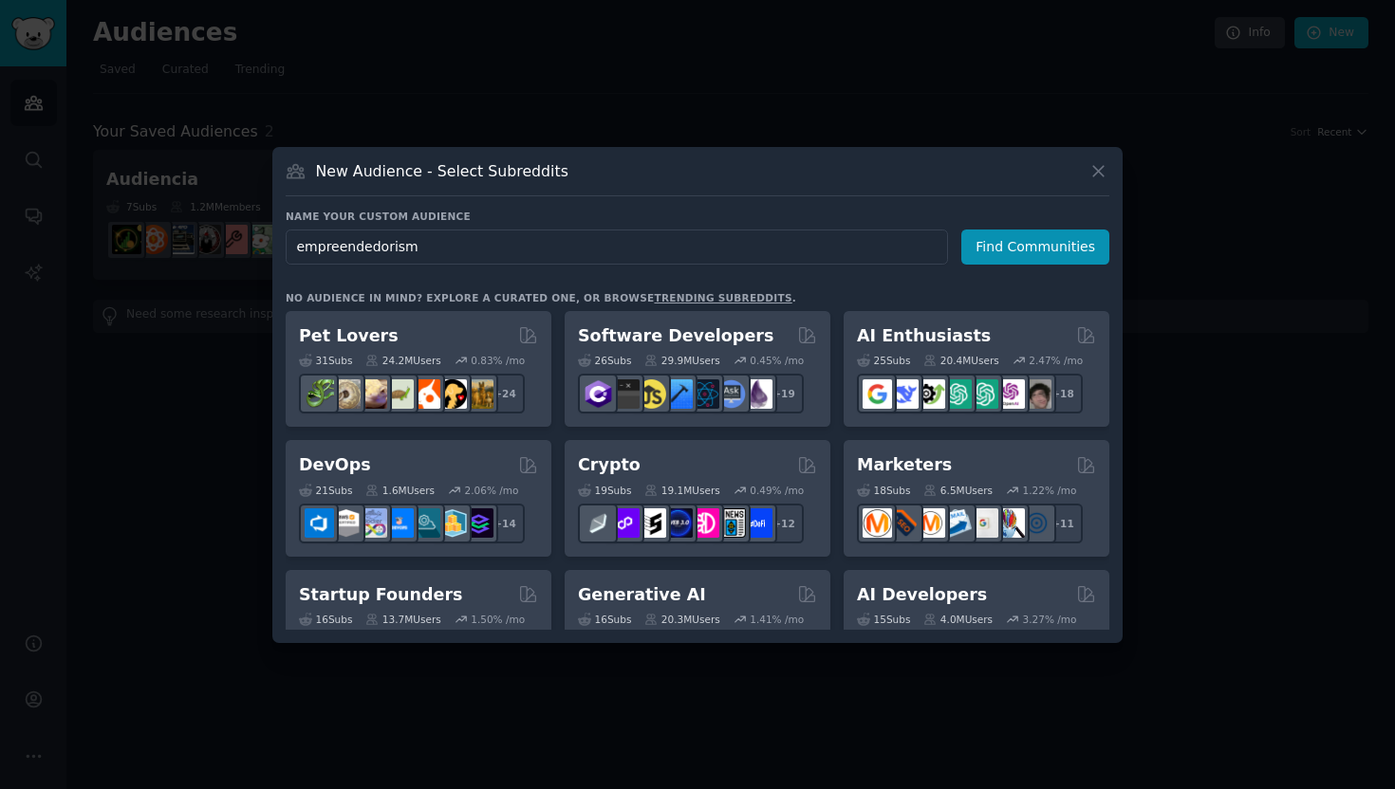
type input "empreendedorismo"
click button "Find Communities" at bounding box center [1035, 247] width 148 height 35
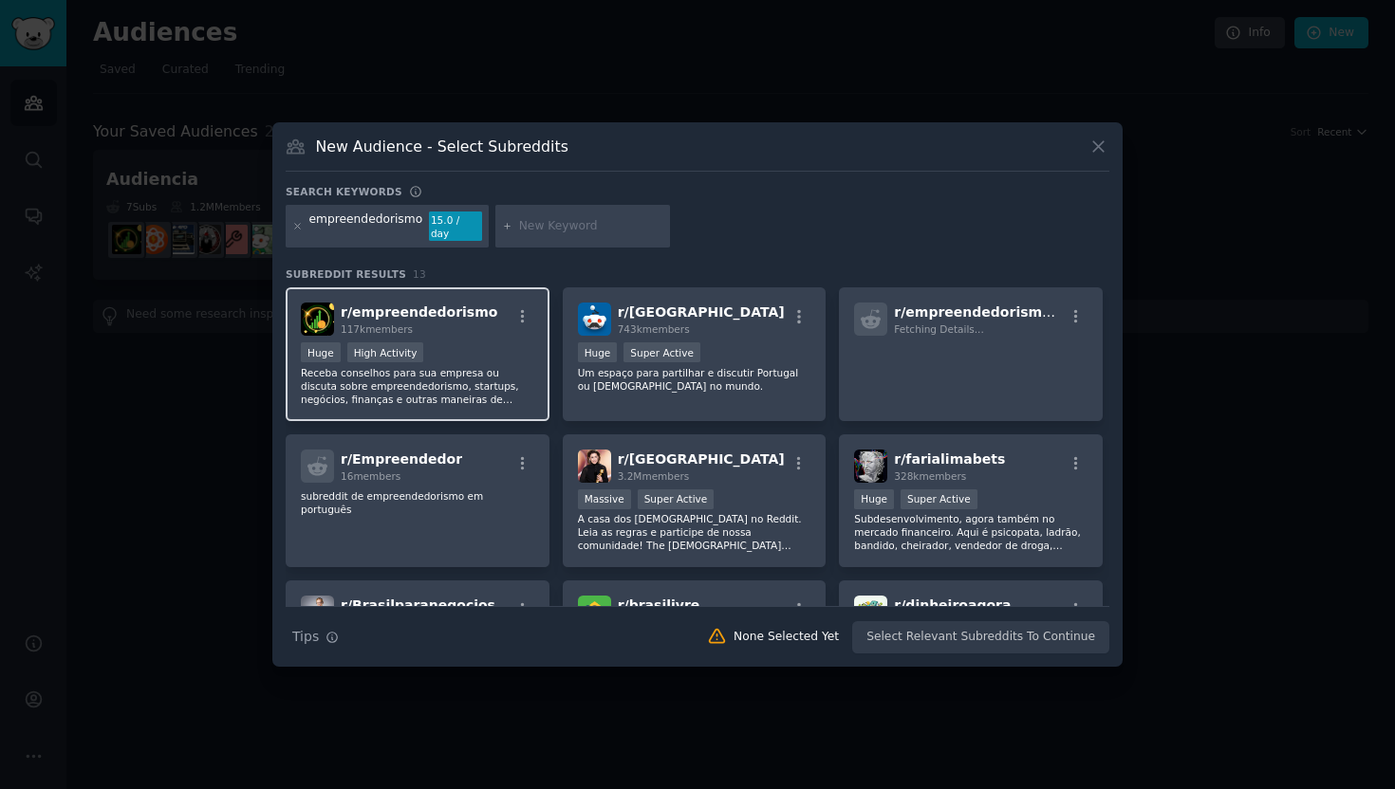
click at [454, 329] on div "r/ empreendedorismo 117k members Huge High Activity Receba conselhos para sua e…" at bounding box center [418, 354] width 264 height 134
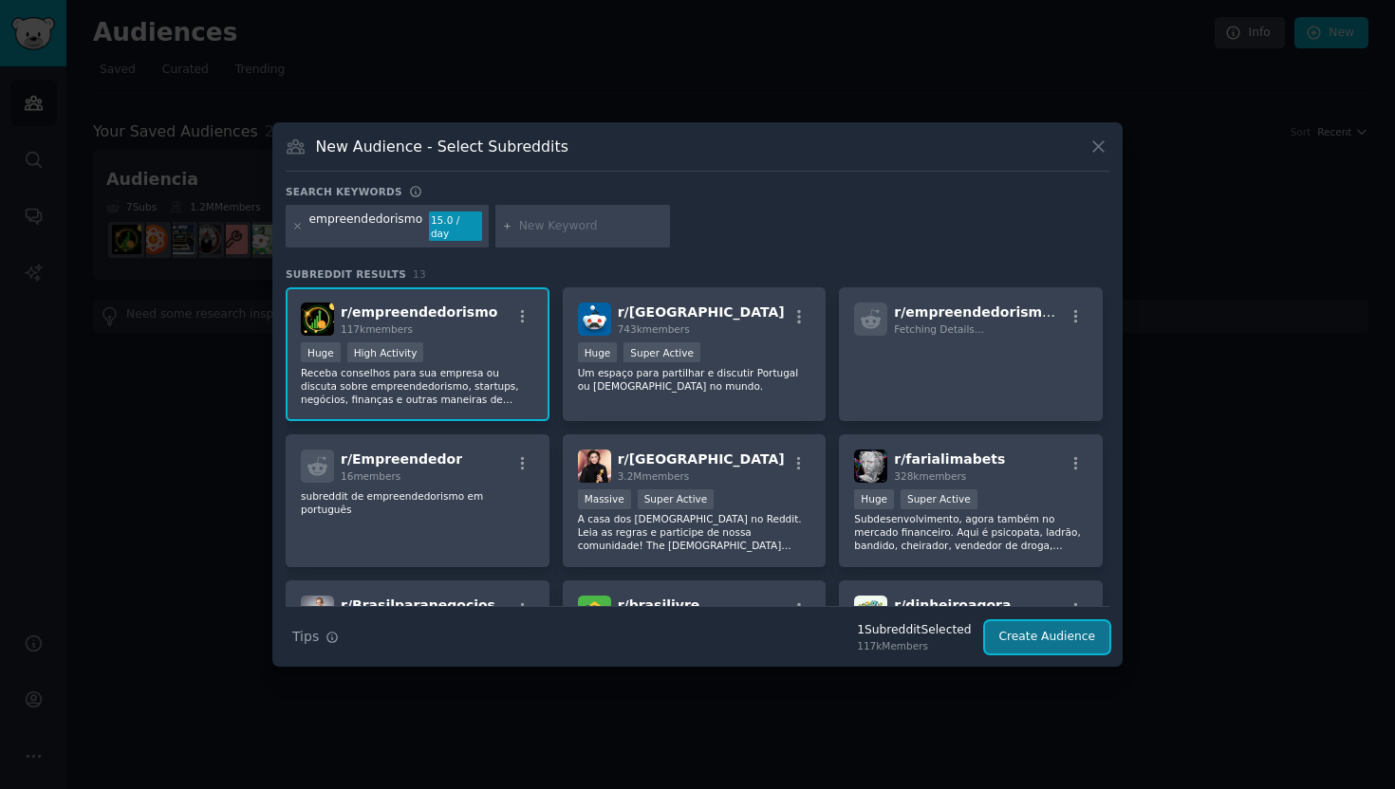
click at [1023, 632] on button "Create Audience" at bounding box center [1047, 637] width 125 height 32
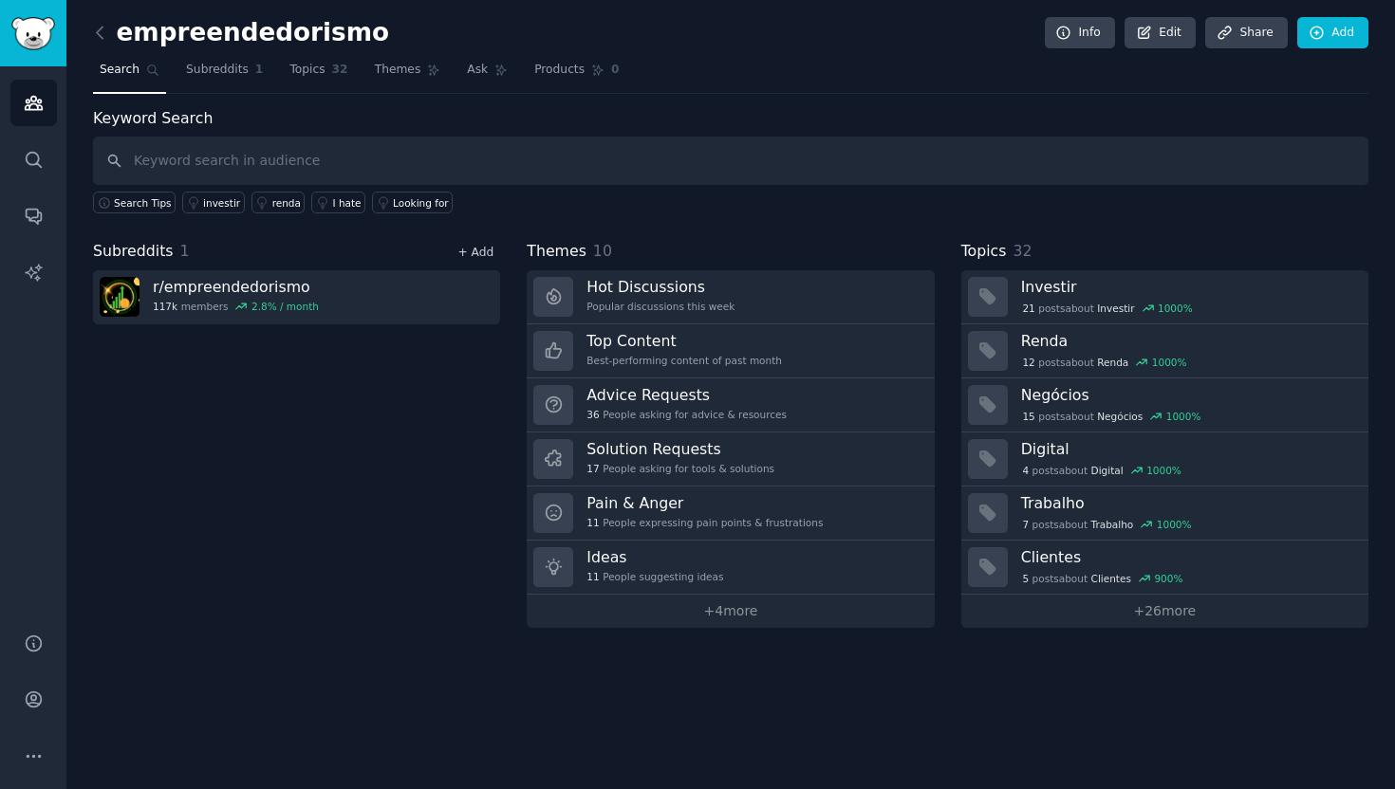
click at [478, 250] on link "+ Add" at bounding box center [475, 252] width 36 height 13
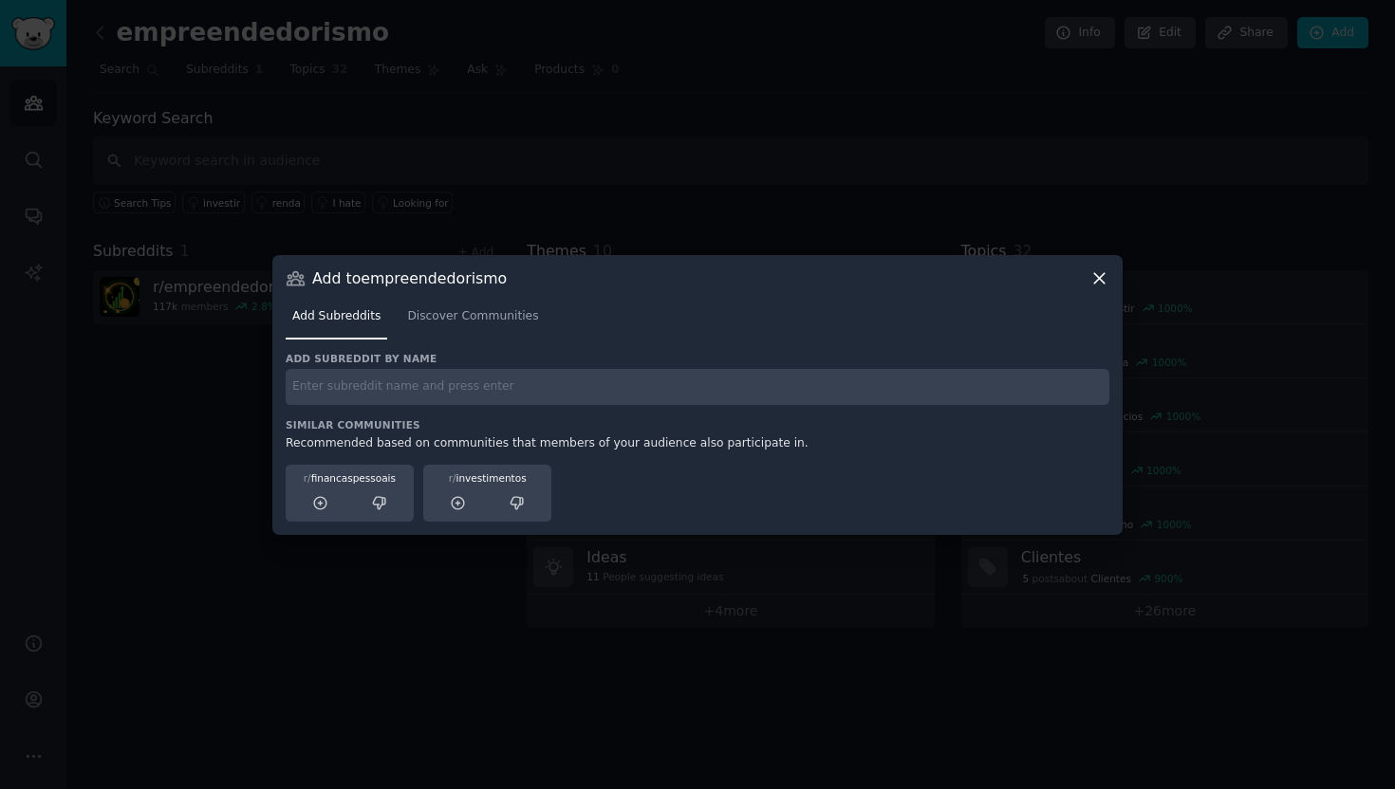
click at [480, 402] on input "text" at bounding box center [698, 387] width 824 height 37
type input "conselhos"
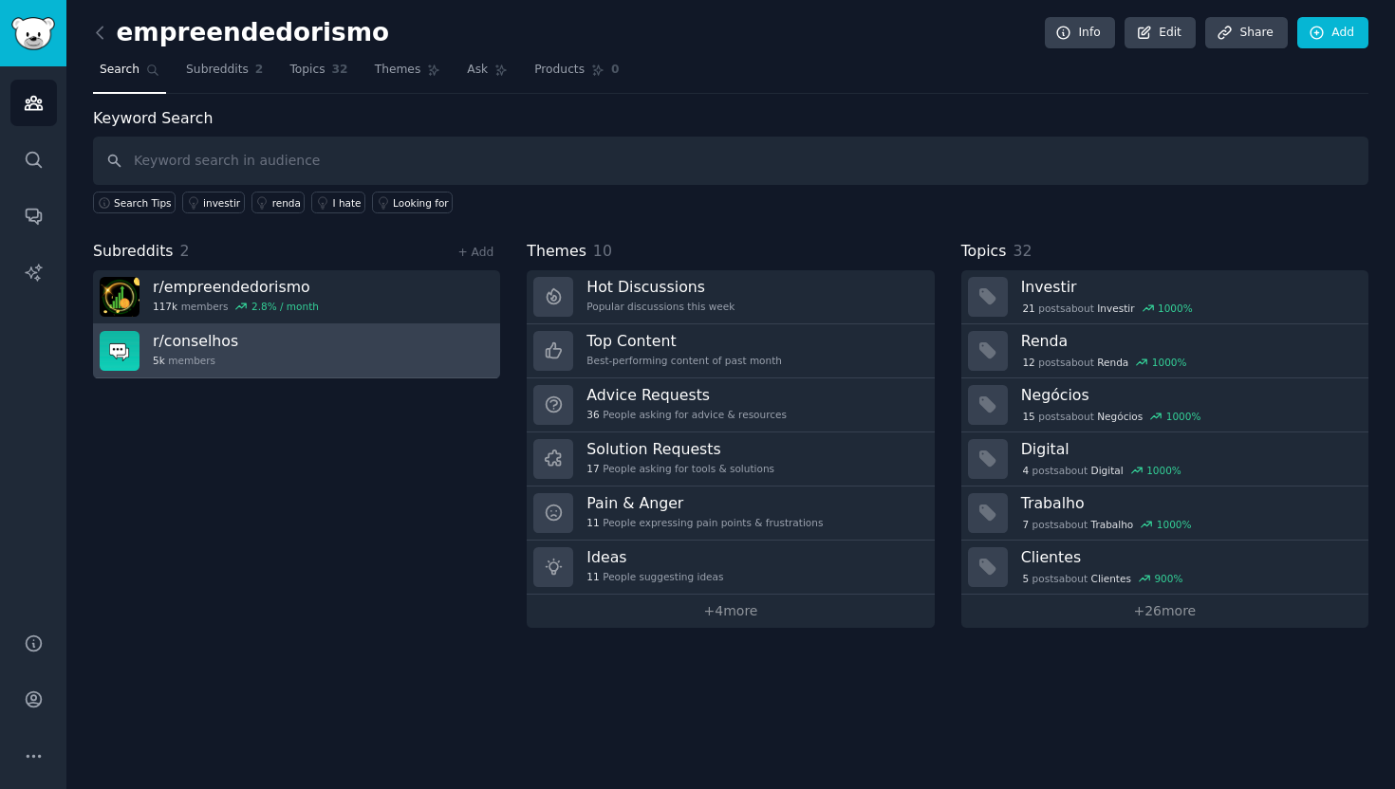
click at [383, 369] on link "r/ conselhos 5k members" at bounding box center [296, 351] width 407 height 54
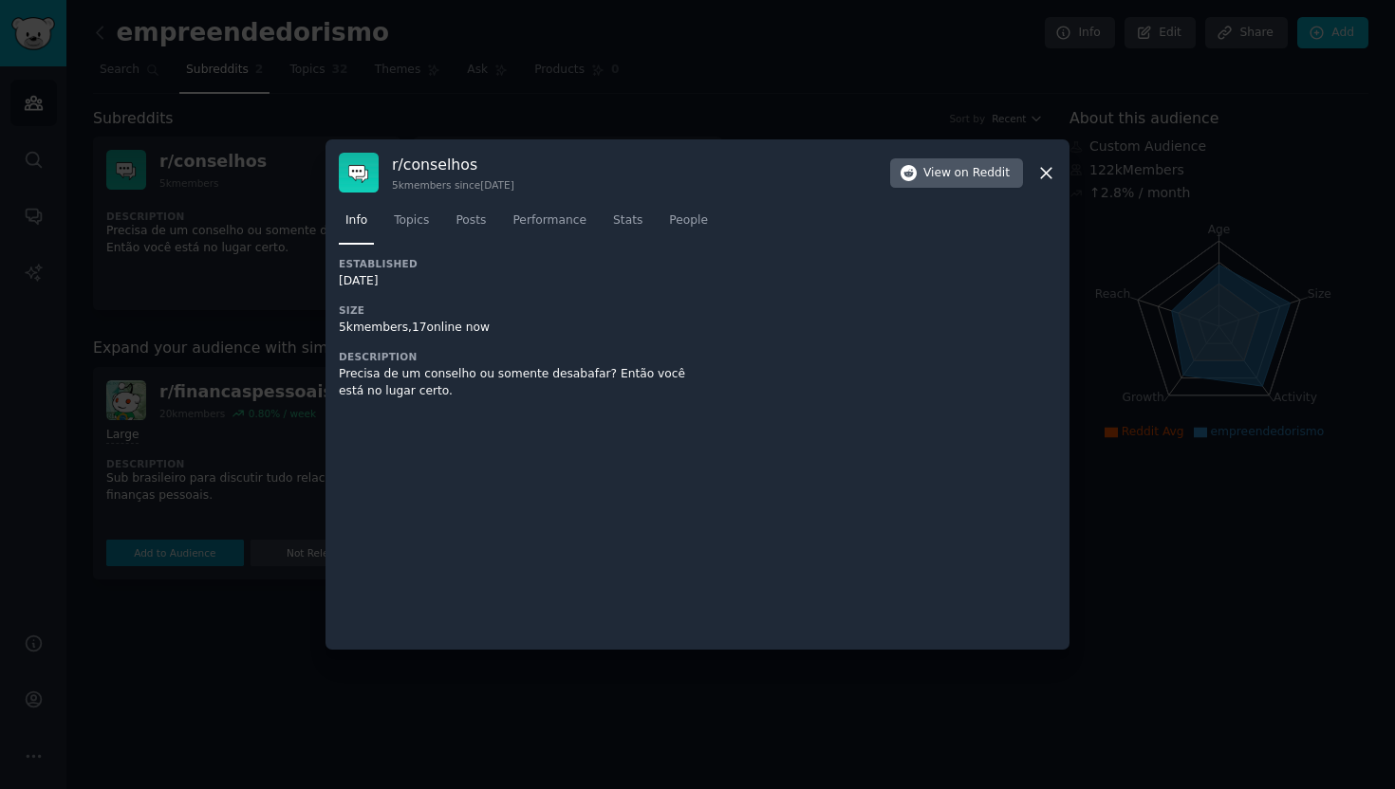
click at [1027, 175] on div "r/ conselhos 5k members since 09/07/2019 View on Reddit" at bounding box center [697, 173] width 717 height 40
click at [1046, 185] on div "r/ conselhos 5k members since 09/07/2019 View on Reddit" at bounding box center [697, 173] width 717 height 40
click at [1046, 168] on icon at bounding box center [1046, 173] width 20 height 20
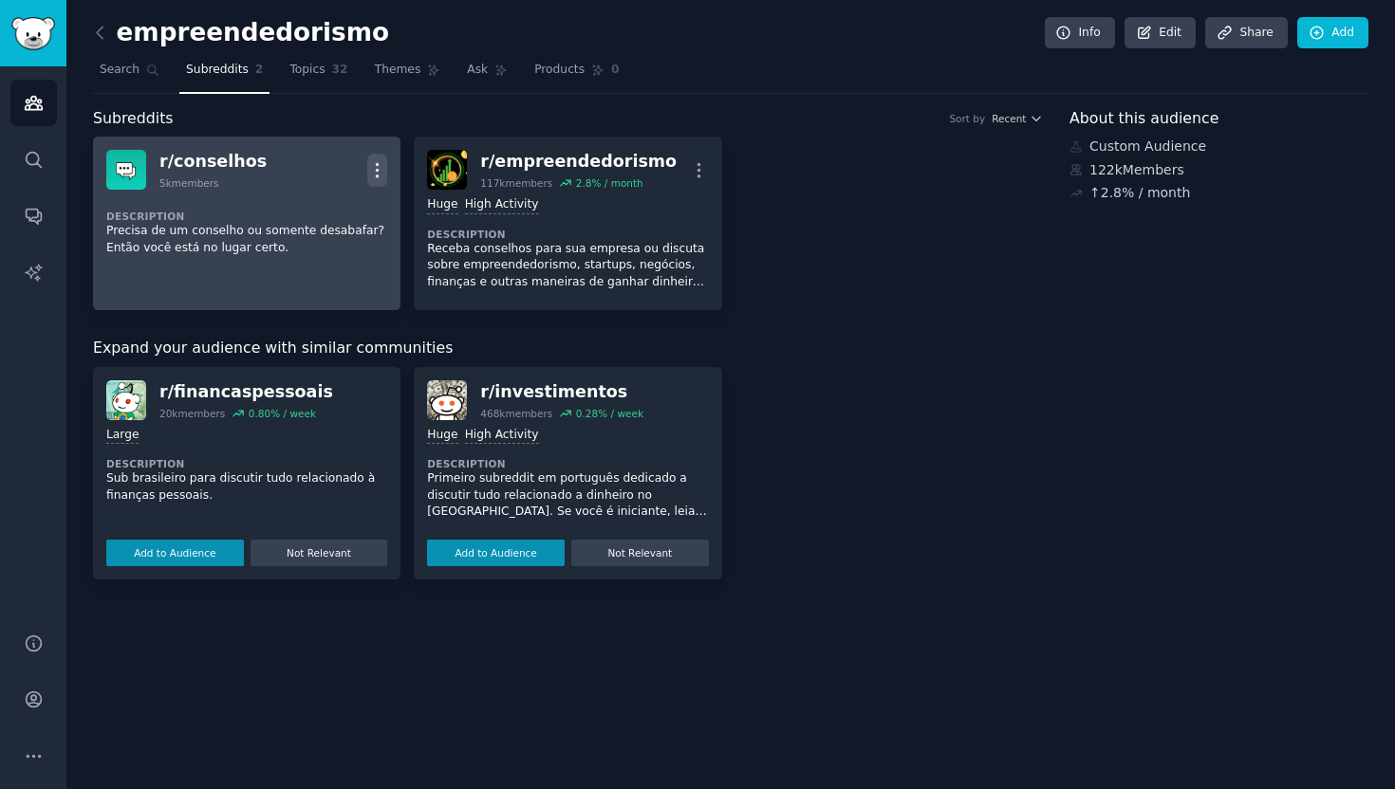
click at [383, 160] on icon "button" at bounding box center [377, 170] width 20 height 20
click at [304, 214] on p "Delete" at bounding box center [303, 210] width 44 height 20
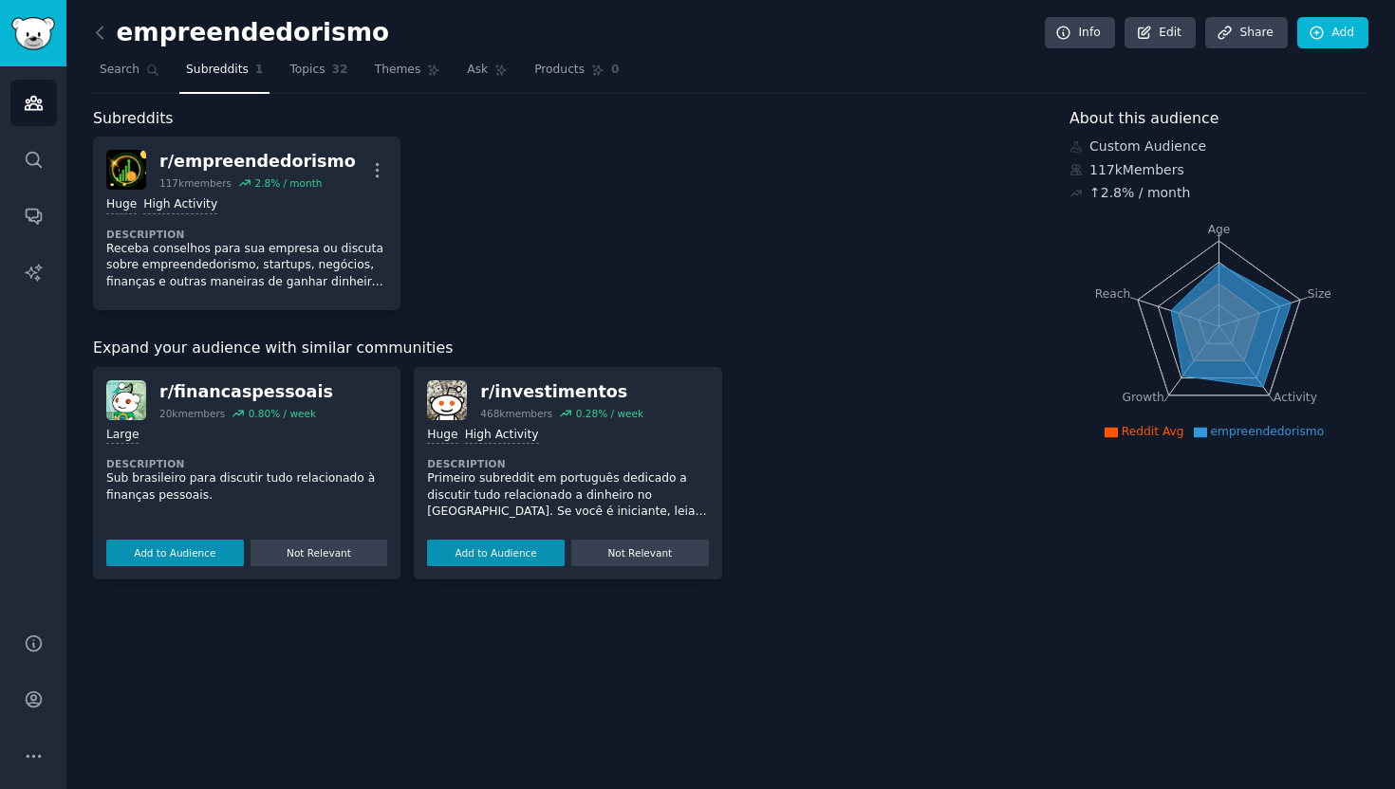
click at [240, 73] on span "Subreddits" at bounding box center [217, 70] width 63 height 17
click at [141, 76] on link "Search" at bounding box center [129, 74] width 73 height 39
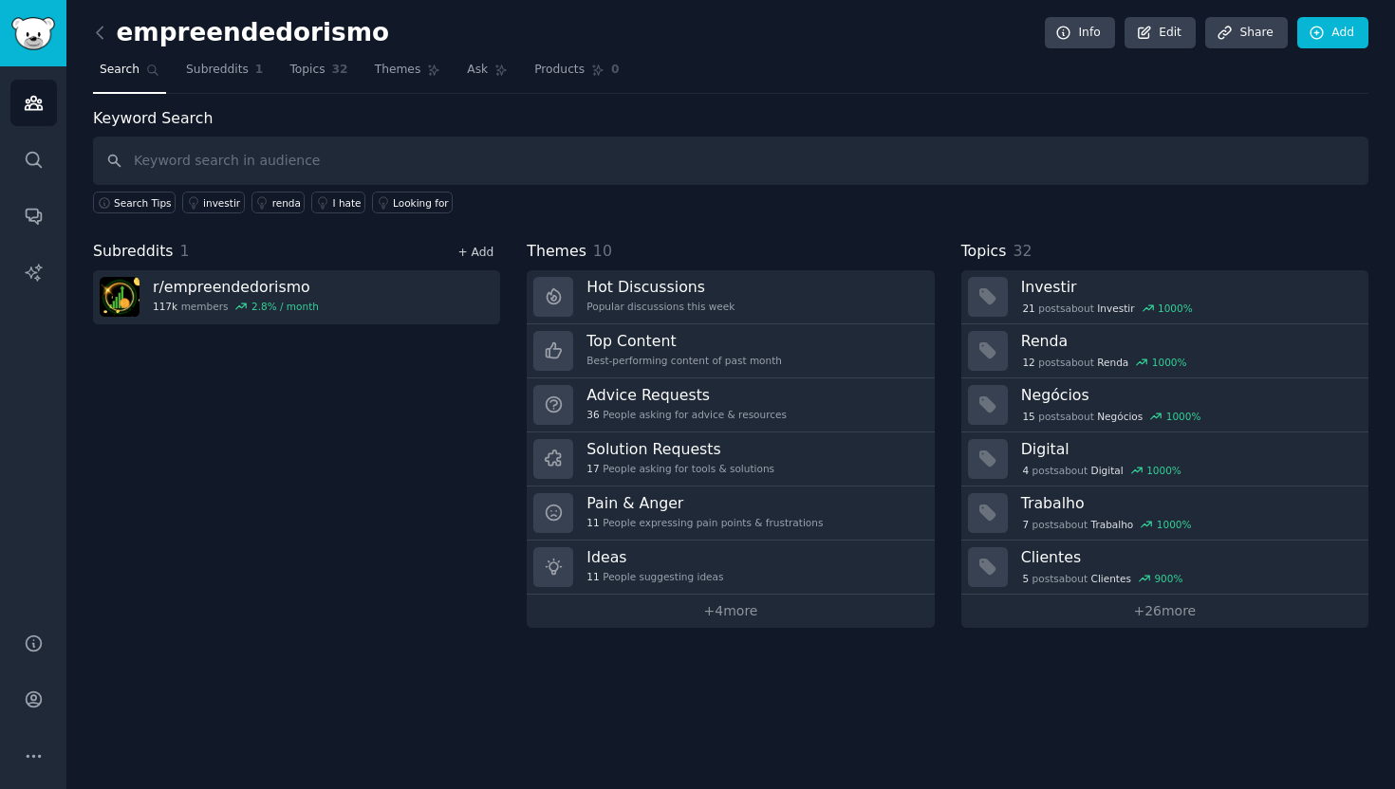
click at [486, 250] on link "+ Add" at bounding box center [475, 252] width 36 height 13
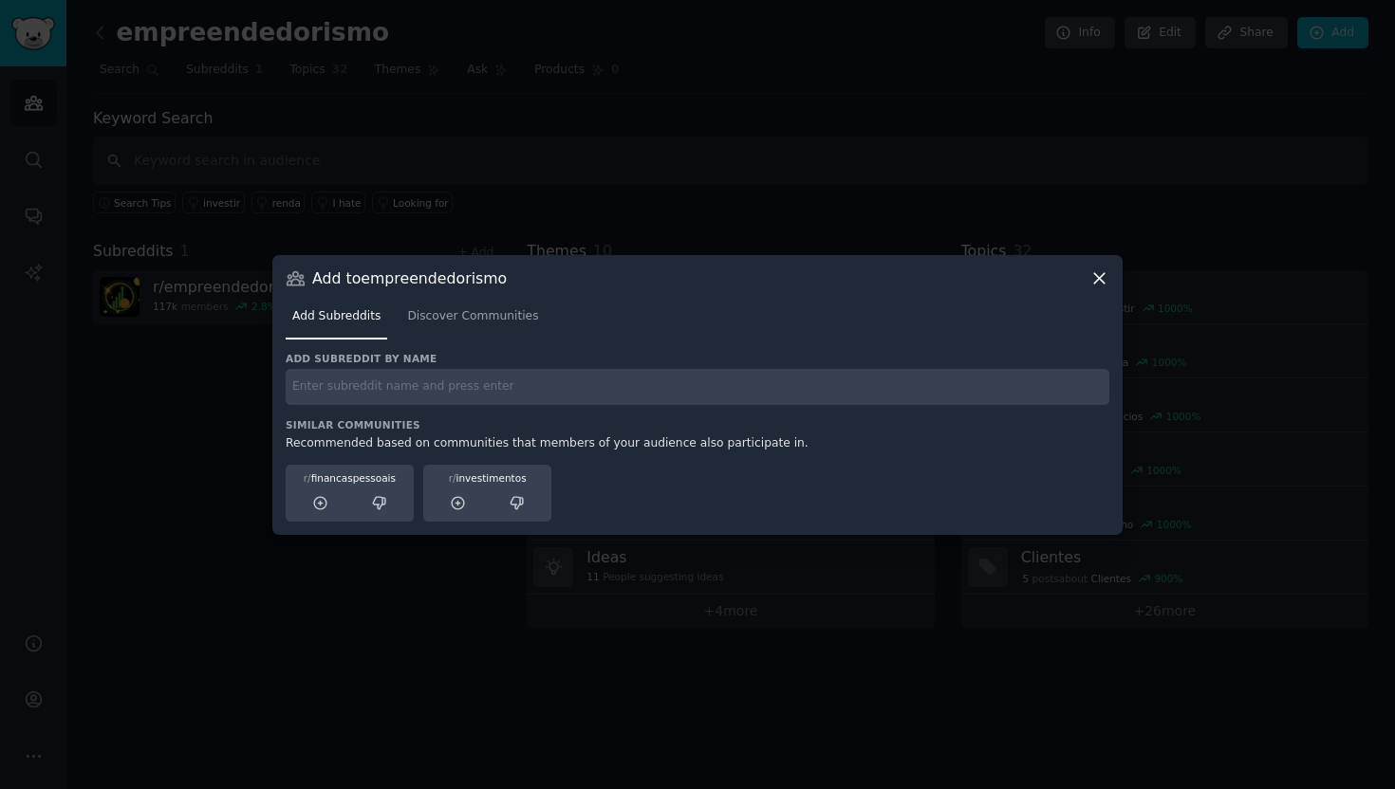
click at [474, 397] on input "text" at bounding box center [698, 387] width 824 height 37
type input "conselhos"
click at [466, 327] on link "Discover Communities" at bounding box center [472, 321] width 144 height 39
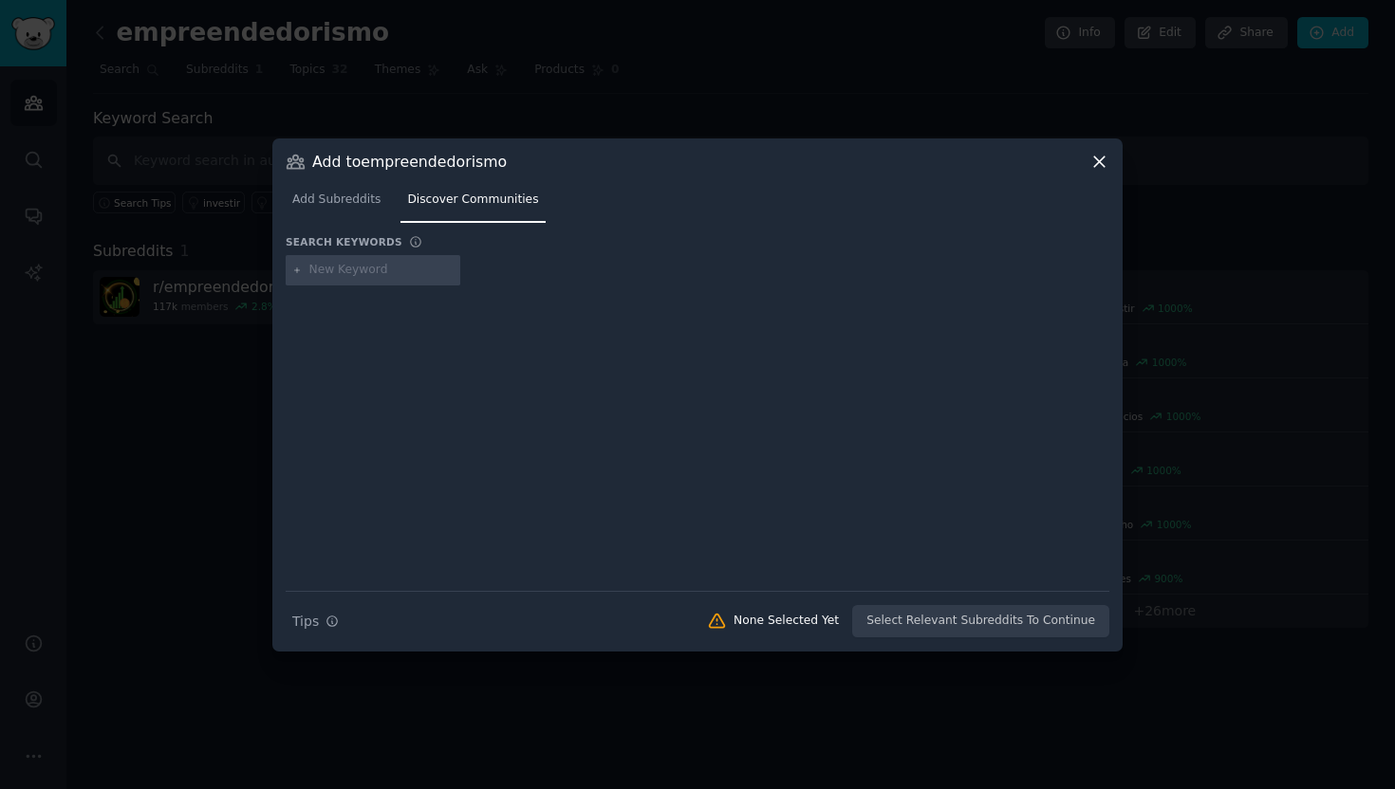
click at [371, 265] on input "text" at bounding box center [381, 270] width 144 height 17
type input "conselho"
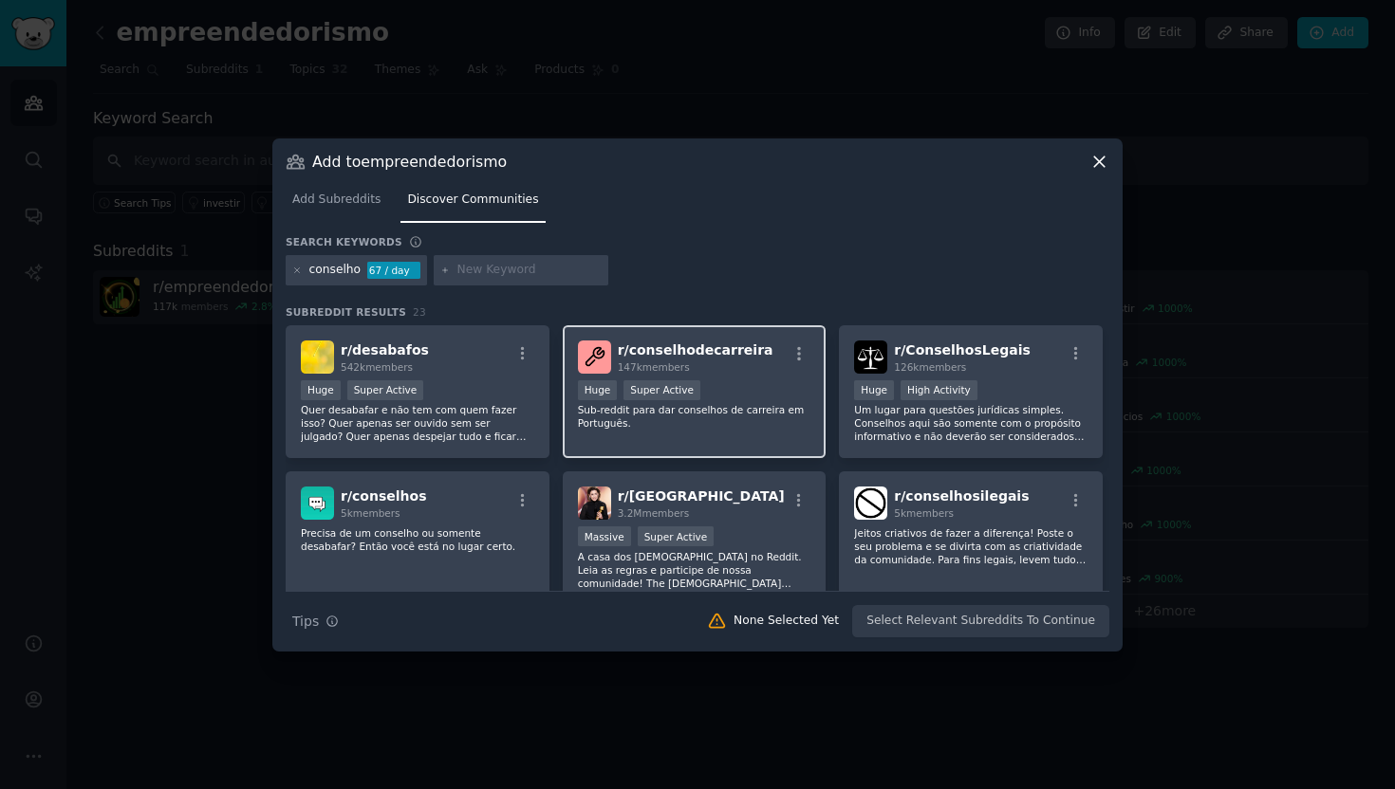
click at [721, 361] on div "147k members" at bounding box center [696, 367] width 156 height 13
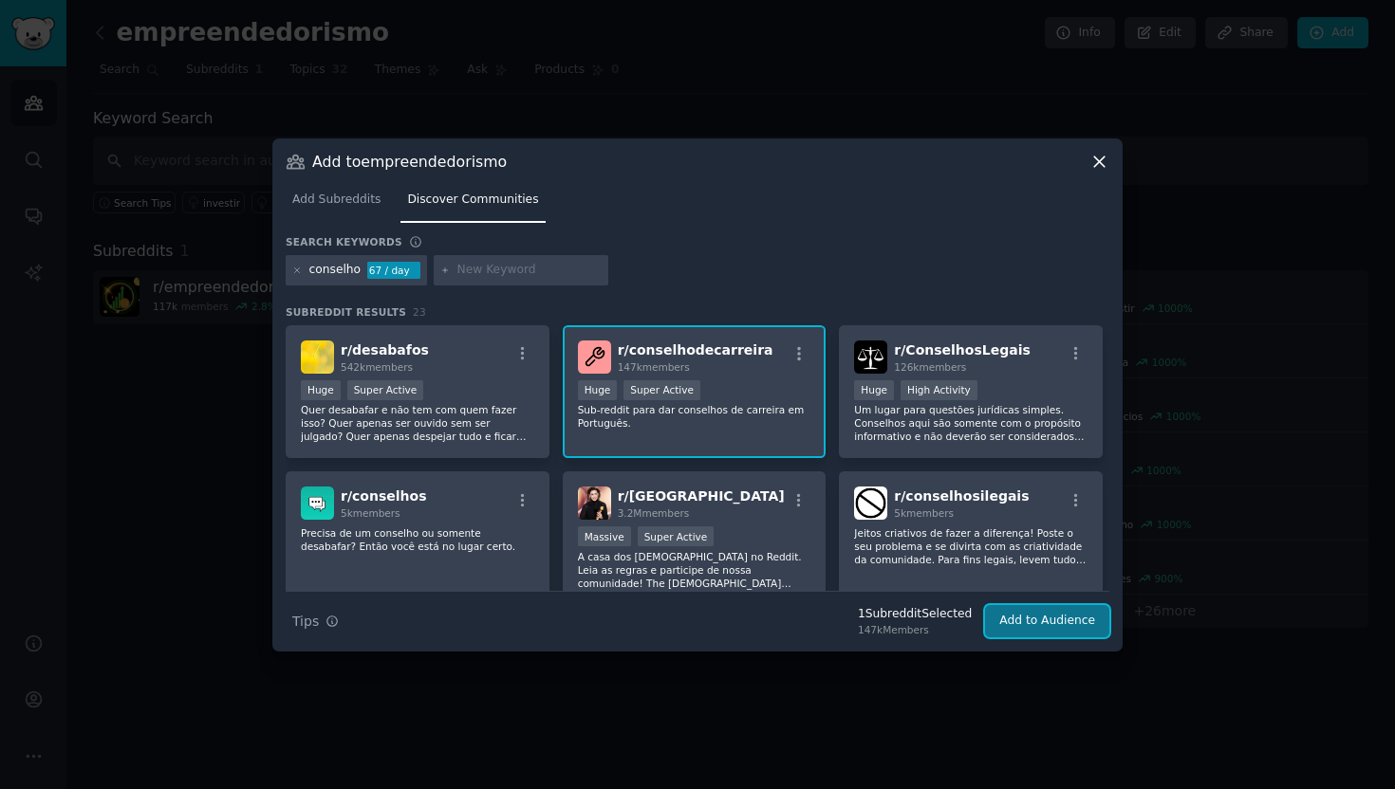
click at [1050, 625] on button "Add to Audience" at bounding box center [1047, 621] width 124 height 32
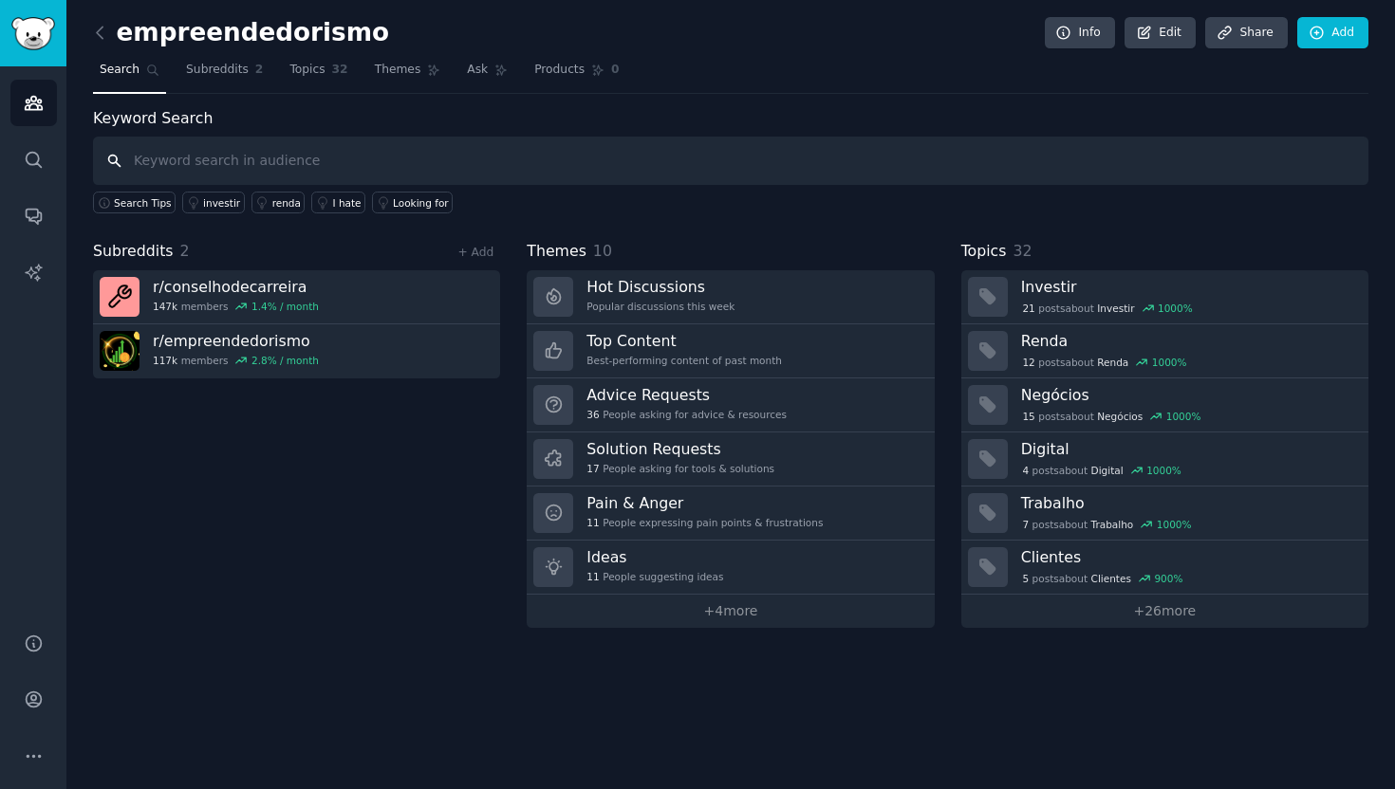
click at [239, 161] on input "text" at bounding box center [730, 161] width 1275 height 48
type input "cansado"
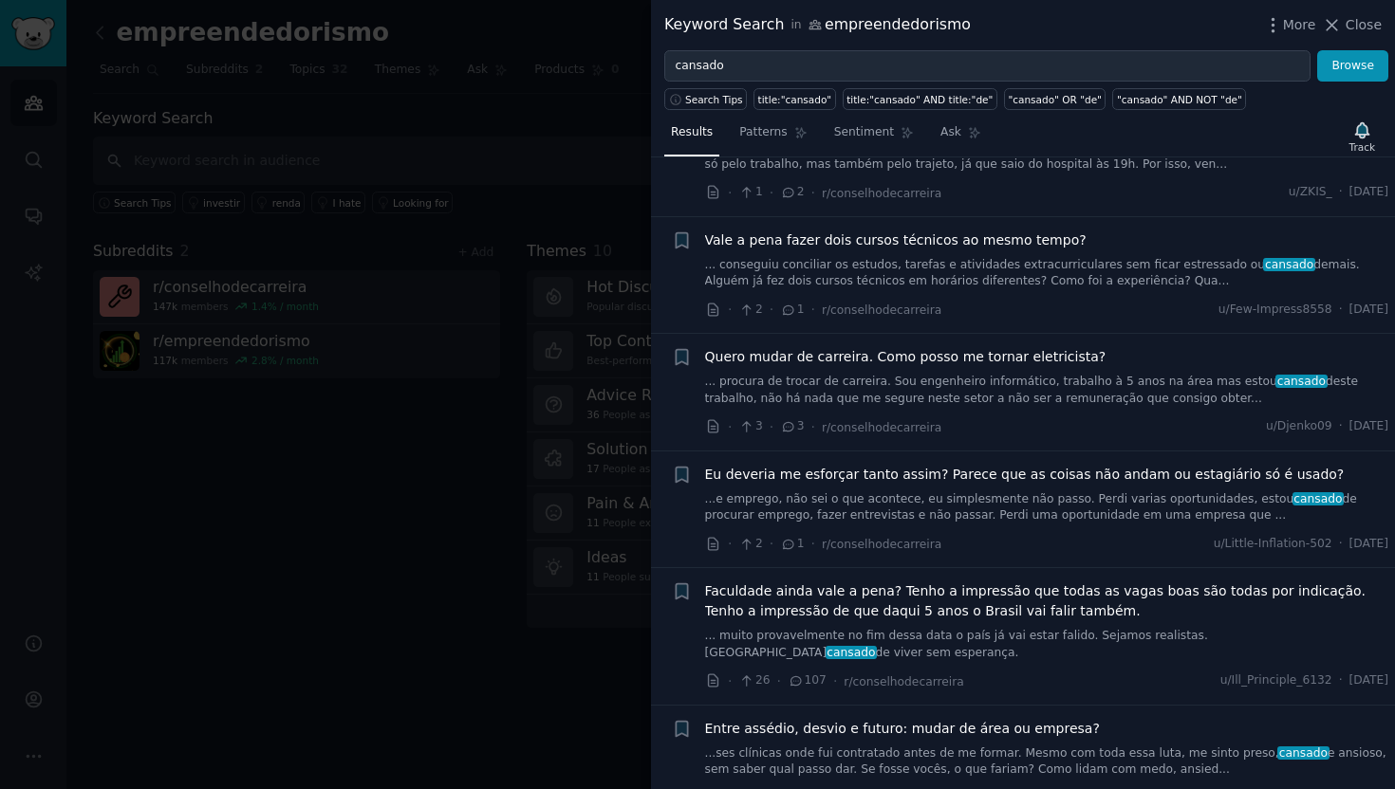
scroll to position [206, 0]
click at [858, 470] on span "Eu deveria me esforçar tanto assim? Parece que as coisas não andam ou estagiári…" at bounding box center [1024, 474] width 639 height 20
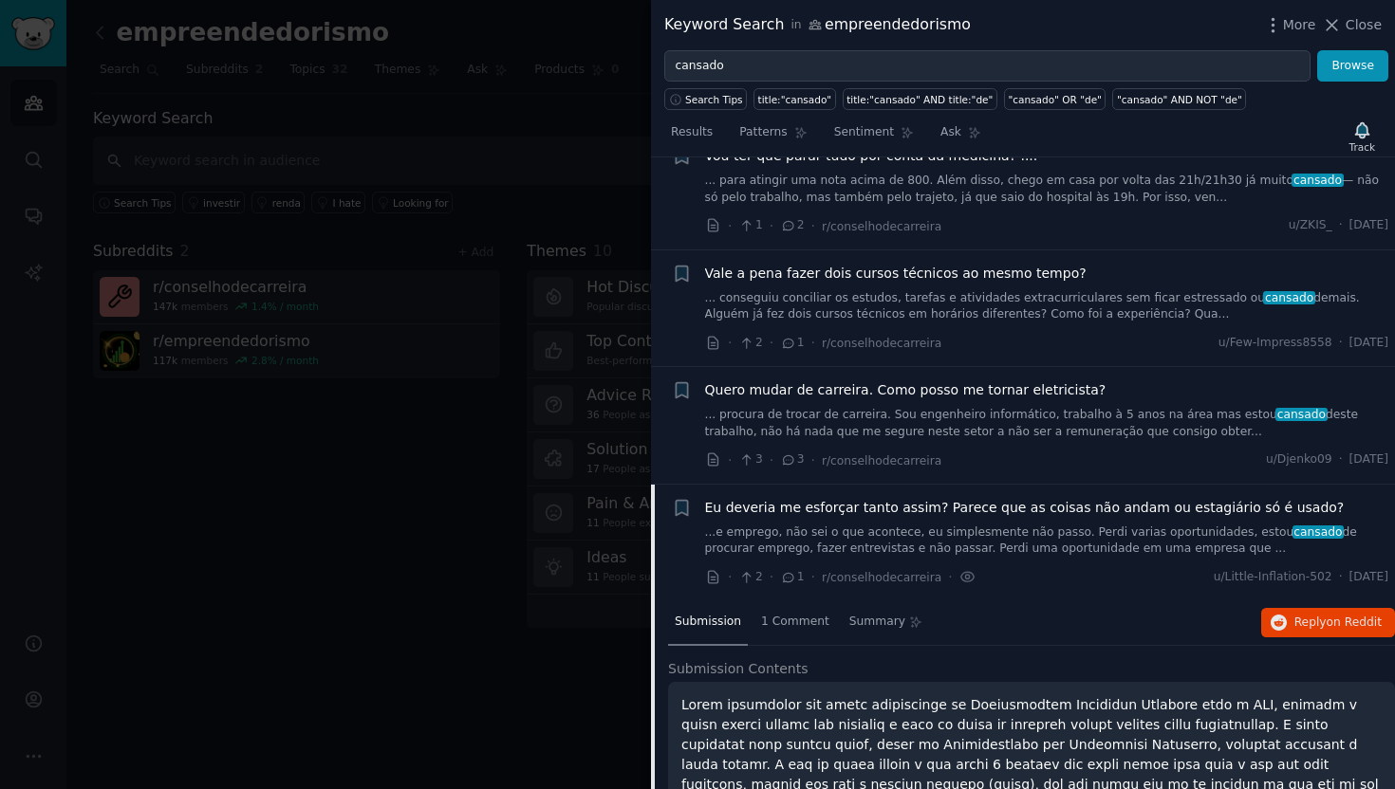
scroll to position [463, 0]
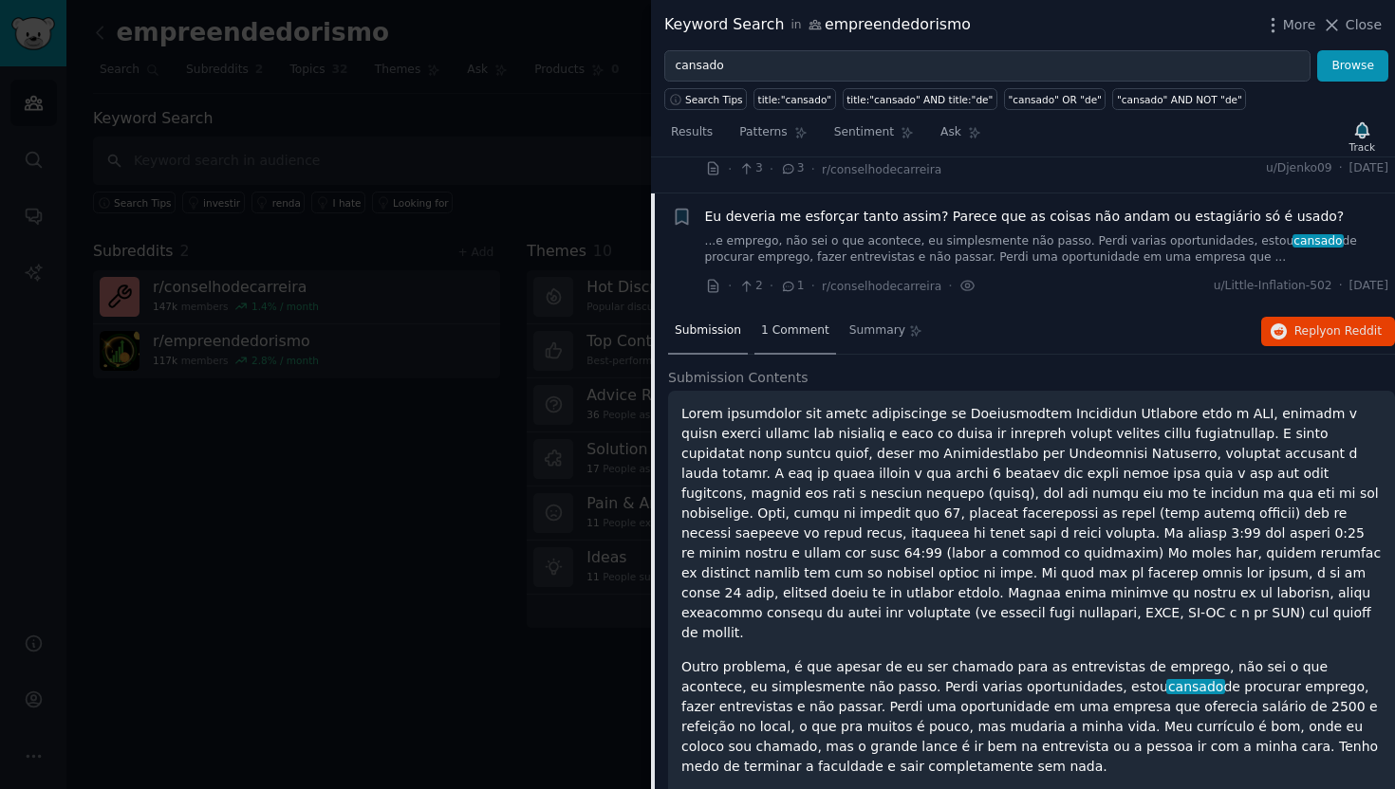
click at [766, 331] on span "1 Comment" at bounding box center [795, 331] width 68 height 17
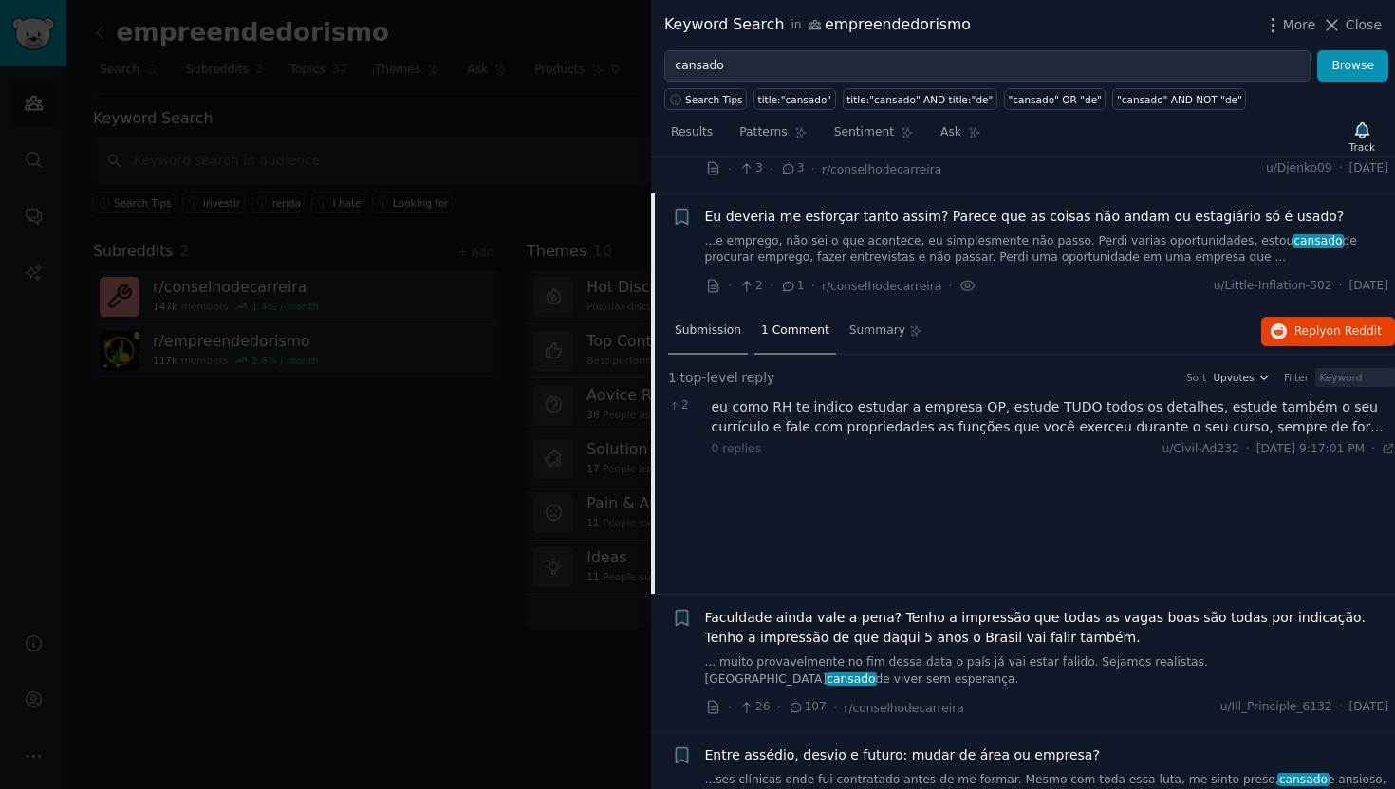
click at [700, 337] on span "Submission" at bounding box center [708, 331] width 66 height 17
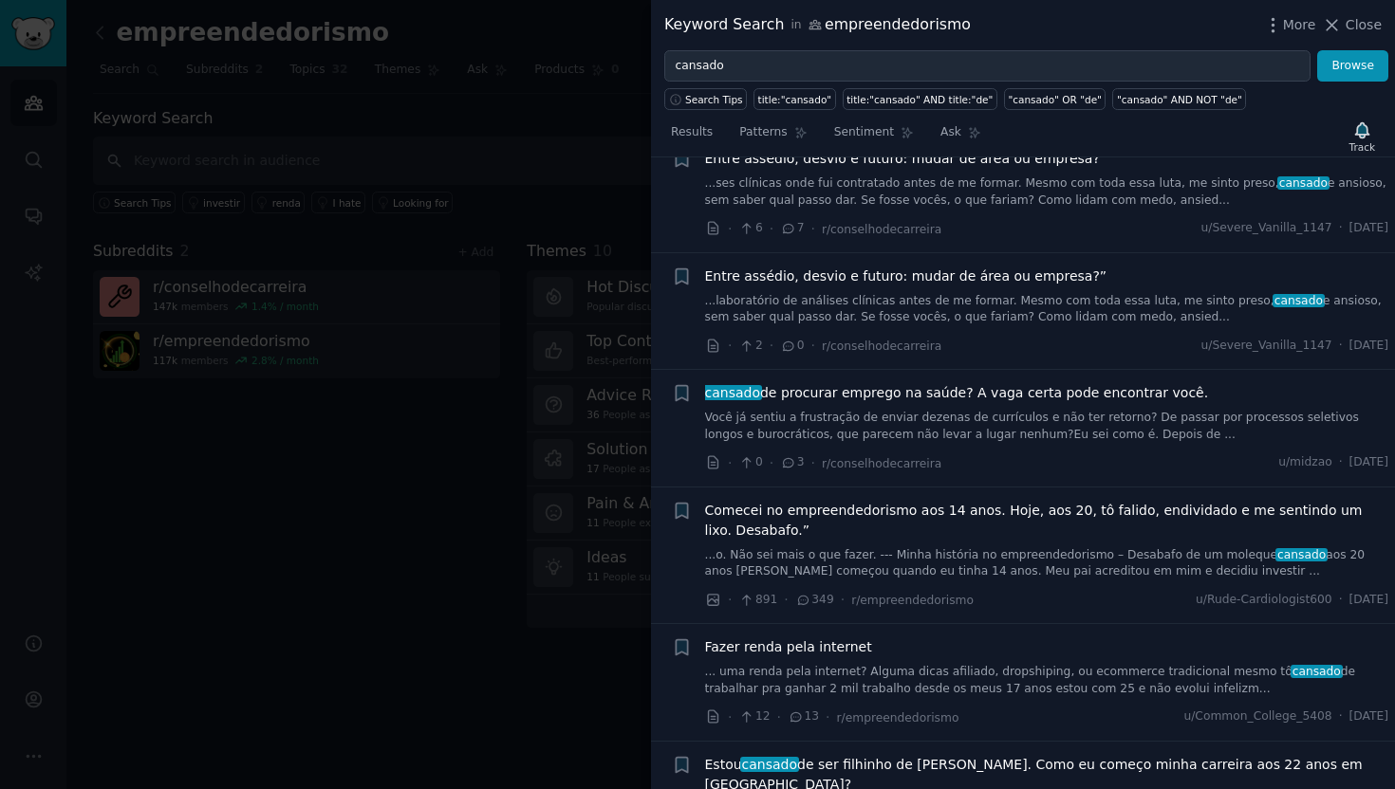
scroll to position [1531, 0]
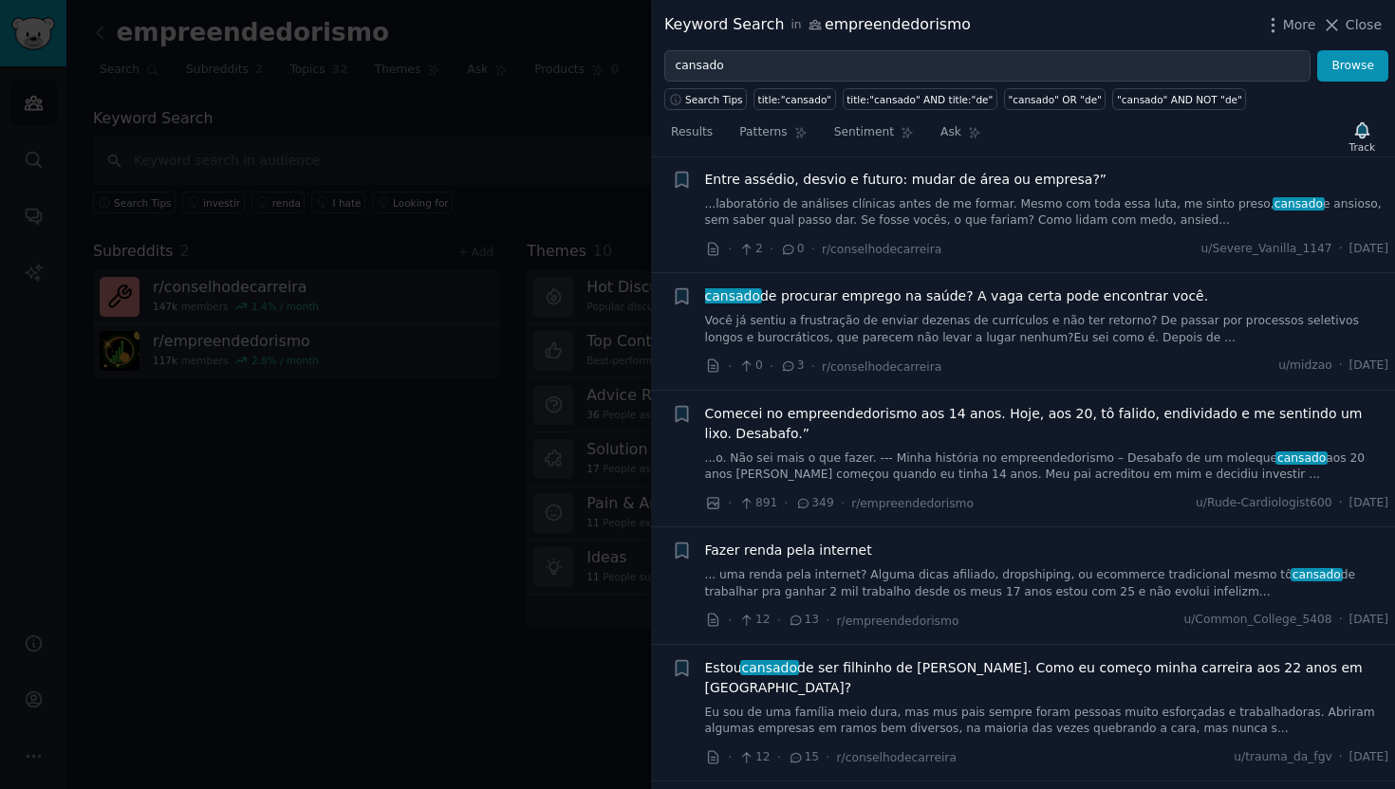
click at [970, 404] on span "Comecei no empreendedorismo aos 14 anos. Hoje, aos 20, tô falido, endividado e …" at bounding box center [1047, 424] width 684 height 40
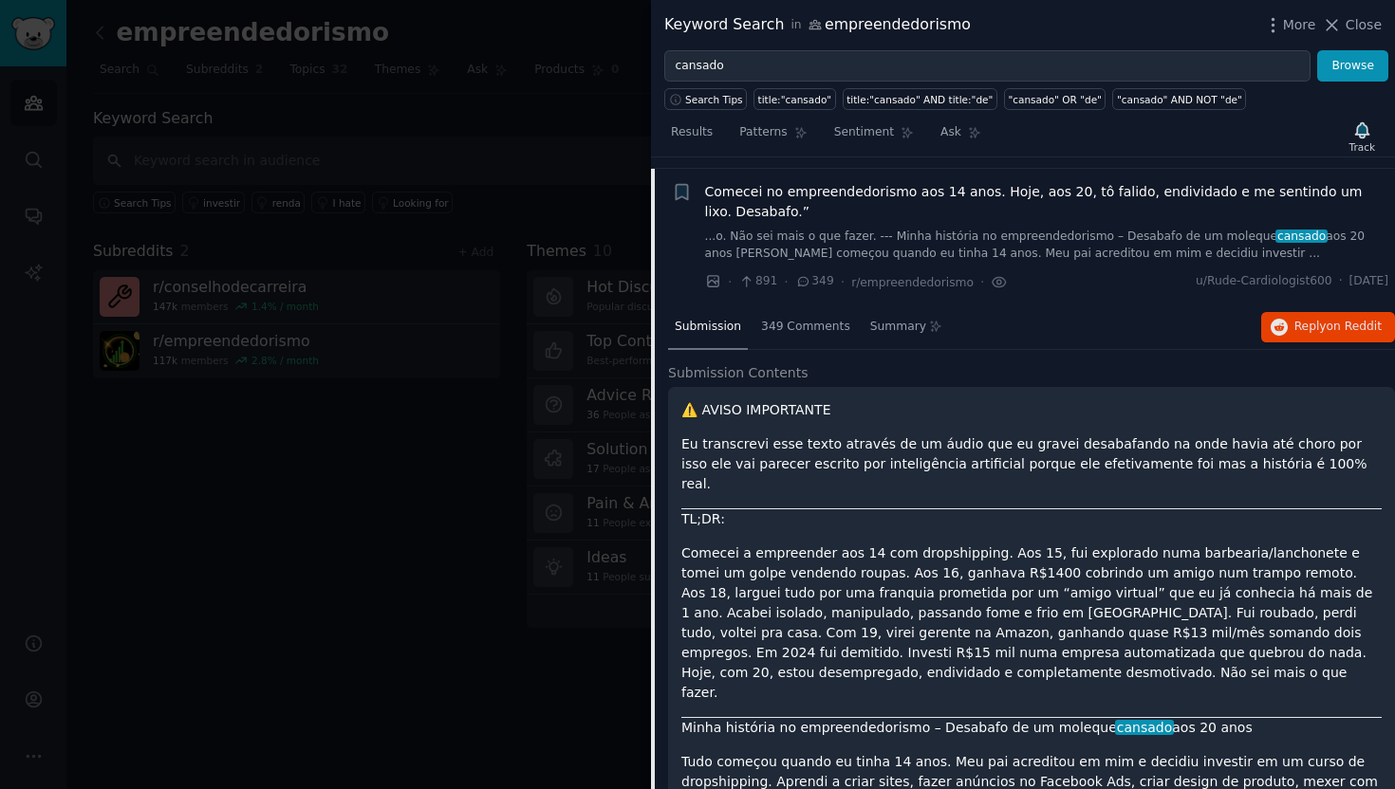
scroll to position [1104, 0]
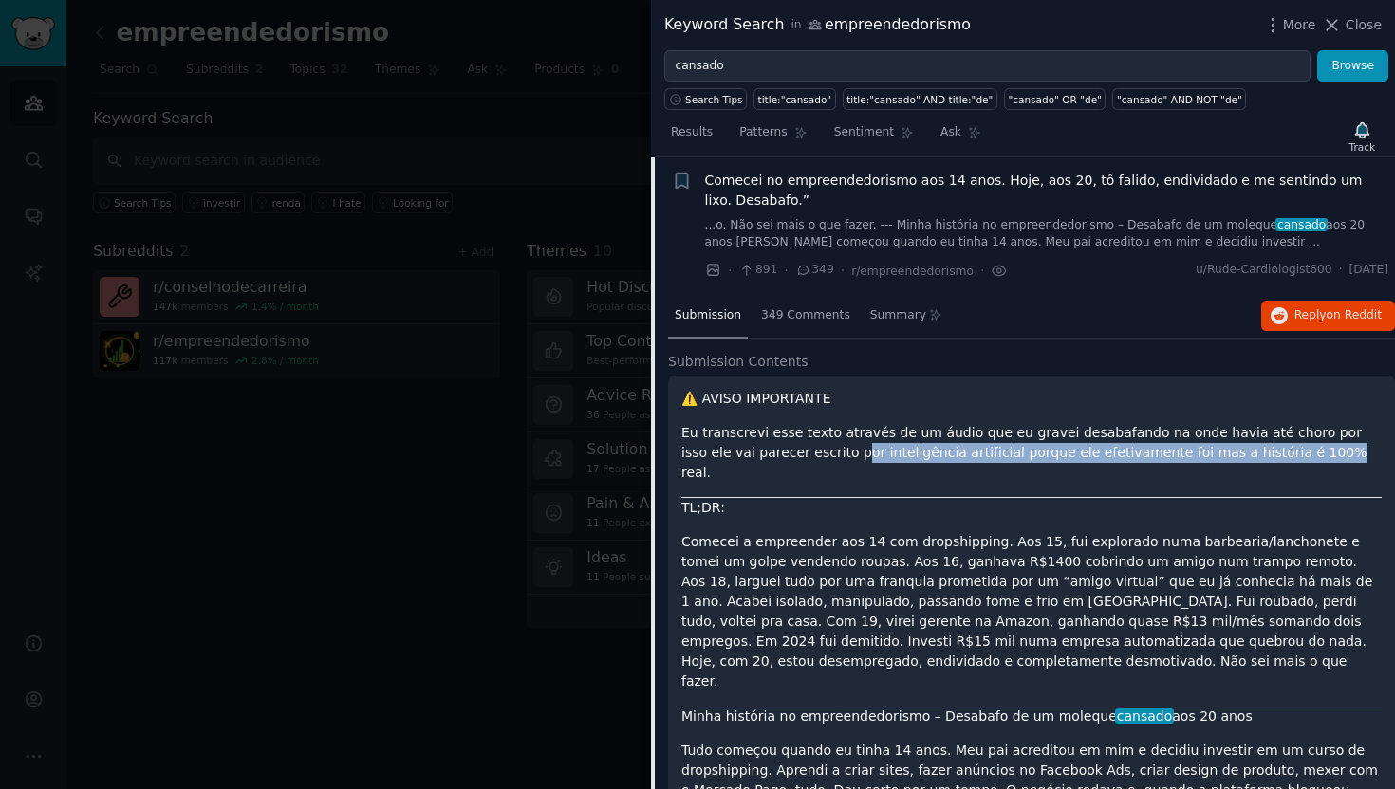
drag, startPoint x: 787, startPoint y: 459, endPoint x: 1226, endPoint y: 456, distance: 439.3
click at [1226, 456] on p "Eu transcrevi esse texto através de um áudio que eu gravei desabafando na onde …" at bounding box center [1031, 453] width 700 height 60
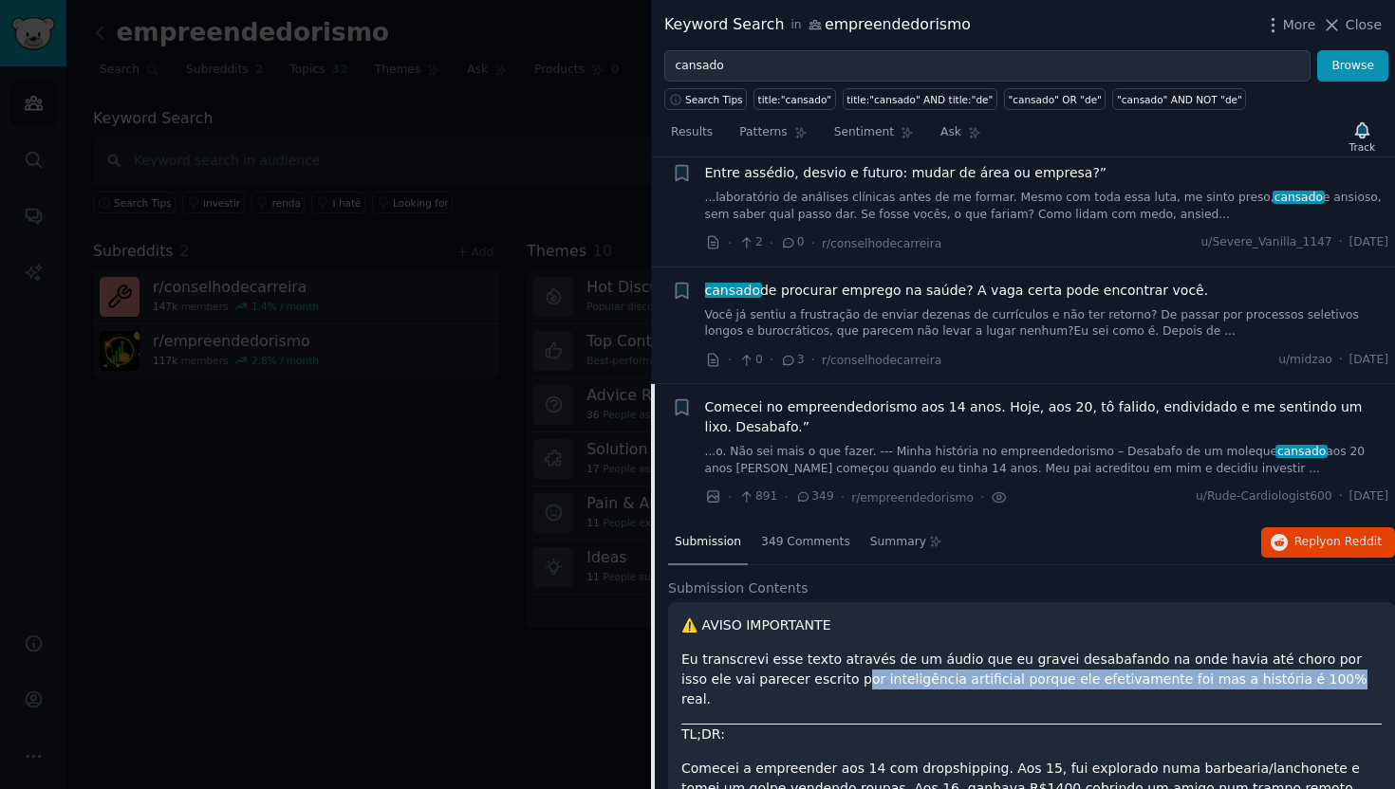
scroll to position [874, 0]
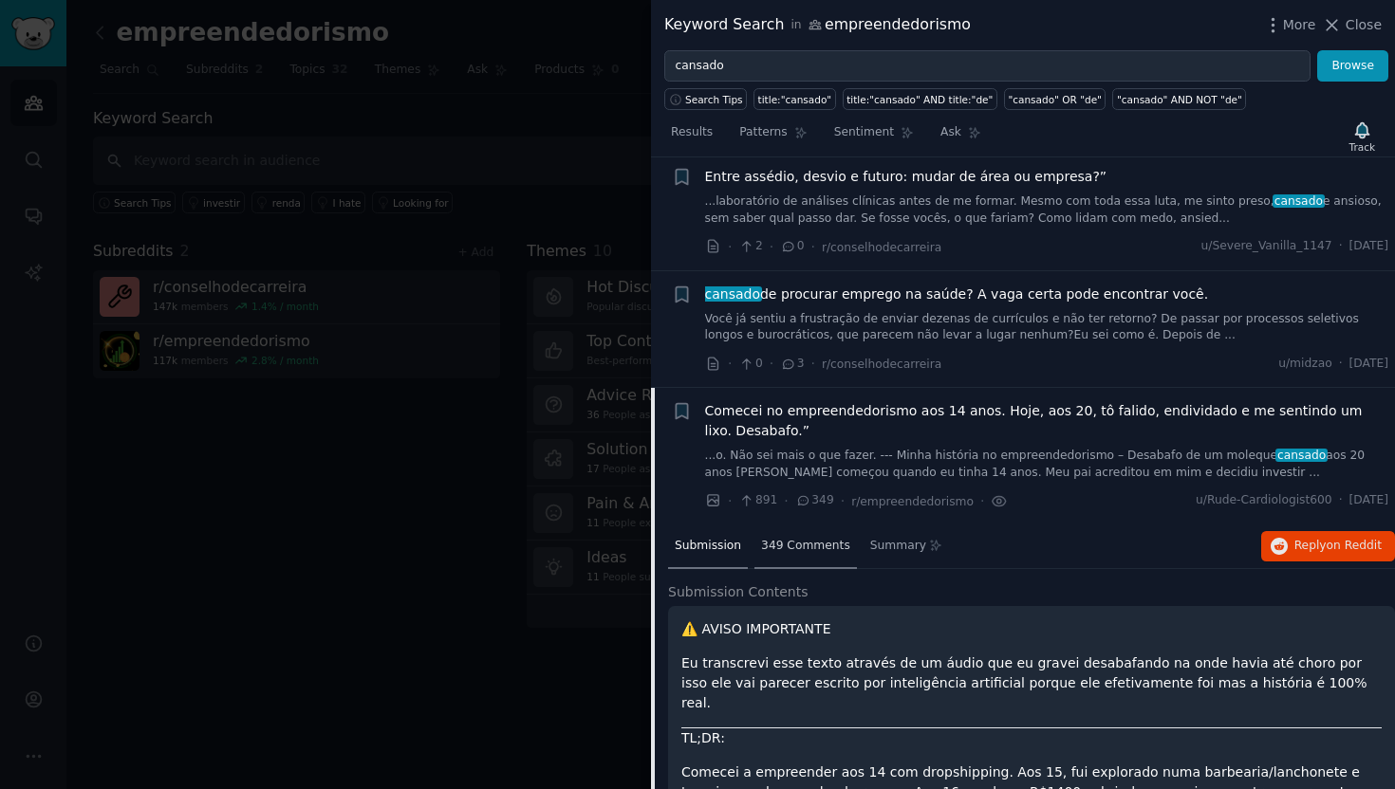
click at [825, 552] on span "349 Comments" at bounding box center [805, 546] width 89 height 17
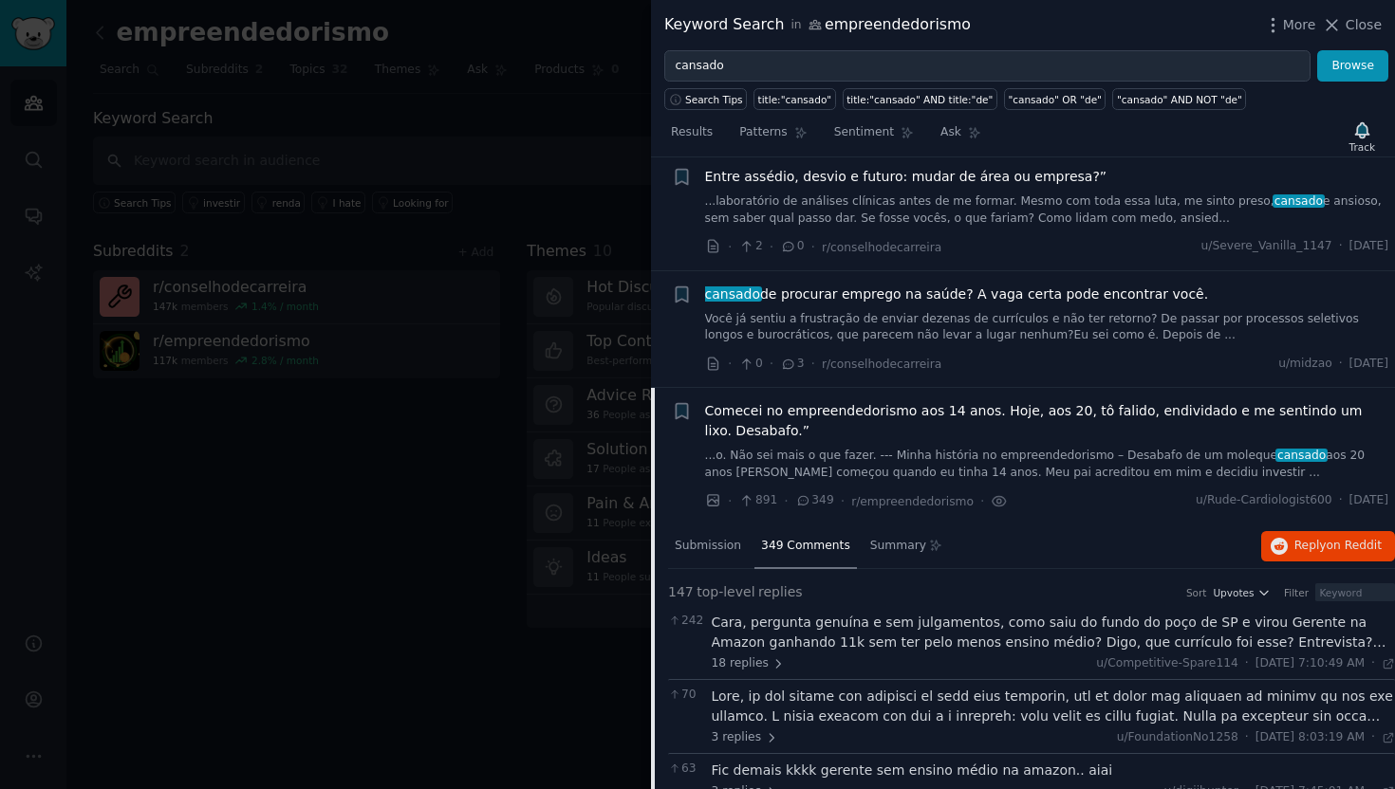
scroll to position [1135, 0]
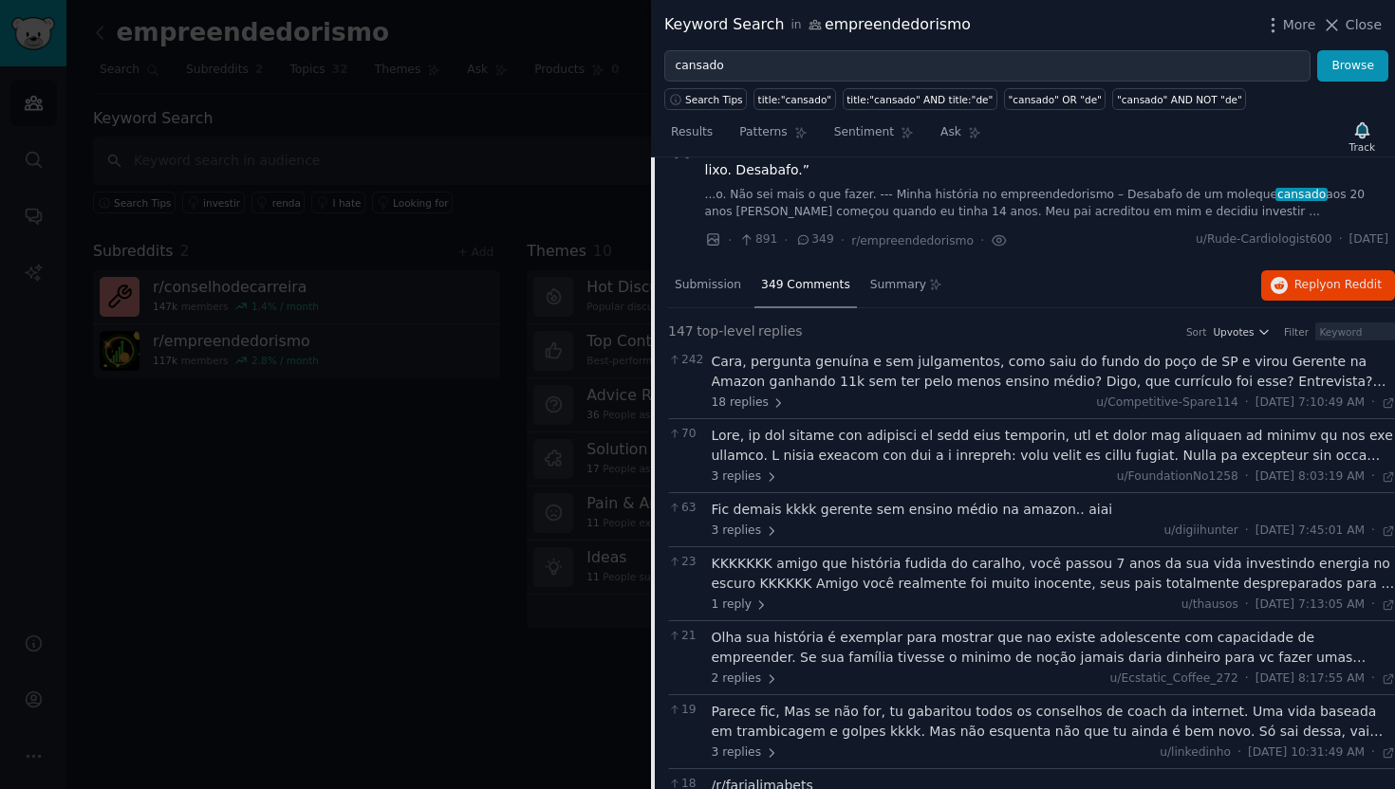
click at [780, 383] on div "Cara, pergunta genuína e sem julgamentos, como saiu do fundo do poço de SP e vi…" at bounding box center [1054, 372] width 684 height 40
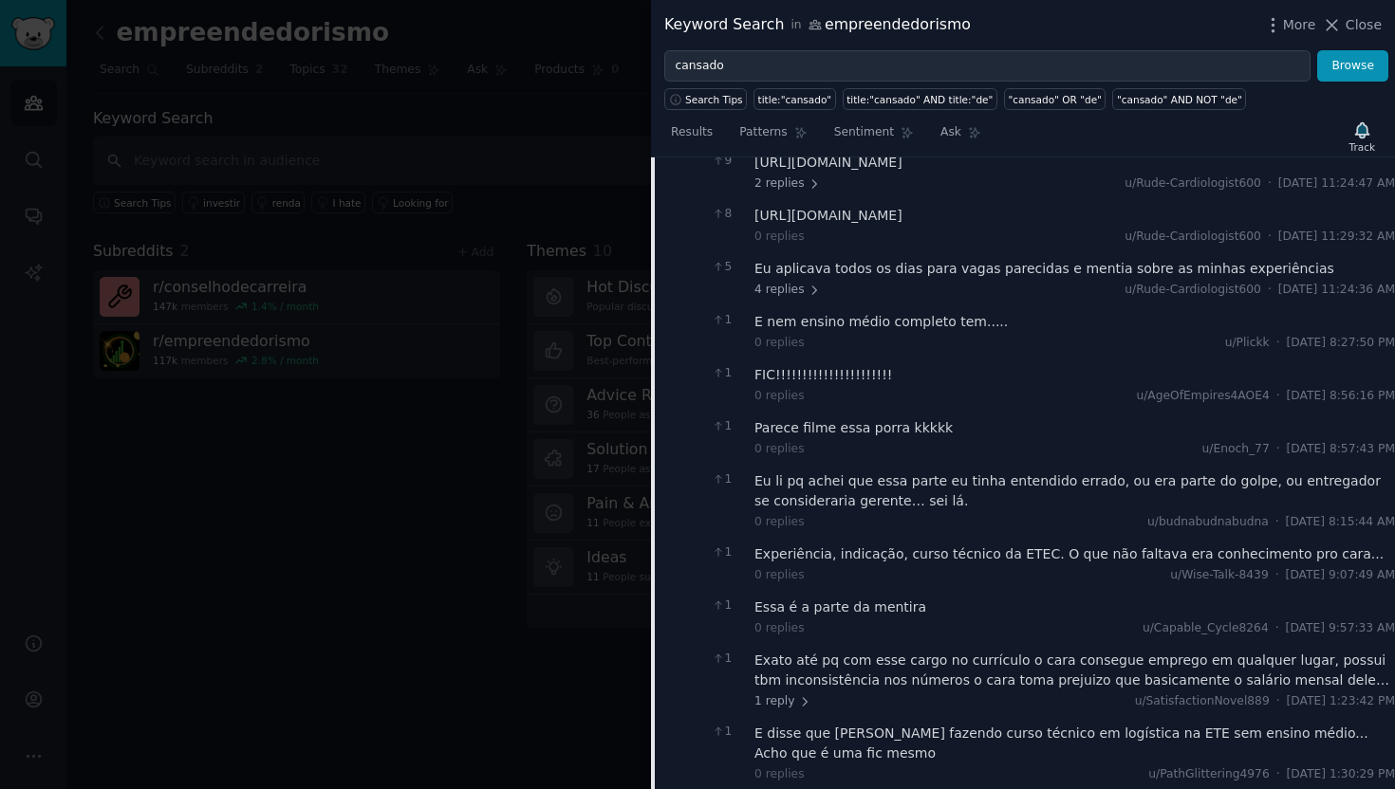
scroll to position [1660, 0]
click at [785, 298] on span "4 replies" at bounding box center [787, 289] width 66 height 17
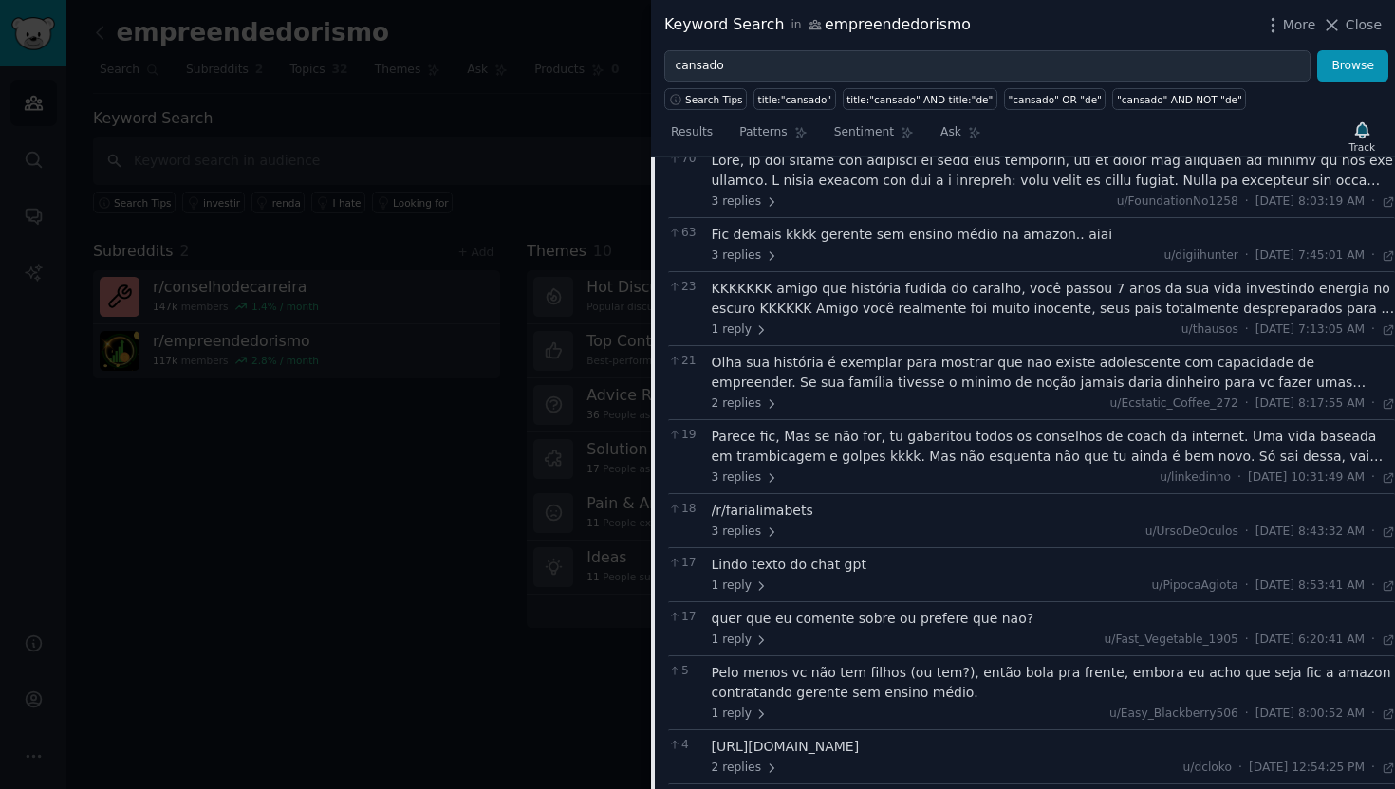
scroll to position [2736, 0]
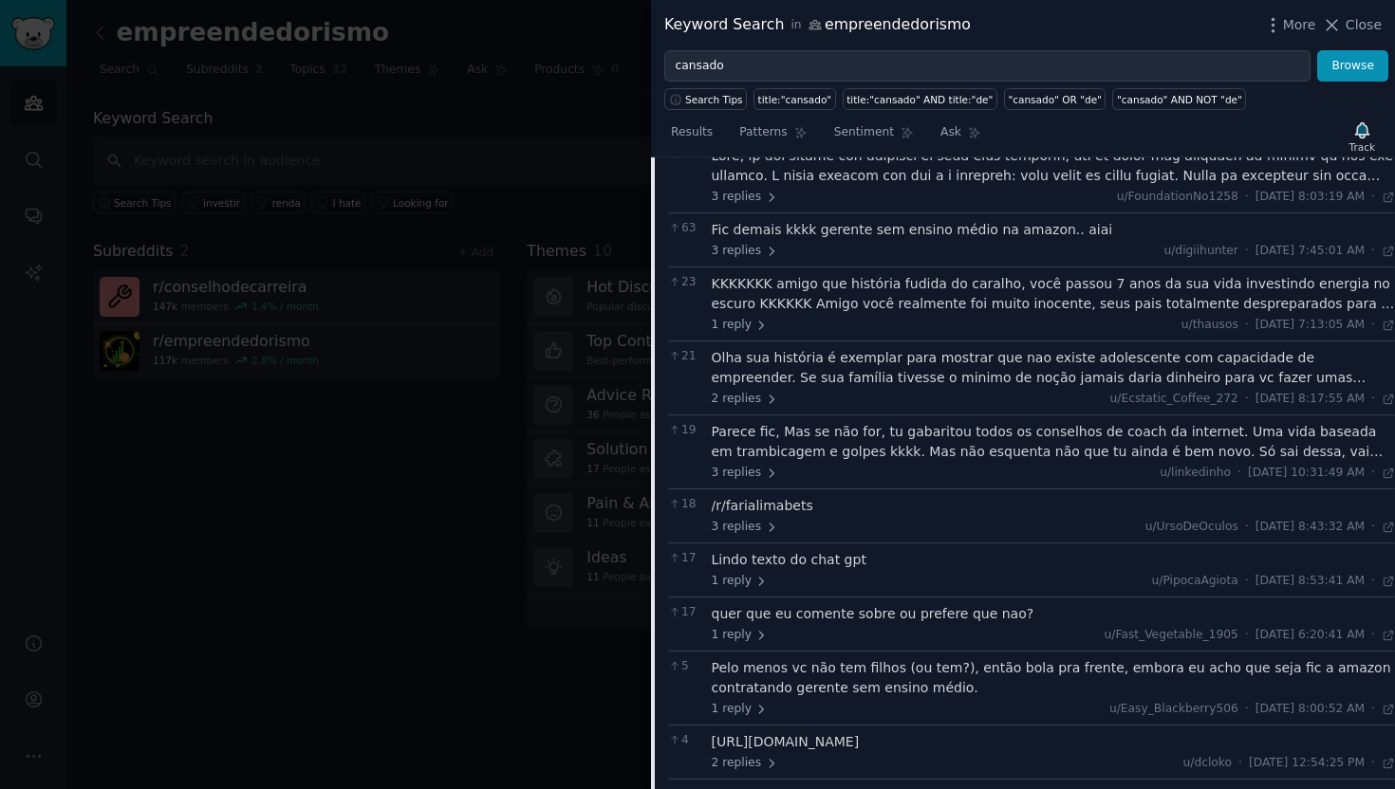
click at [990, 186] on div at bounding box center [1054, 166] width 684 height 40
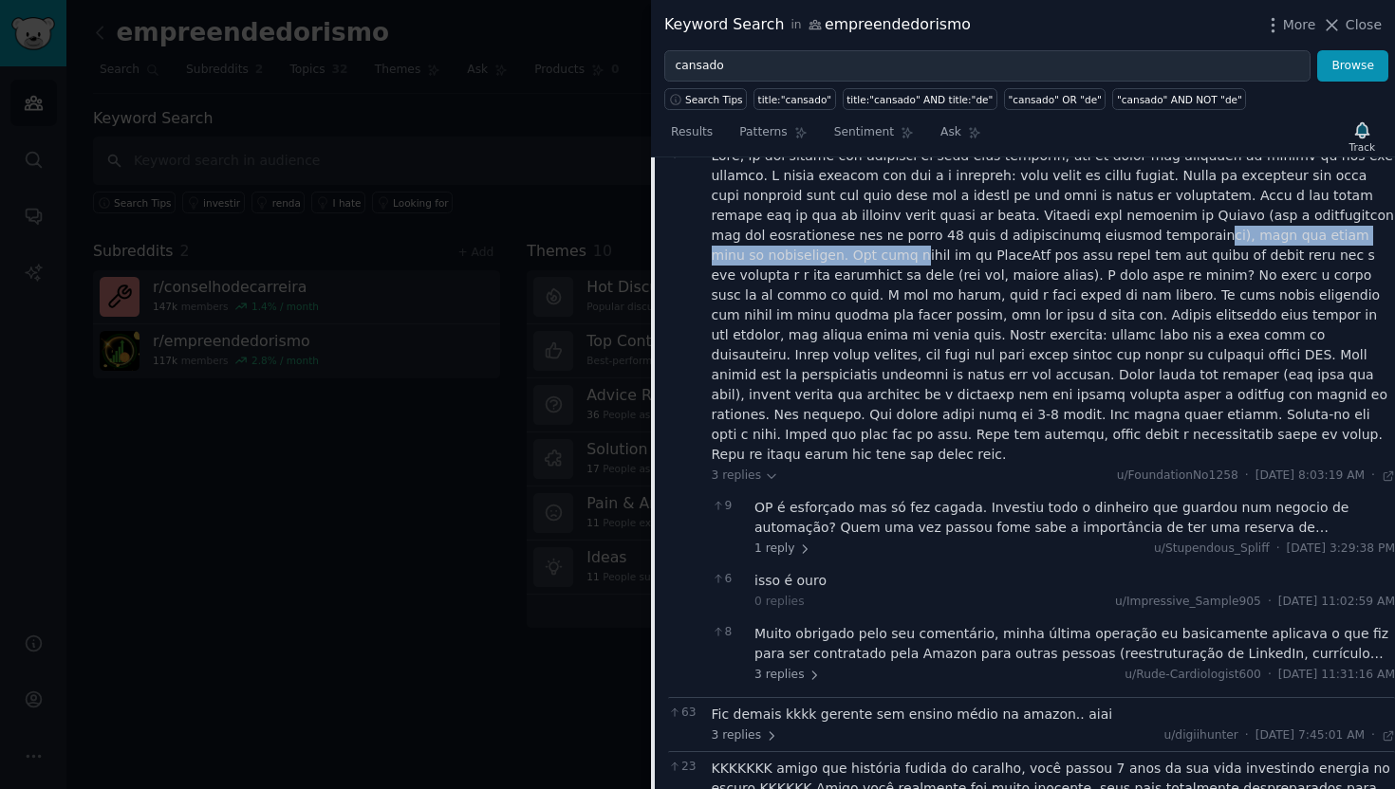
drag, startPoint x: 771, startPoint y: 274, endPoint x: 1140, endPoint y: 265, distance: 369.2
click at [1139, 265] on div at bounding box center [1054, 305] width 684 height 319
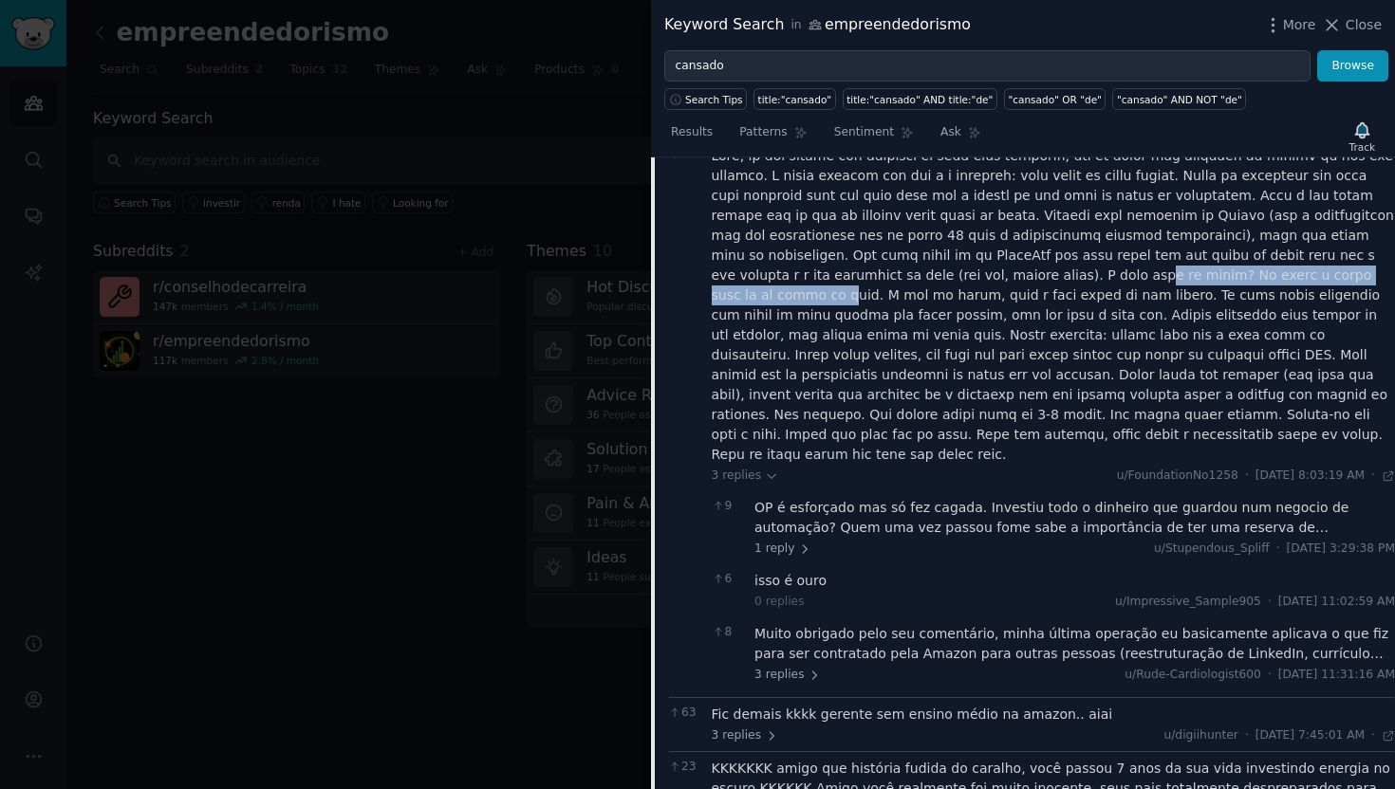
drag, startPoint x: 975, startPoint y: 300, endPoint x: 1287, endPoint y: 294, distance: 312.2
click at [1287, 294] on div at bounding box center [1054, 305] width 684 height 319
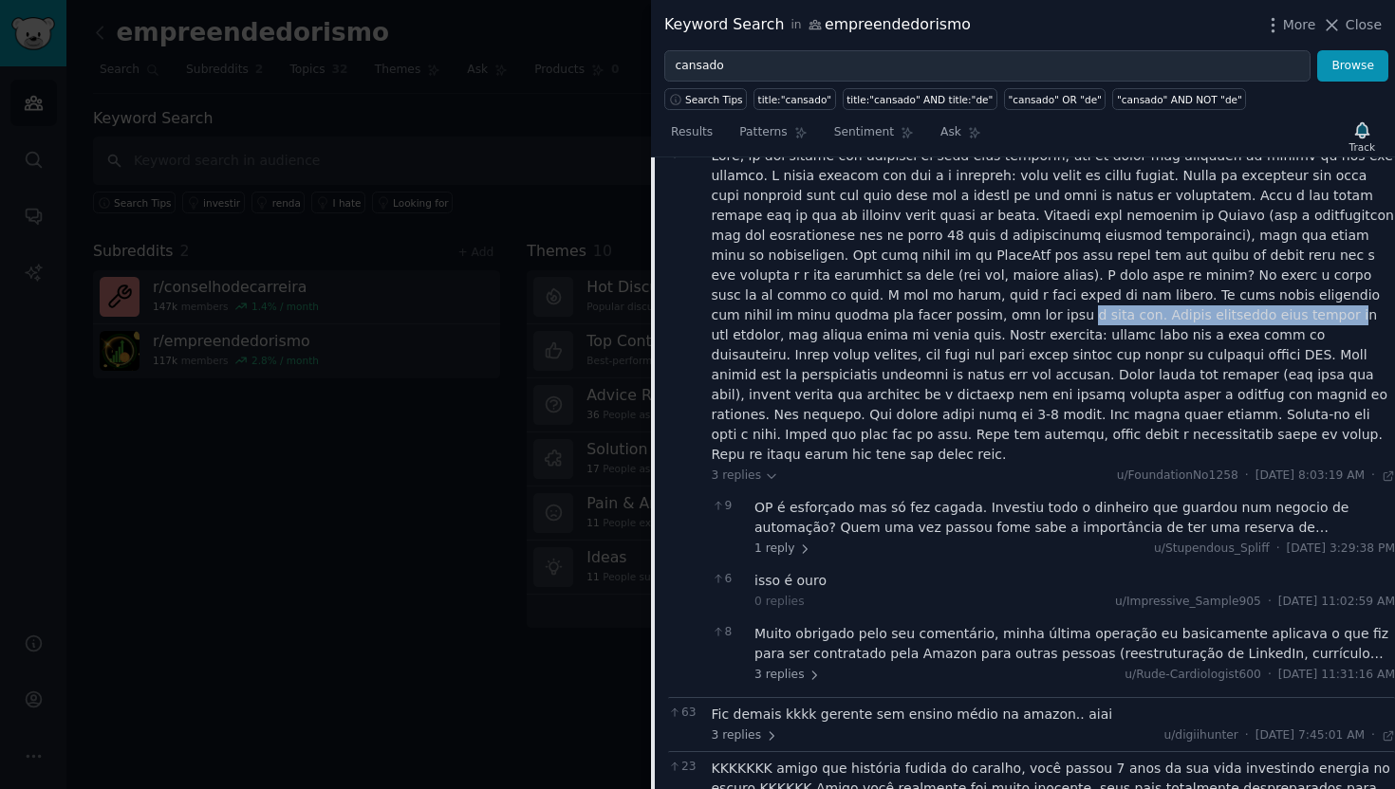
drag, startPoint x: 809, startPoint y: 335, endPoint x: 1069, endPoint y: 339, distance: 260.0
click at [1069, 339] on div at bounding box center [1054, 305] width 684 height 319
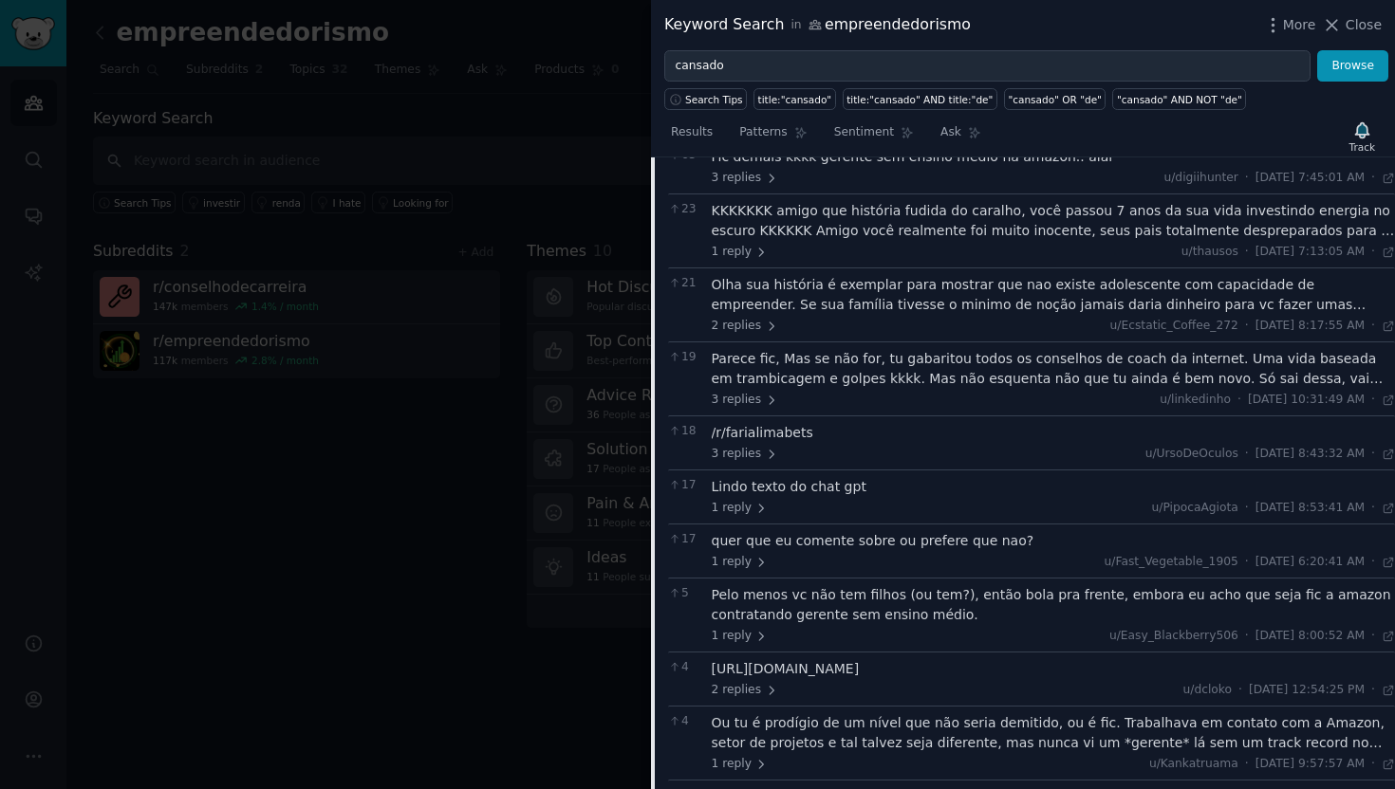
scroll to position [3307, 0]
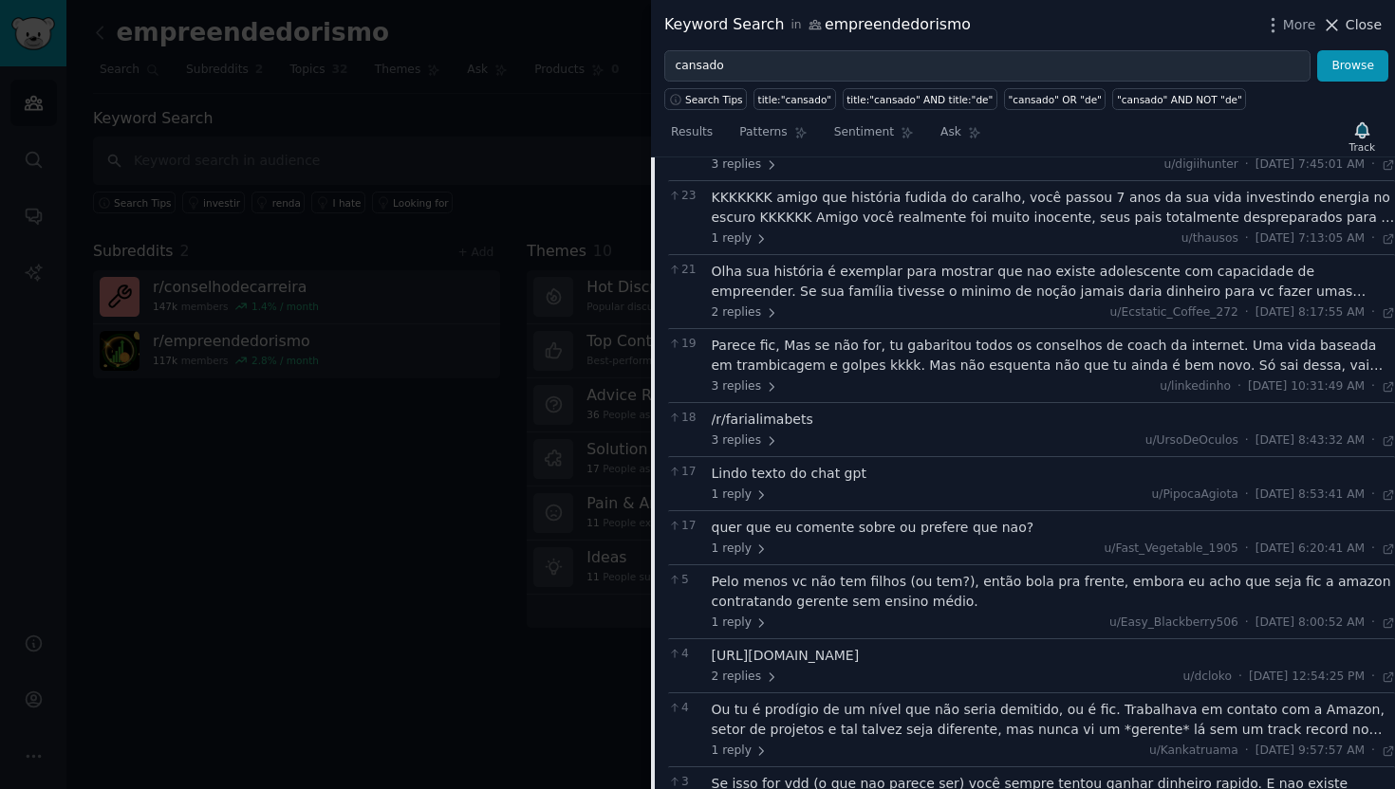
click at [1371, 29] on span "Close" at bounding box center [1363, 25] width 36 height 20
